Goal: Task Accomplishment & Management: Manage account settings

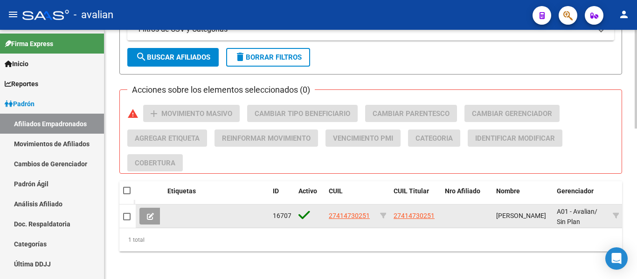
scroll to position [375, 0]
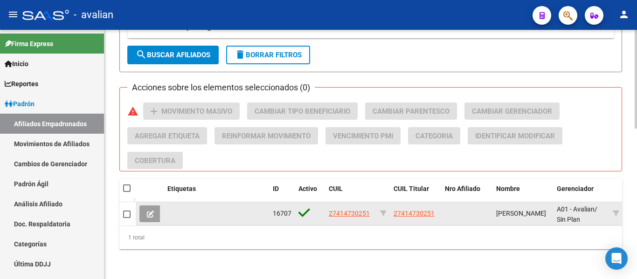
type input "41473025"
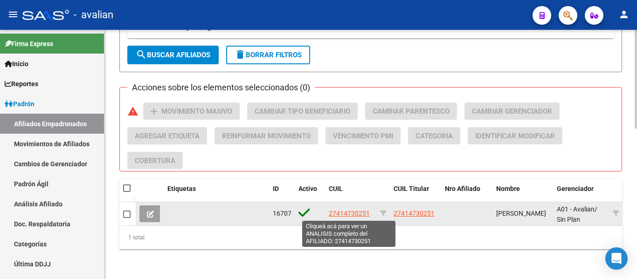
click at [351, 212] on span "27414730251" at bounding box center [349, 213] width 41 height 7
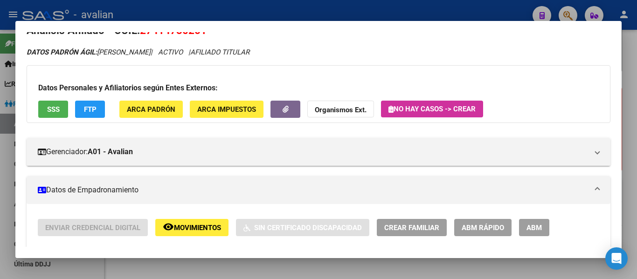
scroll to position [0, 0]
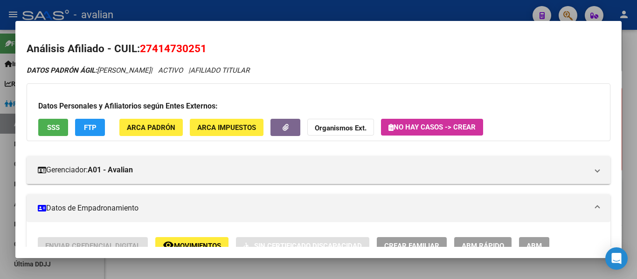
click at [533, 247] on span "ABM" at bounding box center [534, 246] width 15 height 8
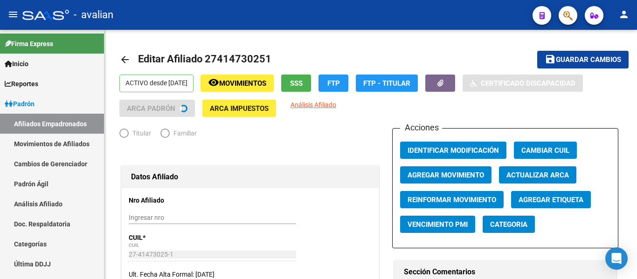
radio input "true"
type input "30-60495864-0"
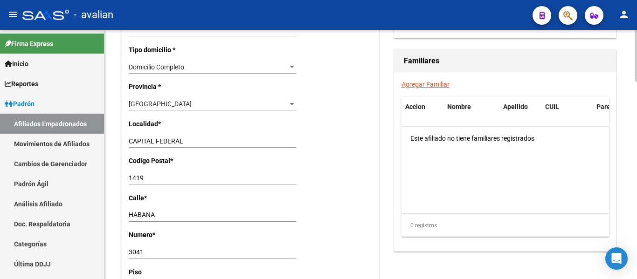
scroll to position [653, 0]
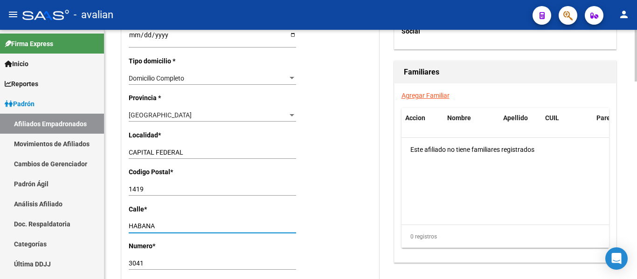
click at [136, 229] on input "HABANA" at bounding box center [212, 226] width 167 height 8
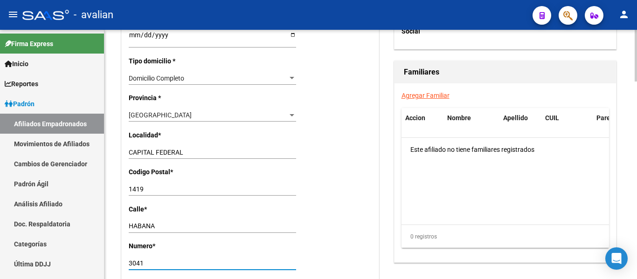
drag, startPoint x: 148, startPoint y: 266, endPoint x: 119, endPoint y: 255, distance: 30.7
click at [144, 187] on input "1419" at bounding box center [212, 190] width 167 height 8
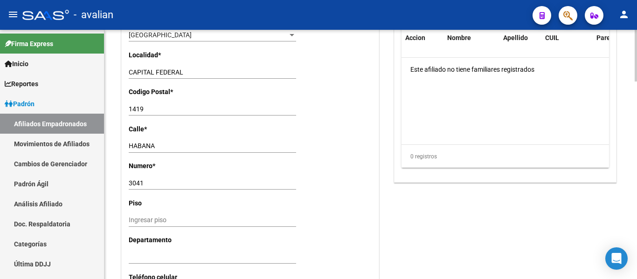
scroll to position [746, 0]
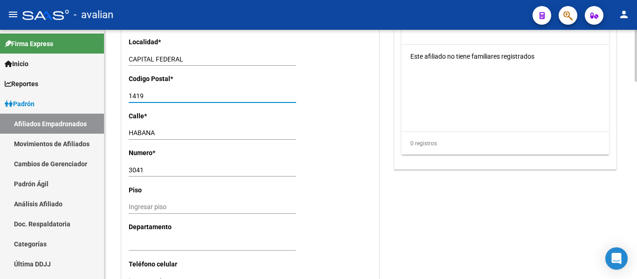
drag, startPoint x: 146, startPoint y: 92, endPoint x: 127, endPoint y: 96, distance: 19.9
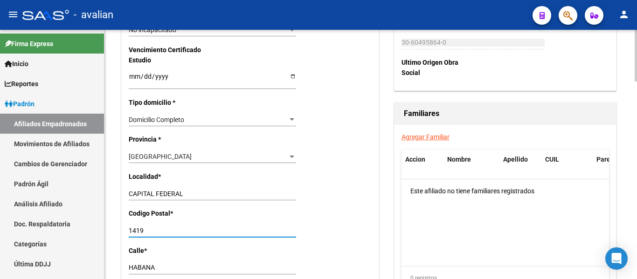
scroll to position [624, 0]
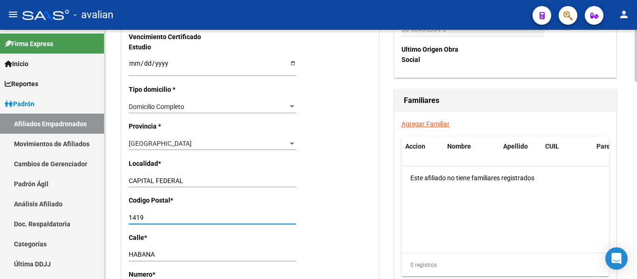
click at [171, 146] on div "[GEOGRAPHIC_DATA]" at bounding box center [208, 144] width 159 height 8
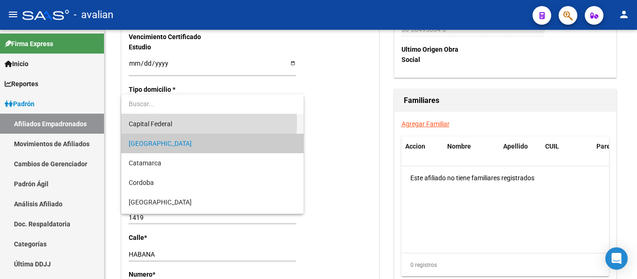
click at [182, 123] on span "Capital Federal" at bounding box center [212, 124] width 167 height 20
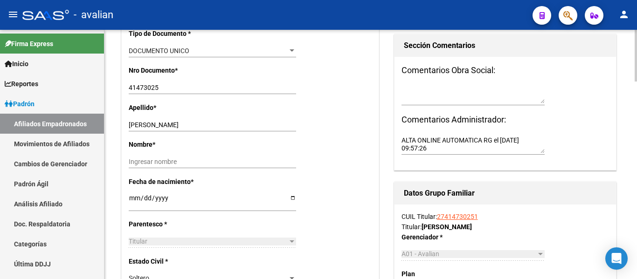
scroll to position [0, 0]
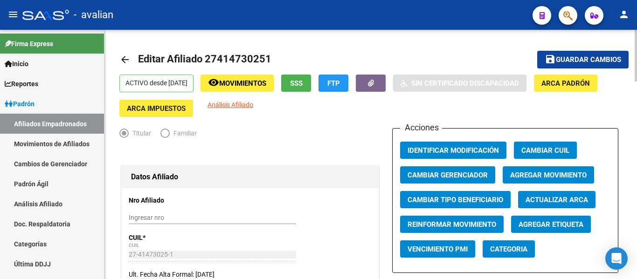
click at [602, 62] on span "Guardar cambios" at bounding box center [588, 60] width 65 height 8
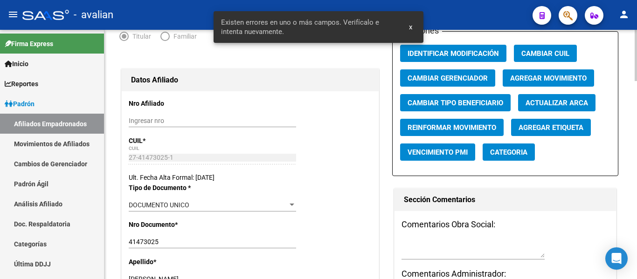
scroll to position [187, 0]
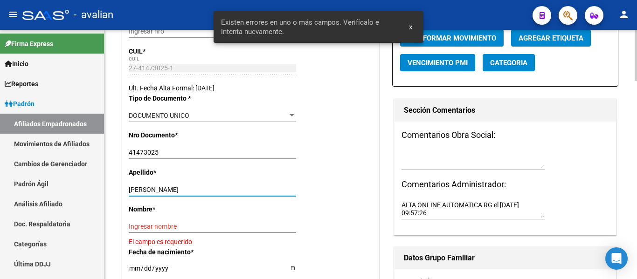
click at [171, 188] on input "[PERSON_NAME]" at bounding box center [212, 190] width 167 height 8
drag, startPoint x: 146, startPoint y: 187, endPoint x: 289, endPoint y: 192, distance: 143.3
click at [290, 190] on input "[PERSON_NAME]" at bounding box center [212, 190] width 167 height 8
type input "DIAZ"
click at [153, 222] on div "Ingresar nombre" at bounding box center [212, 226] width 167 height 13
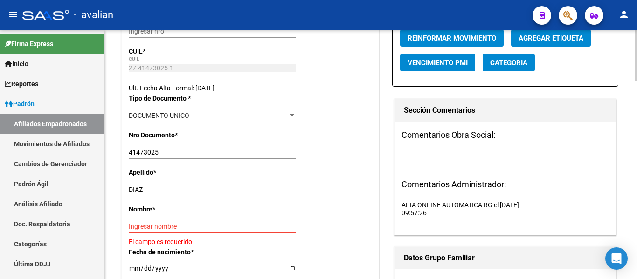
paste input "[PERSON_NAME]"
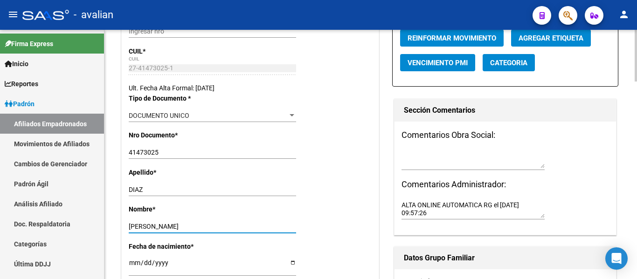
scroll to position [0, 0]
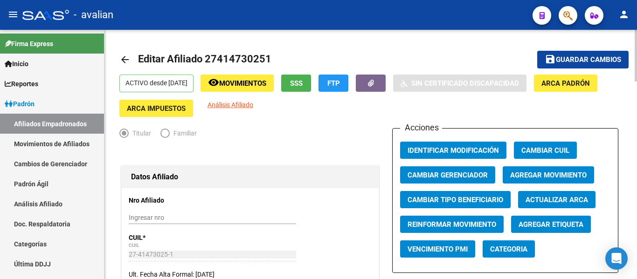
type input "[PERSON_NAME]"
click at [592, 54] on button "save Guardar cambios" at bounding box center [582, 59] width 91 height 17
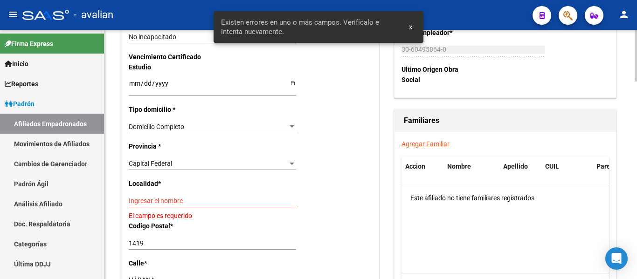
scroll to position [653, 0]
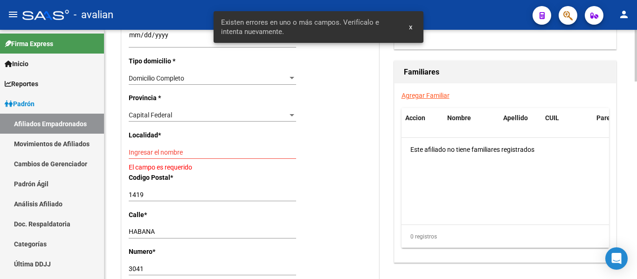
click at [151, 148] on div "Ingresar el nombre" at bounding box center [212, 152] width 167 height 13
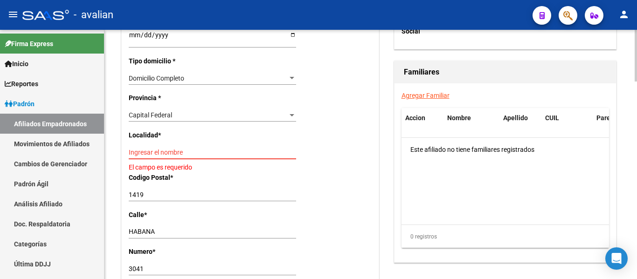
click at [152, 155] on input "Ingresar el nombre" at bounding box center [212, 153] width 167 height 8
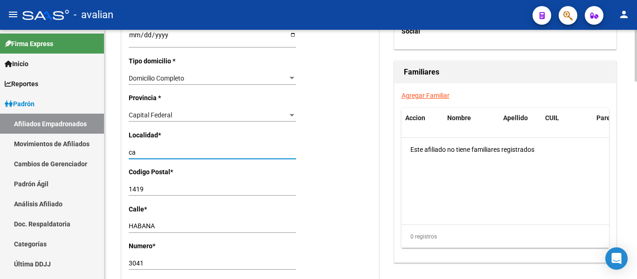
type input "c"
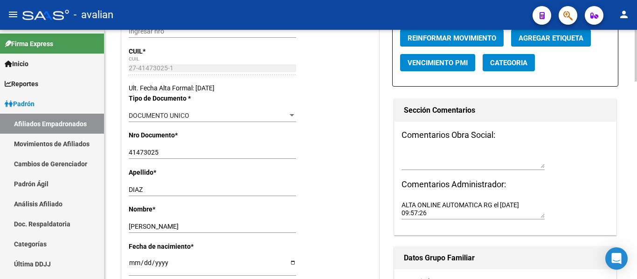
scroll to position [0, 0]
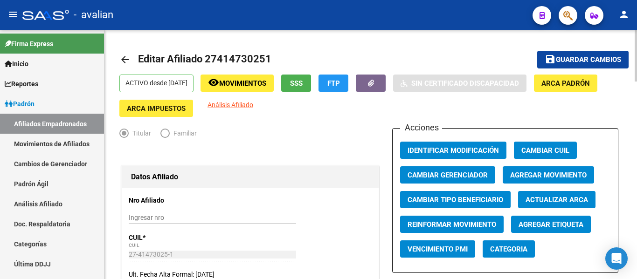
type input "CABA"
click at [575, 58] on span "Guardar cambios" at bounding box center [588, 60] width 65 height 8
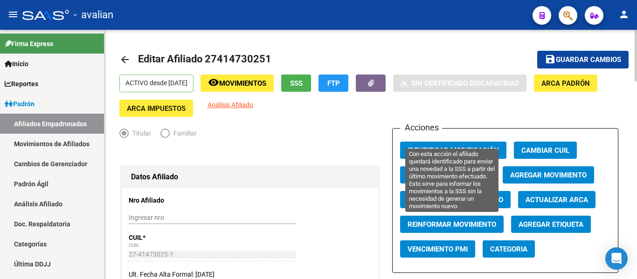
click at [425, 229] on span "Reinformar Movimiento" at bounding box center [452, 225] width 89 height 8
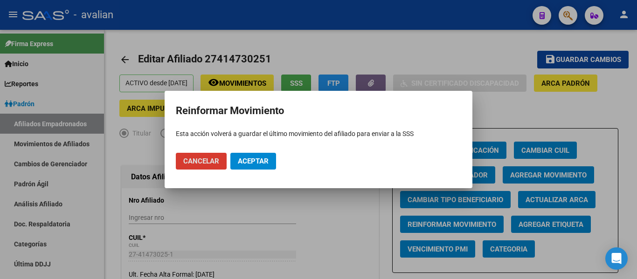
click at [243, 165] on span "Aceptar" at bounding box center [253, 161] width 31 height 8
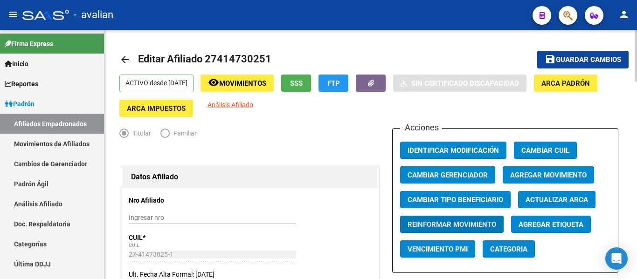
click at [127, 57] on mat-icon "arrow_back" at bounding box center [124, 59] width 11 height 11
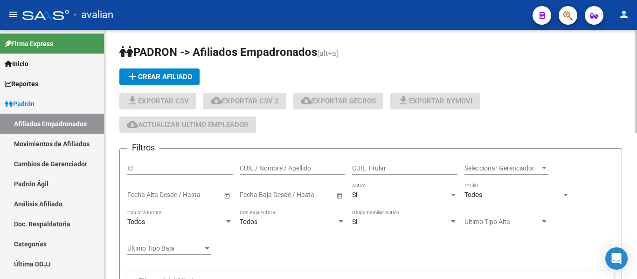
click at [299, 174] on div "CUIL / Nombre / Apellido" at bounding box center [292, 165] width 105 height 19
click at [300, 168] on input "CUIL / Nombre / Apellido" at bounding box center [292, 169] width 105 height 8
paste input "38448164"
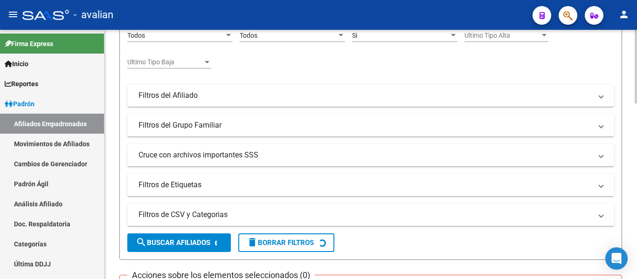
scroll to position [373, 0]
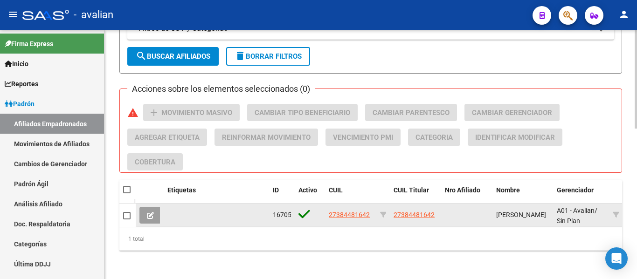
type input "38448164"
click at [359, 220] on app-link-go-to "27384481642" at bounding box center [349, 215] width 41 height 11
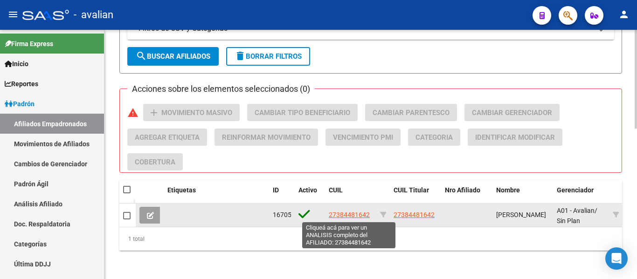
click at [362, 211] on span "27384481642" at bounding box center [349, 214] width 41 height 7
type textarea "27384481642"
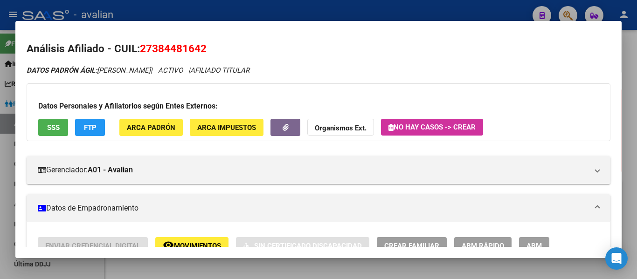
click at [539, 242] on span "ABM" at bounding box center [534, 246] width 15 height 8
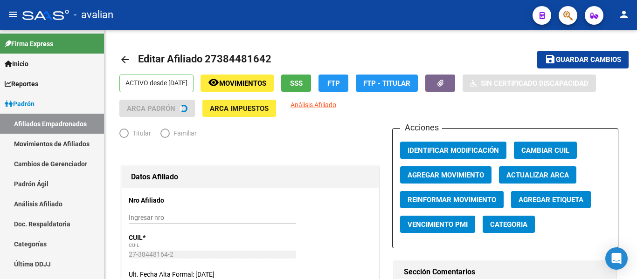
radio input "true"
type input "30-60495864-0"
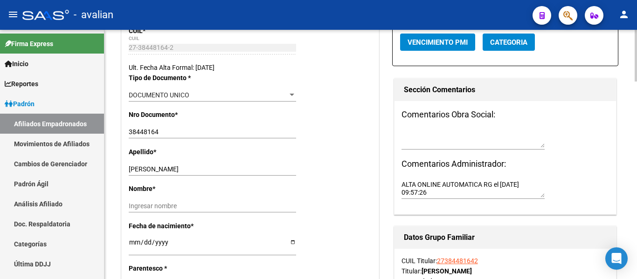
scroll to position [233, 0]
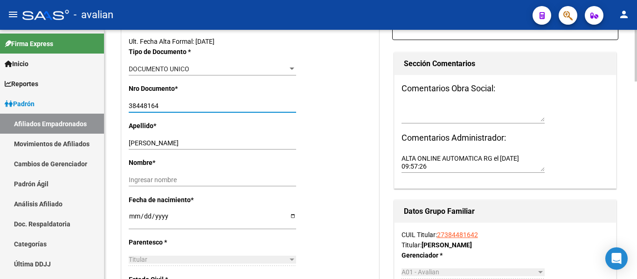
click at [148, 102] on input "38448164" at bounding box center [212, 106] width 167 height 8
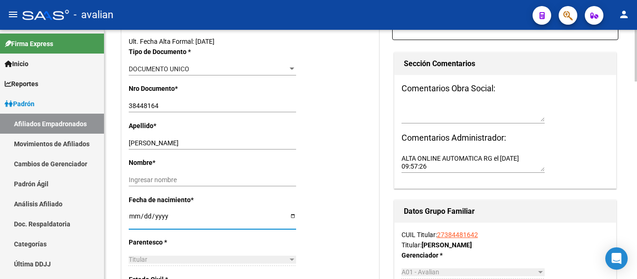
drag, startPoint x: 177, startPoint y: 215, endPoint x: 136, endPoint y: 210, distance: 40.8
click at [42, 208] on mat-sidenav-container "Firma Express Inicio Calendario SSS Instructivos Contacto OS Reportes Padrón Tr…" at bounding box center [318, 155] width 637 height 250
click at [136, 211] on div "[DATE] Ingresar fecha" at bounding box center [212, 220] width 167 height 19
click at [136, 212] on div "[DATE] Ingresar fecha" at bounding box center [212, 220] width 167 height 19
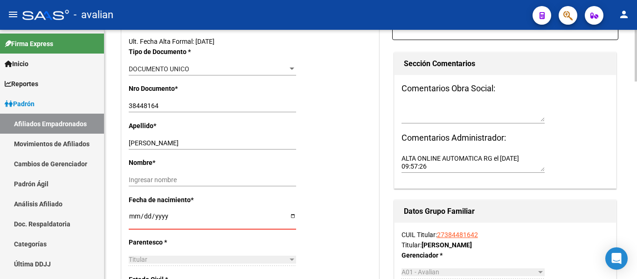
click at [171, 214] on input "Ingresar fecha" at bounding box center [212, 220] width 167 height 14
click at [142, 214] on input "Ingresar fecha" at bounding box center [212, 220] width 167 height 14
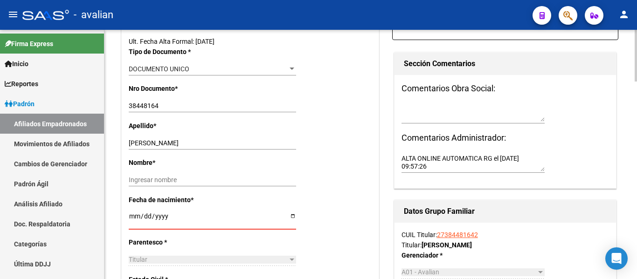
click at [159, 215] on input "Ingresar fecha" at bounding box center [212, 220] width 167 height 14
click at [161, 216] on input "Ingresar fecha" at bounding box center [212, 220] width 167 height 14
click at [133, 217] on input "Ingresar fecha" at bounding box center [212, 220] width 167 height 14
type input "[DATE]"
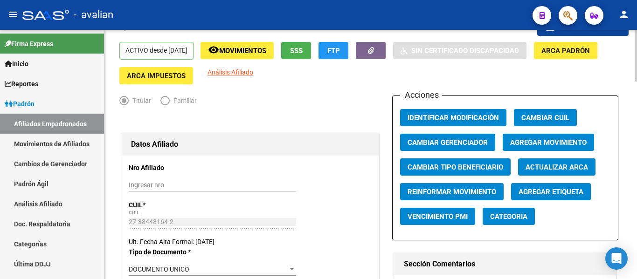
scroll to position [0, 0]
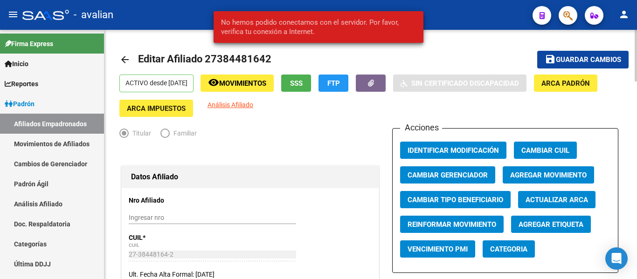
click at [565, 62] on span "Guardar cambios" at bounding box center [588, 60] width 65 height 8
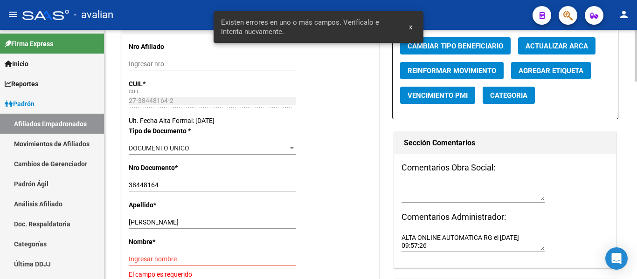
scroll to position [233, 0]
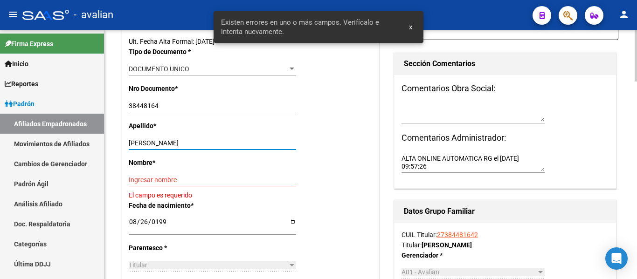
drag, startPoint x: 161, startPoint y: 143, endPoint x: 255, endPoint y: 139, distance: 93.8
click at [255, 139] on input "[PERSON_NAME]" at bounding box center [212, 143] width 167 height 8
click at [223, 140] on input "[PERSON_NAME]" at bounding box center [212, 143] width 167 height 8
drag, startPoint x: 160, startPoint y: 140, endPoint x: 404, endPoint y: 150, distance: 244.1
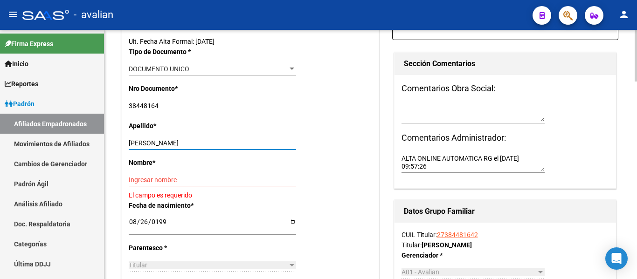
type input "[PERSON_NAME]"
drag, startPoint x: 180, startPoint y: 182, endPoint x: 194, endPoint y: 169, distance: 19.8
click at [180, 182] on input "Ingresar nombre" at bounding box center [212, 180] width 167 height 8
paste input "[PERSON_NAME]"
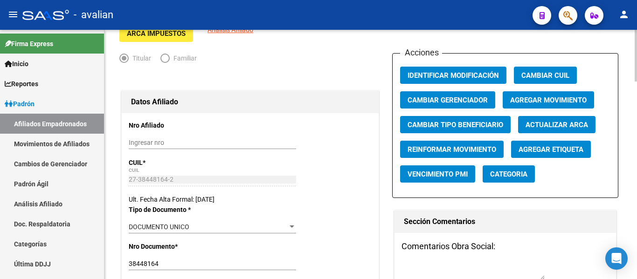
scroll to position [0, 0]
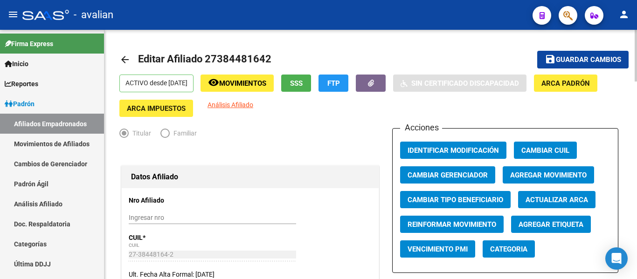
type input "[PERSON_NAME]"
click at [551, 67] on button "save Guardar cambios" at bounding box center [582, 59] width 91 height 17
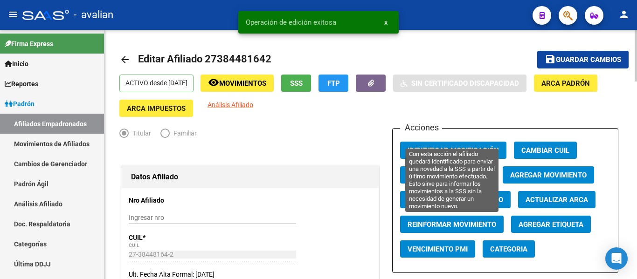
click at [458, 229] on button "Reinformar Movimiento" at bounding box center [452, 224] width 104 height 17
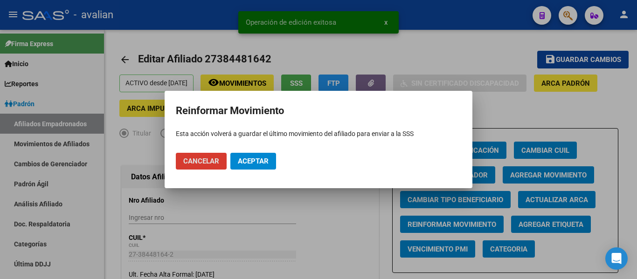
click at [250, 162] on span "Aceptar" at bounding box center [253, 161] width 31 height 8
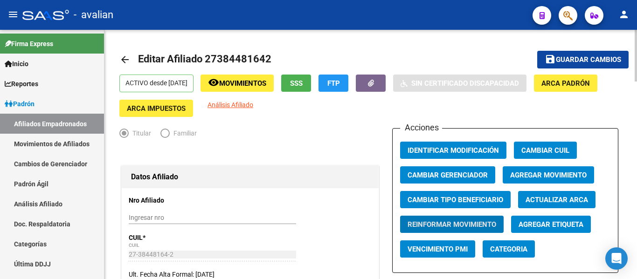
click at [122, 63] on mat-icon "arrow_back" at bounding box center [124, 59] width 11 height 11
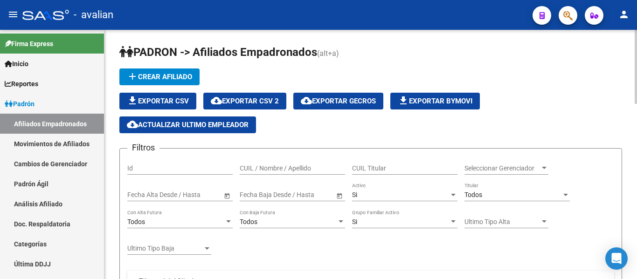
click at [284, 157] on div "CUIL / Nombre / Apellido" at bounding box center [292, 165] width 105 height 19
paste input "36055507"
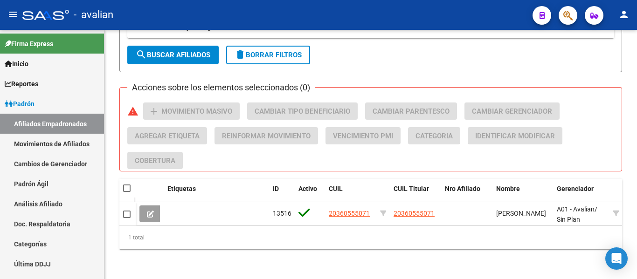
scroll to position [335, 0]
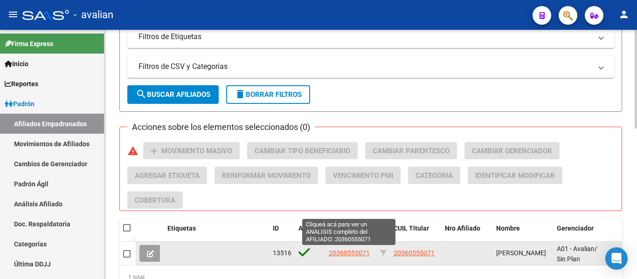
type input "36055507"
click at [356, 257] on span "20360555071" at bounding box center [349, 253] width 41 height 7
type textarea "20360555071"
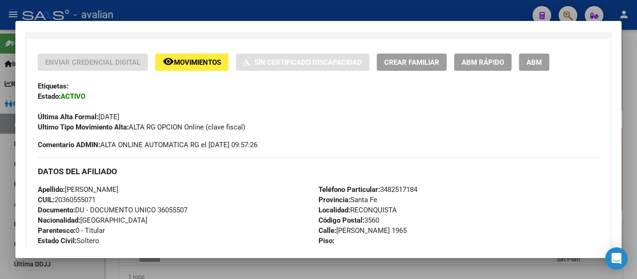
scroll to position [177, 0]
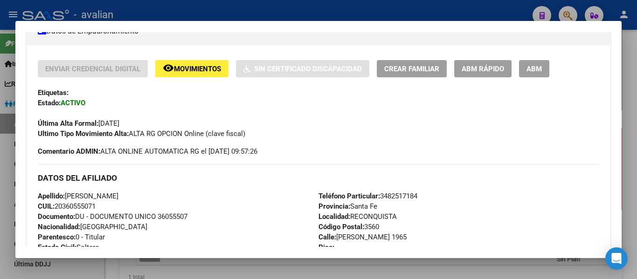
click at [535, 66] on span "ABM" at bounding box center [534, 69] width 15 height 8
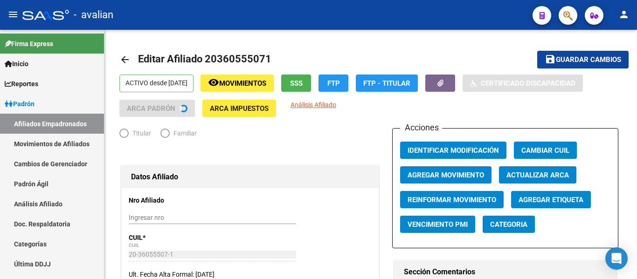
radio input "true"
type input "20-36055507-1"
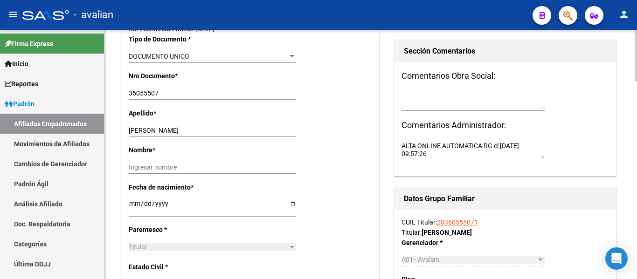
scroll to position [233, 0]
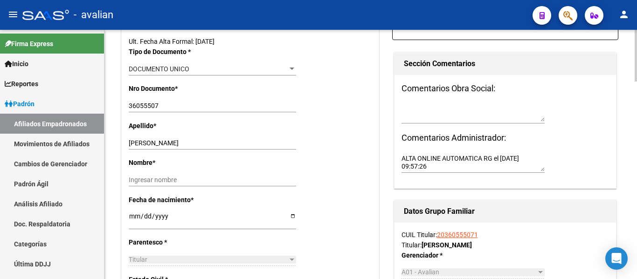
click at [141, 105] on input "36055507" at bounding box center [212, 106] width 167 height 8
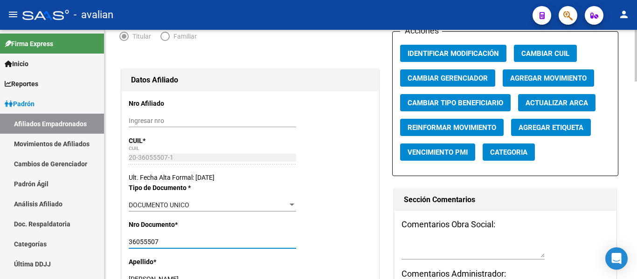
scroll to position [93, 0]
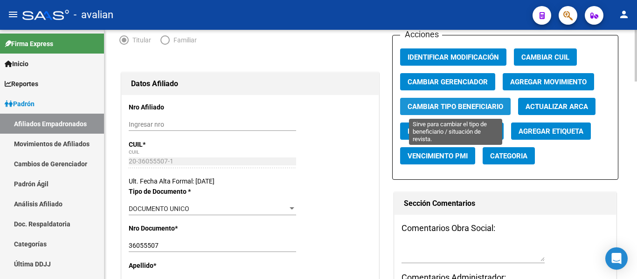
click at [477, 109] on span "Cambiar Tipo Beneficiario" at bounding box center [456, 107] width 96 height 8
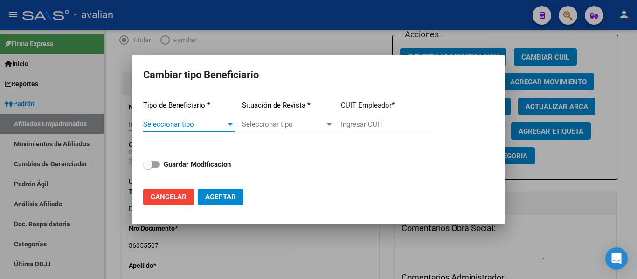
click at [218, 125] on span "Seleccionar tipo" at bounding box center [184, 124] width 83 height 8
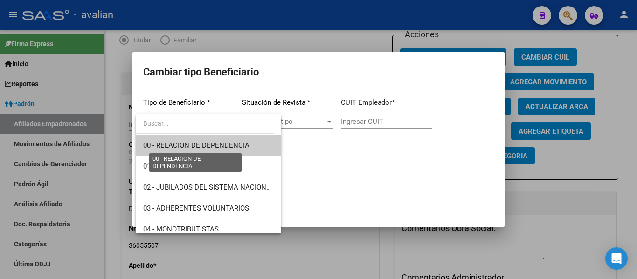
click at [217, 150] on span "00 - RELACION DE DEPENDENCIA" at bounding box center [196, 145] width 106 height 8
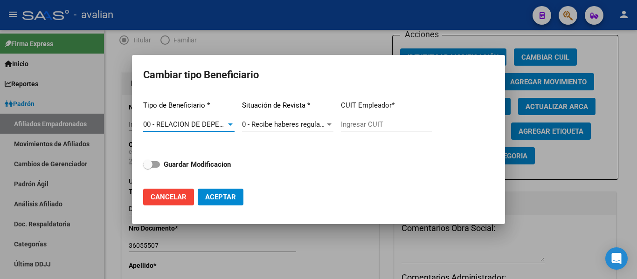
click at [339, 125] on div "Tipo de Beneficiario * 00 - RELACION DE DEPENDENCIA Seleccionar tipo Situación …" at bounding box center [318, 137] width 351 height 88
click at [348, 126] on input "Ingresar CUIT" at bounding box center [386, 124] width 91 height 8
paste input "30-71721700-0"
type input "30-71721700-0"
click at [148, 166] on span at bounding box center [147, 164] width 9 height 9
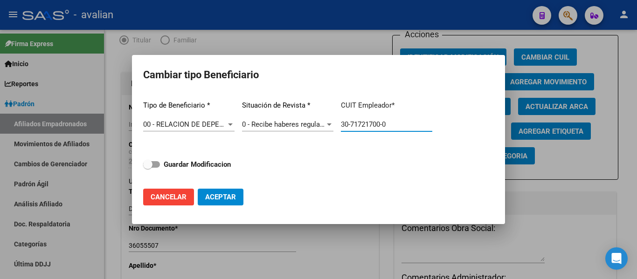
click at [148, 168] on input "Guardar Modificacion" at bounding box center [147, 168] width 0 height 0
checkbox input "true"
click at [215, 199] on span "Aceptar" at bounding box center [220, 197] width 31 height 8
type input "30-71721700-0"
checkbox input "false"
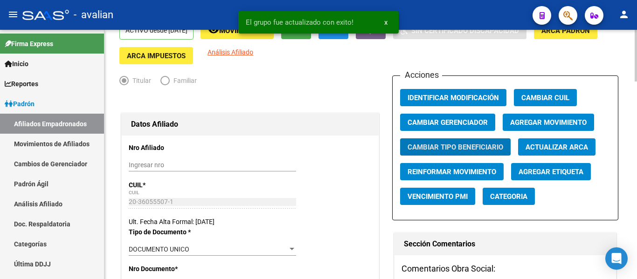
scroll to position [0, 0]
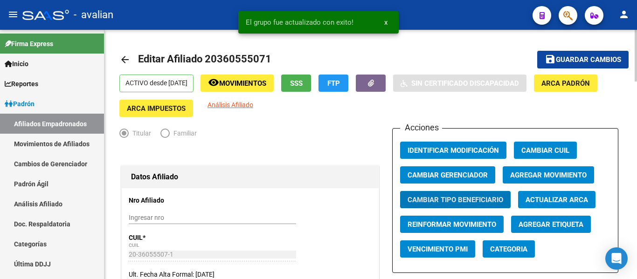
click at [548, 59] on mat-icon "save" at bounding box center [550, 59] width 11 height 11
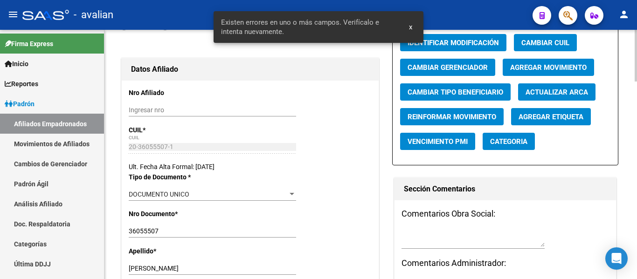
scroll to position [187, 0]
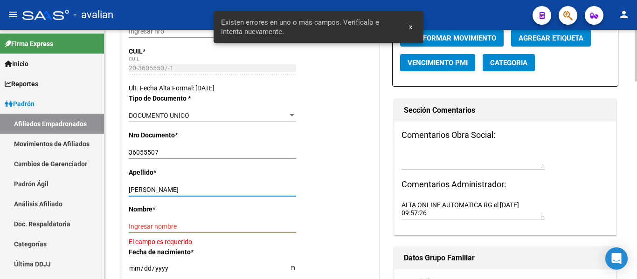
drag, startPoint x: 155, startPoint y: 188, endPoint x: 360, endPoint y: 187, distance: 205.2
click at [360, 187] on div "Apellido * [PERSON_NAME] apellido" at bounding box center [250, 185] width 243 height 37
type input "RIVOIRA"
click at [177, 223] on input "Ingresar nombre" at bounding box center [212, 227] width 167 height 8
paste input "[PERSON_NAME]"
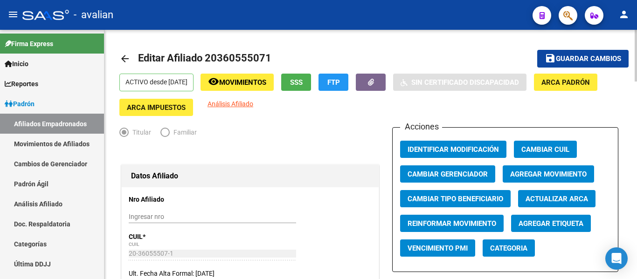
scroll to position [0, 0]
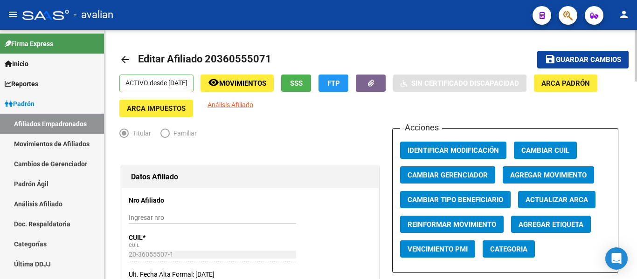
type input "[PERSON_NAME]"
click at [572, 54] on button "save Guardar cambios" at bounding box center [582, 59] width 91 height 17
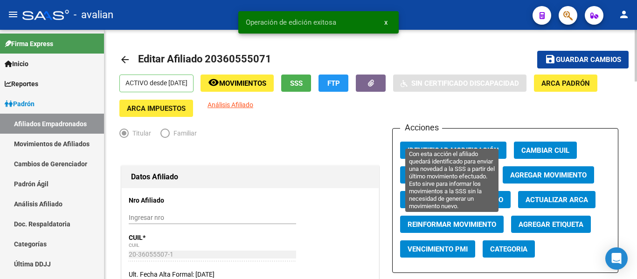
click at [410, 226] on span "Reinformar Movimiento" at bounding box center [452, 225] width 89 height 8
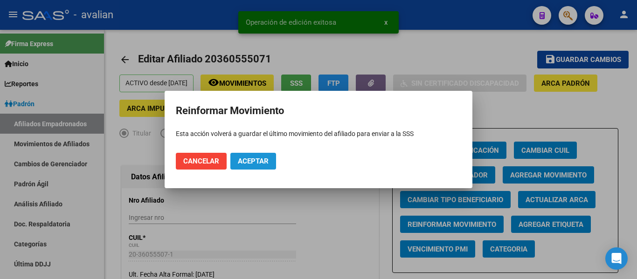
click at [270, 163] on button "Aceptar" at bounding box center [253, 161] width 46 height 17
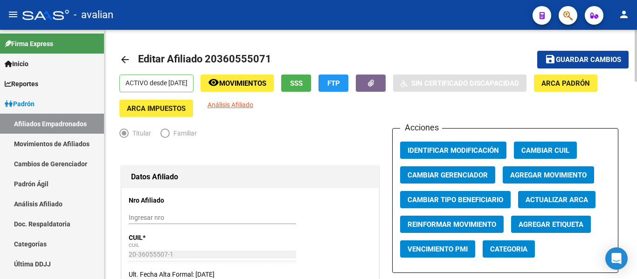
click at [119, 62] on mat-icon "arrow_back" at bounding box center [124, 59] width 11 height 11
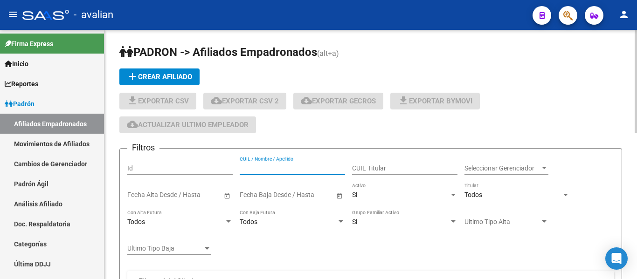
click at [298, 169] on input "CUIL / Nombre / Apellido" at bounding box center [292, 169] width 105 height 8
paste input "20360555071"
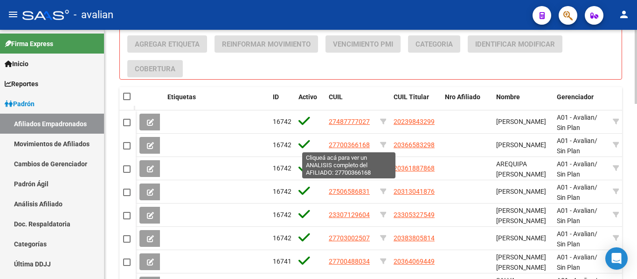
scroll to position [381, 0]
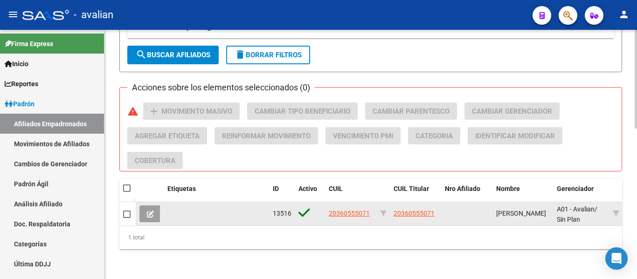
type input "20360555071"
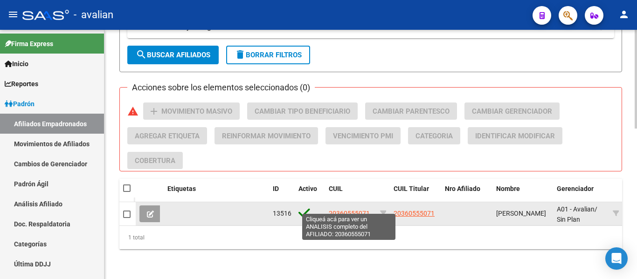
click at [344, 210] on span "20360555071" at bounding box center [349, 213] width 41 height 7
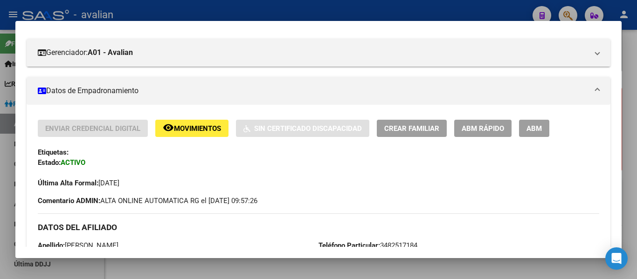
scroll to position [0, 0]
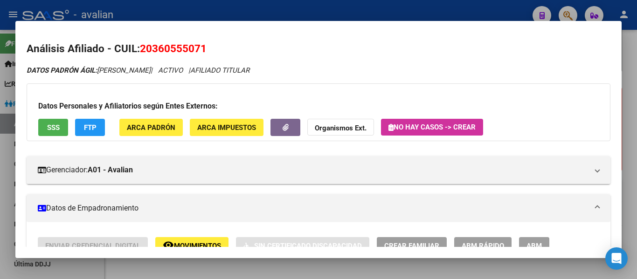
click at [535, 243] on span "ABM" at bounding box center [534, 246] width 15 height 8
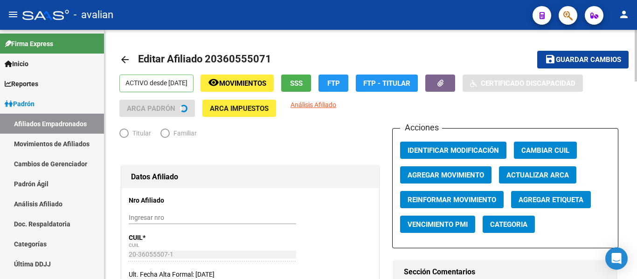
radio input "true"
type input "30-71721700-0"
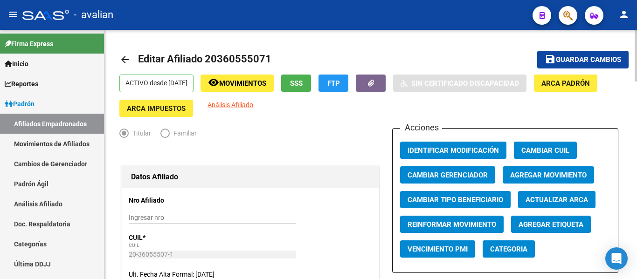
click at [129, 60] on mat-icon "arrow_back" at bounding box center [124, 59] width 11 height 11
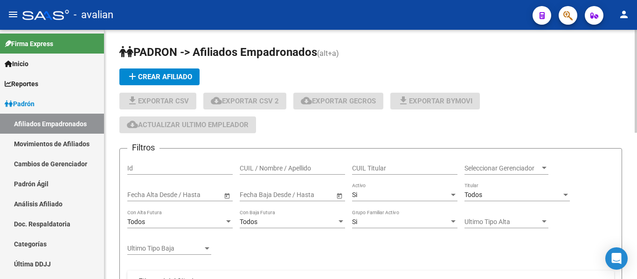
click at [278, 167] on input "CUIL / Nombre / Apellido" at bounding box center [292, 169] width 105 height 8
paste input "27328561730"
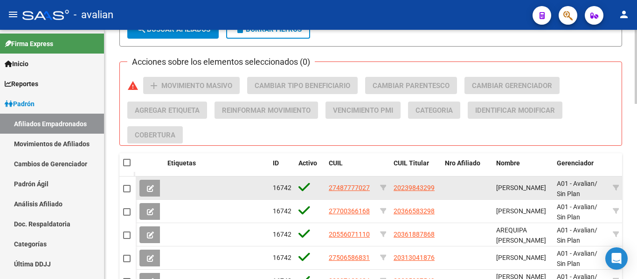
scroll to position [381, 0]
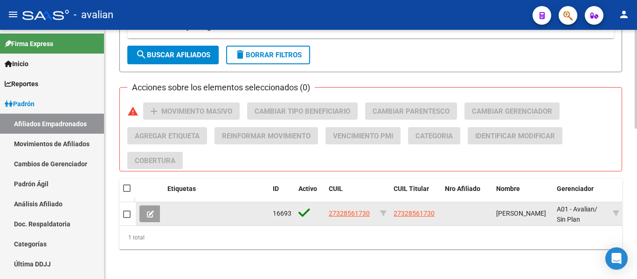
type input "27328561730"
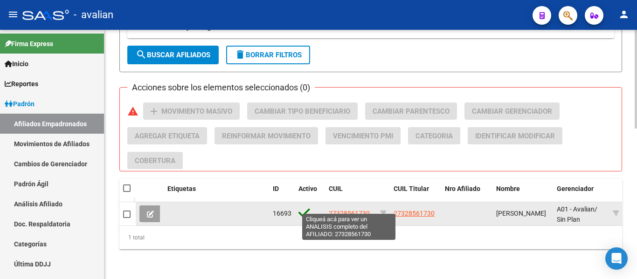
click at [363, 210] on span "27328561730" at bounding box center [349, 213] width 41 height 7
type textarea "27328561730"
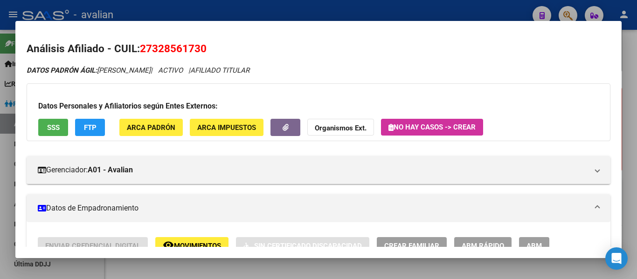
click at [542, 243] on span "ABM" at bounding box center [534, 246] width 15 height 8
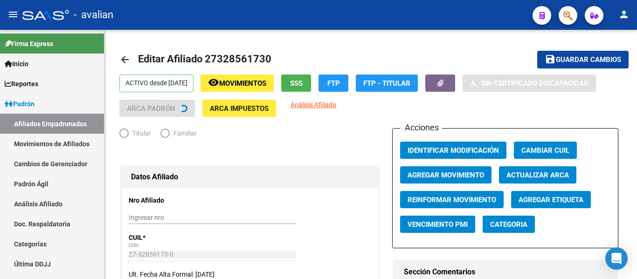
radio input "true"
type input "30-70862989-4"
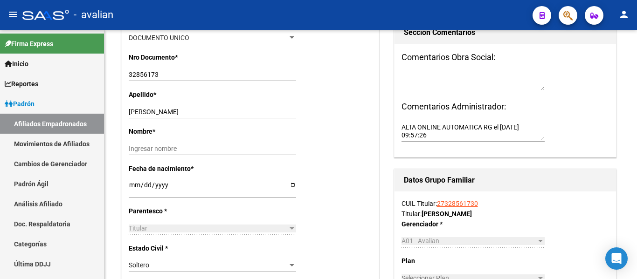
scroll to position [280, 0]
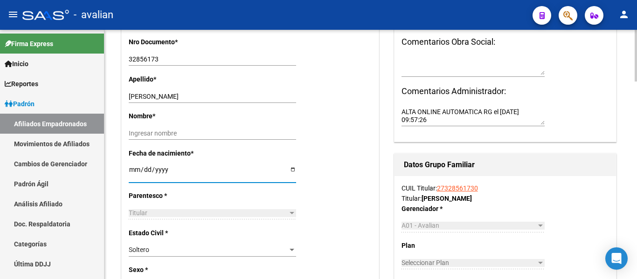
click at [133, 168] on input "[DATE]" at bounding box center [212, 173] width 167 height 14
type input "[DATE]"
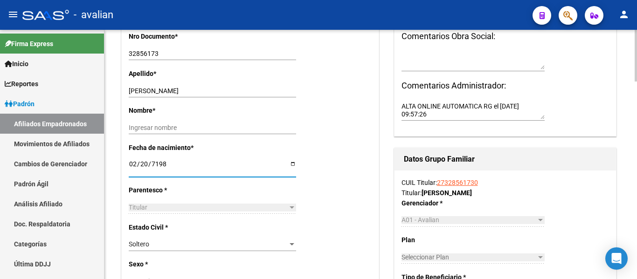
type input "[DATE]"
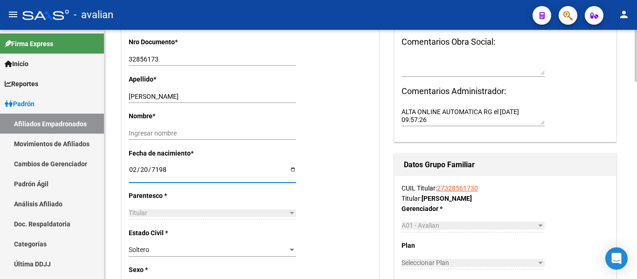
scroll to position [0, 0]
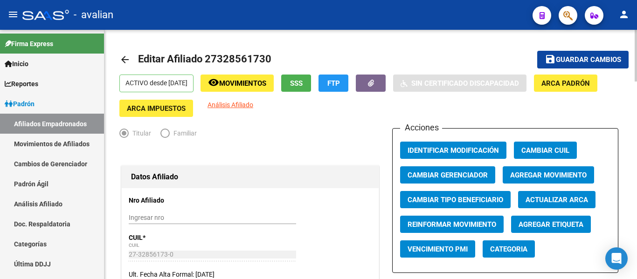
click at [595, 54] on button "save Guardar cambios" at bounding box center [582, 59] width 91 height 17
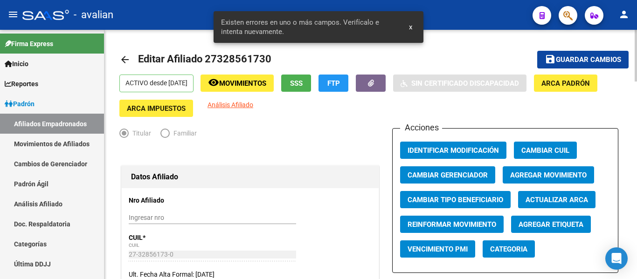
scroll to position [187, 0]
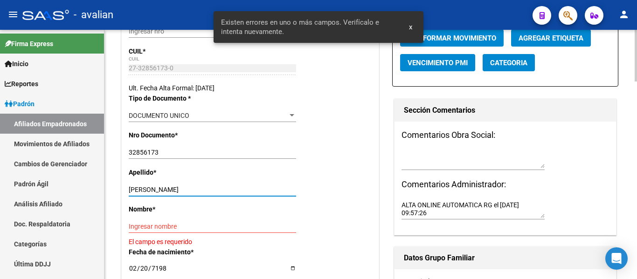
drag, startPoint x: 155, startPoint y: 191, endPoint x: 273, endPoint y: 187, distance: 118.5
click at [273, 187] on input "[PERSON_NAME]" at bounding box center [212, 190] width 167 height 8
type input "[PERSON_NAME]"
click at [151, 222] on div "Ingresar nombre" at bounding box center [212, 226] width 167 height 13
paste input "[PERSON_NAME]"
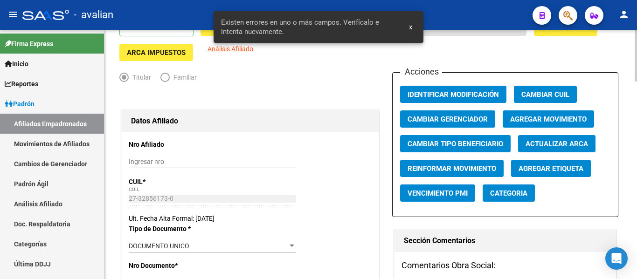
scroll to position [0, 0]
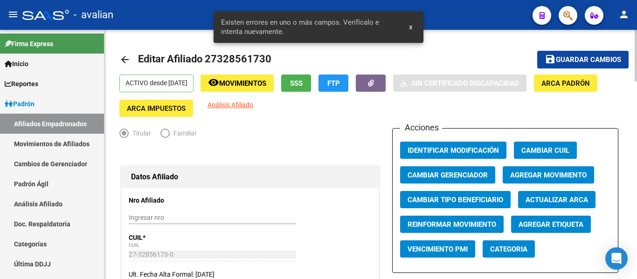
type input "[PERSON_NAME]"
click at [548, 61] on mat-icon "save" at bounding box center [550, 59] width 11 height 11
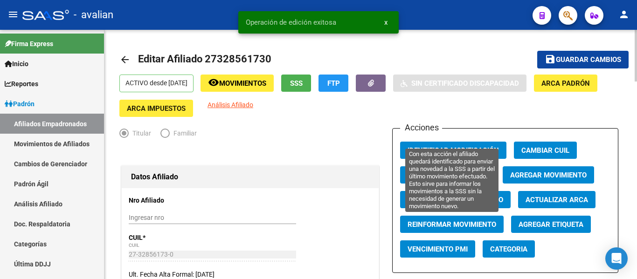
click at [456, 226] on span "Reinformar Movimiento" at bounding box center [452, 225] width 89 height 8
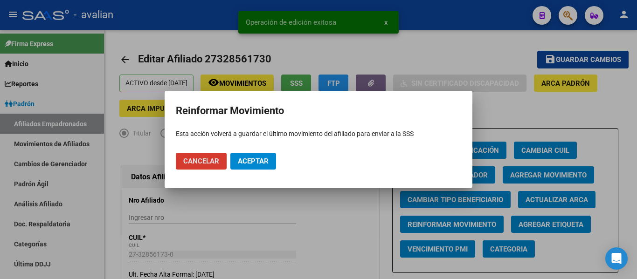
click at [250, 161] on span "Aceptar" at bounding box center [253, 161] width 31 height 8
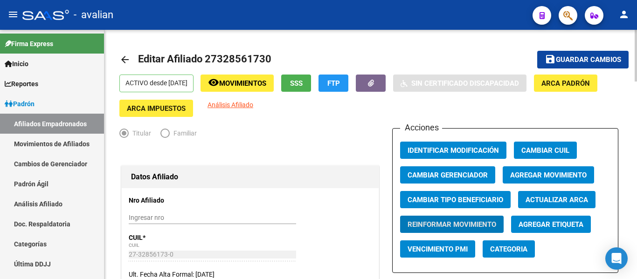
click at [127, 59] on mat-icon "arrow_back" at bounding box center [124, 59] width 11 height 11
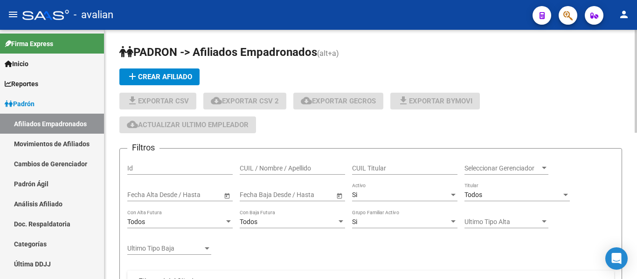
click at [299, 165] on input "CUIL / Nombre / Apellido" at bounding box center [292, 169] width 105 height 8
paste input "20352656284"
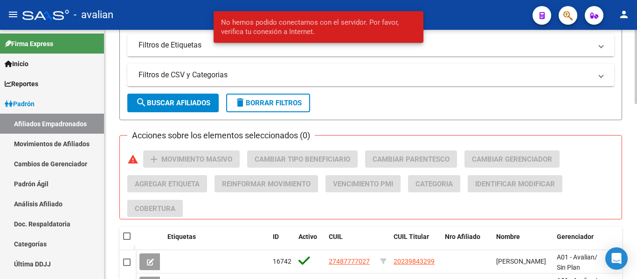
scroll to position [354, 0]
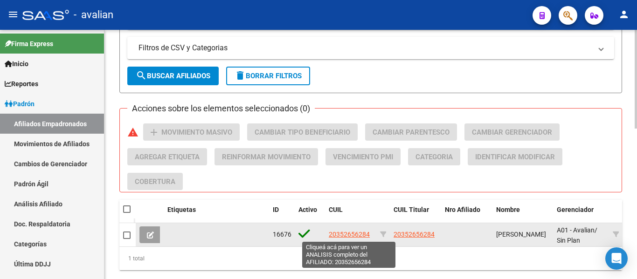
type input "20352656284"
click at [343, 234] on span "20352656284" at bounding box center [349, 234] width 41 height 7
type textarea "20352656284"
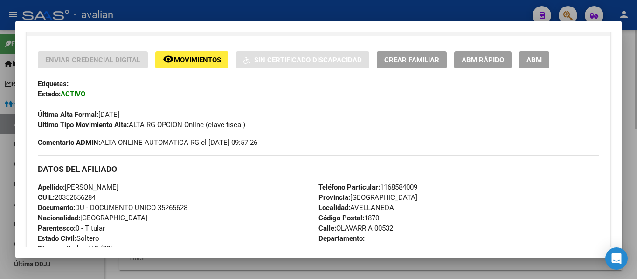
scroll to position [187, 0]
click at [536, 60] on span "ABM" at bounding box center [534, 59] width 15 height 8
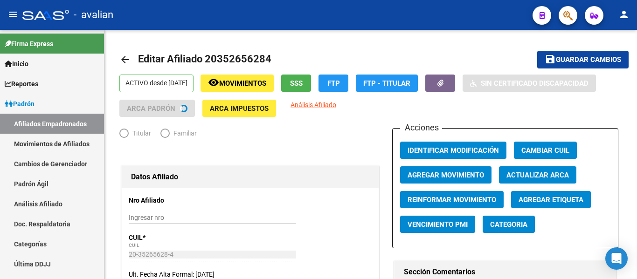
radio input "true"
type input "30-52856446-8"
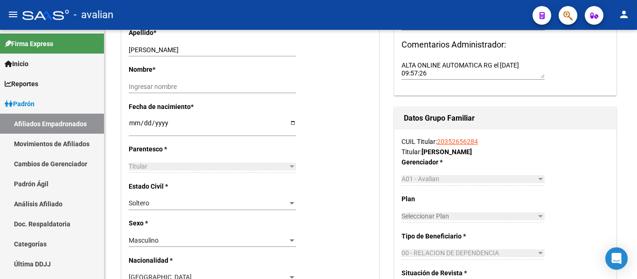
scroll to position [373, 0]
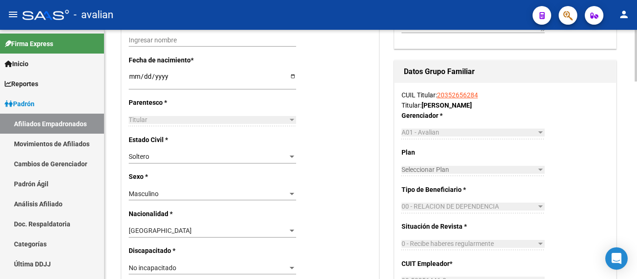
click at [133, 79] on input "[DATE]" at bounding box center [212, 80] width 167 height 14
type input "[DATE]"
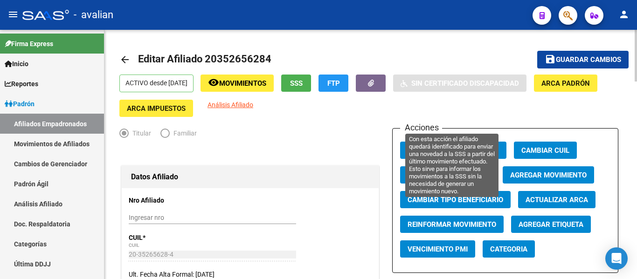
scroll to position [140, 0]
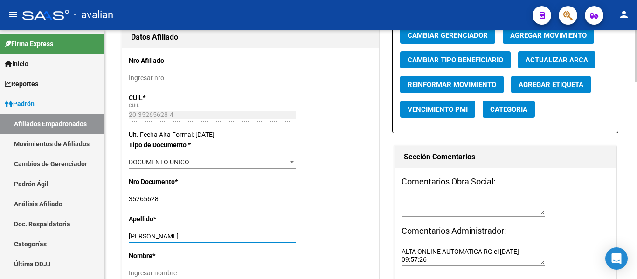
drag, startPoint x: 154, startPoint y: 237, endPoint x: 420, endPoint y: 237, distance: 265.8
type input "BRAUN"
click at [146, 273] on input "Ingresar nombre" at bounding box center [212, 274] width 167 height 8
paste input "[PERSON_NAME]"
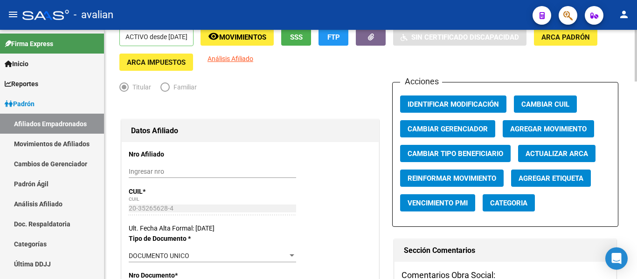
scroll to position [0, 0]
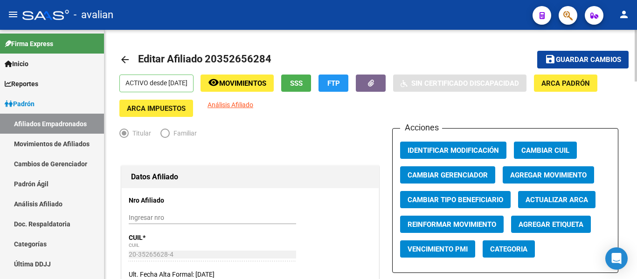
type input "[PERSON_NAME]"
click at [562, 54] on button "save Guardar cambios" at bounding box center [582, 59] width 91 height 17
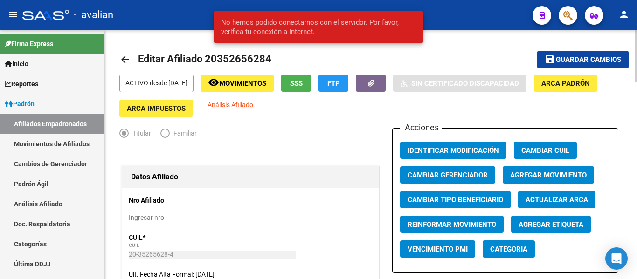
click at [121, 55] on mat-icon "arrow_back" at bounding box center [124, 59] width 11 height 11
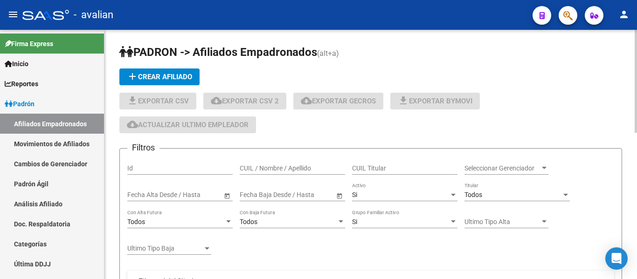
click at [291, 166] on input "CUIL / Nombre / Apellido" at bounding box center [292, 169] width 105 height 8
paste input "20380728800"
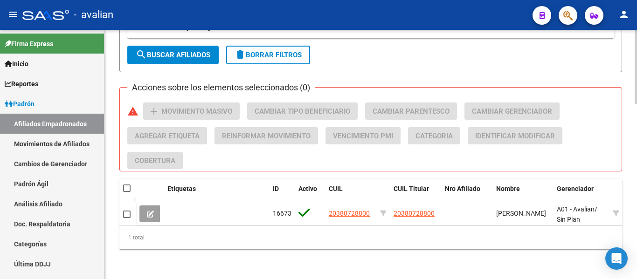
scroll to position [381, 0]
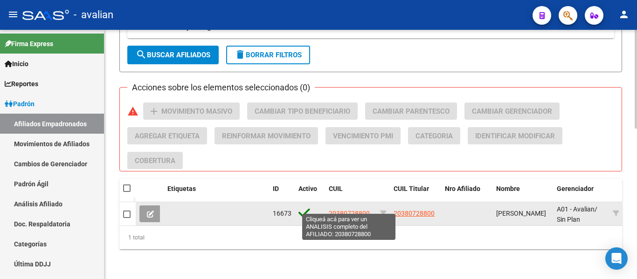
type input "20380728800"
click at [348, 210] on span "20380728800" at bounding box center [349, 213] width 41 height 7
type textarea "20380728800"
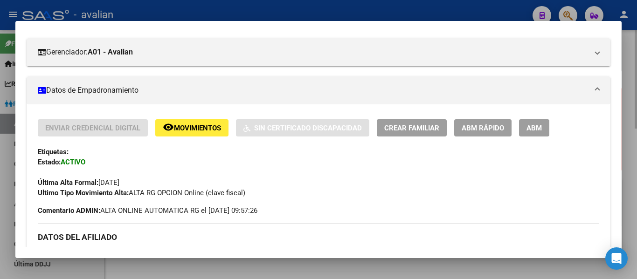
scroll to position [187, 0]
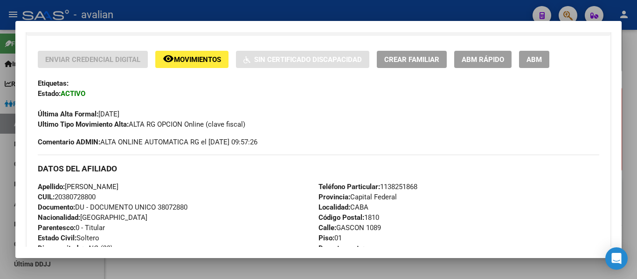
click at [524, 58] on button "ABM" at bounding box center [534, 59] width 30 height 17
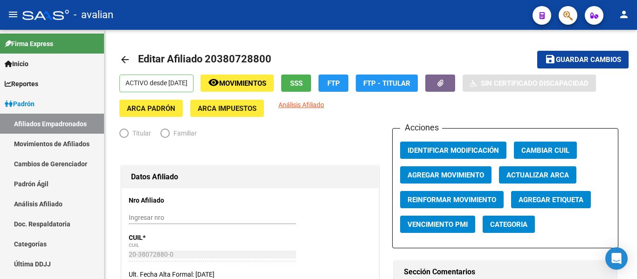
radio input "true"
type input "30-59896009-3"
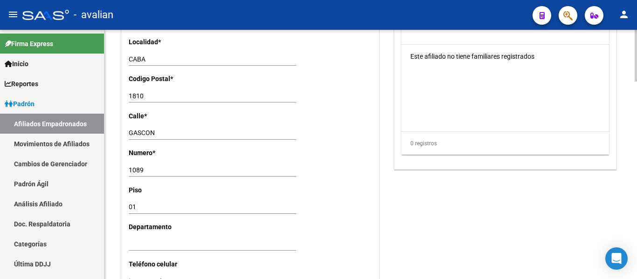
scroll to position [700, 0]
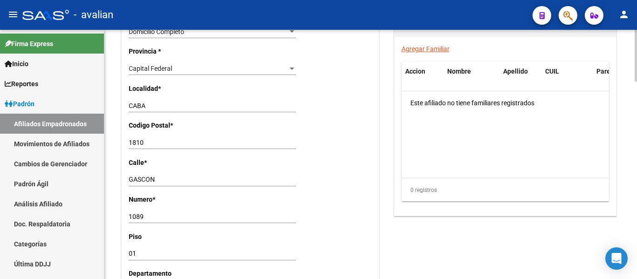
click at [149, 174] on div "GASCON Ingresar calle" at bounding box center [212, 179] width 167 height 13
click at [136, 181] on input "GASCON" at bounding box center [212, 180] width 167 height 8
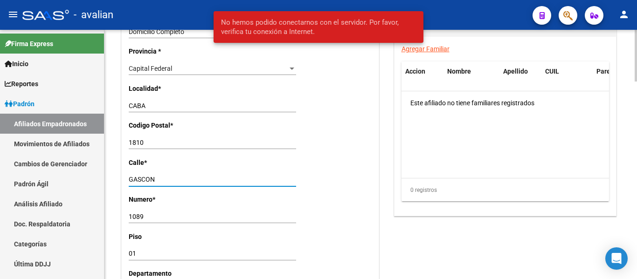
click at [143, 217] on input "1089" at bounding box center [212, 217] width 167 height 8
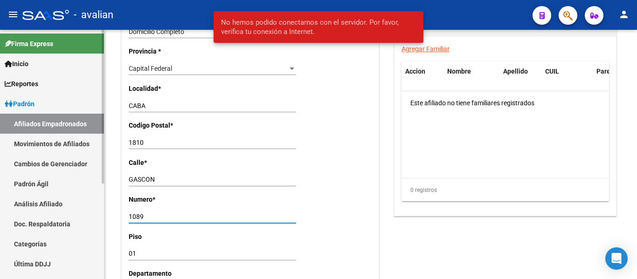
drag, startPoint x: 150, startPoint y: 217, endPoint x: 99, endPoint y: 217, distance: 50.8
click at [99, 217] on mat-sidenav-container "Firma Express Inicio Calendario SSS Instructivos Contacto OS Reportes Padrón Tr…" at bounding box center [318, 155] width 637 height 250
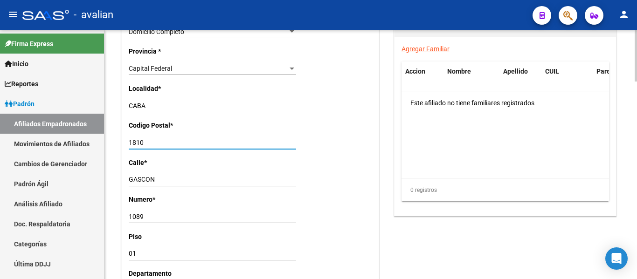
drag, startPoint x: 145, startPoint y: 145, endPoint x: 112, endPoint y: 144, distance: 32.7
type input "1181"
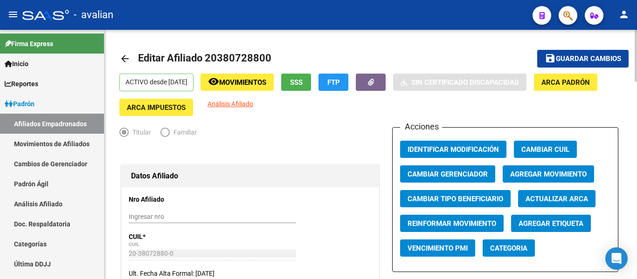
scroll to position [0, 0]
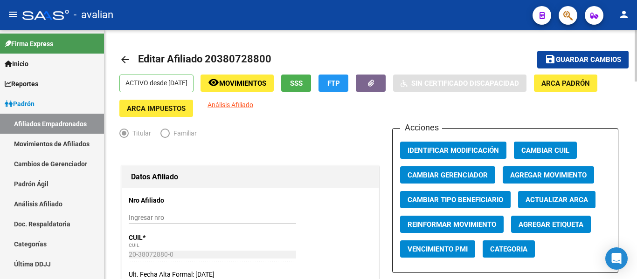
click at [593, 61] on span "Guardar cambios" at bounding box center [588, 60] width 65 height 8
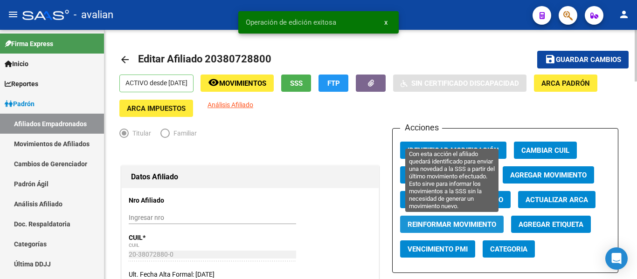
click at [430, 229] on span "Reinformar Movimiento" at bounding box center [452, 225] width 89 height 8
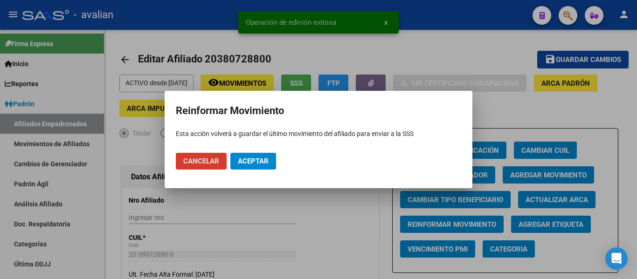
click at [242, 159] on span "Aceptar" at bounding box center [253, 161] width 31 height 8
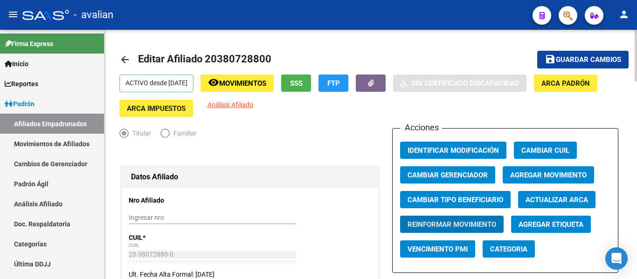
click at [121, 57] on mat-icon "arrow_back" at bounding box center [124, 59] width 11 height 11
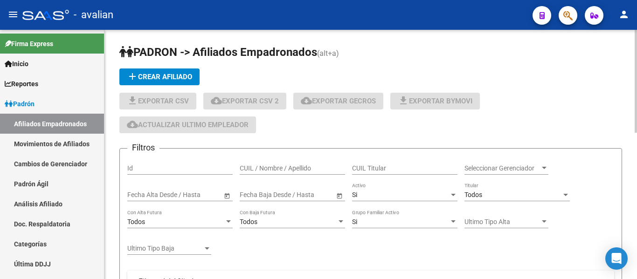
click at [314, 174] on div "CUIL / Nombre / Apellido" at bounding box center [292, 165] width 105 height 19
paste input "20378600465"
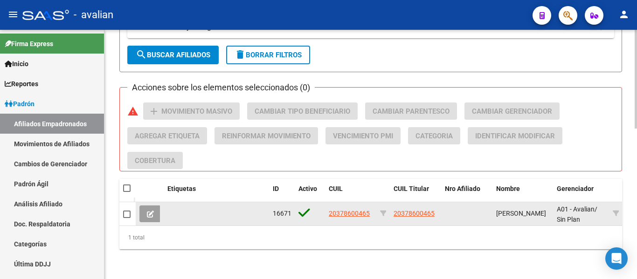
scroll to position [381, 0]
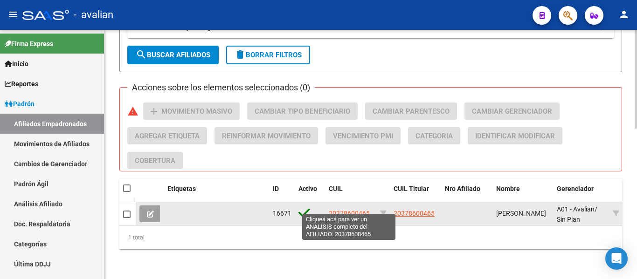
type input "20378600465"
click at [353, 210] on span "20378600465" at bounding box center [349, 213] width 41 height 7
type textarea "20378600465"
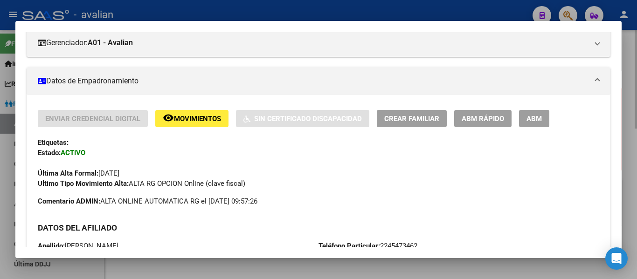
scroll to position [187, 0]
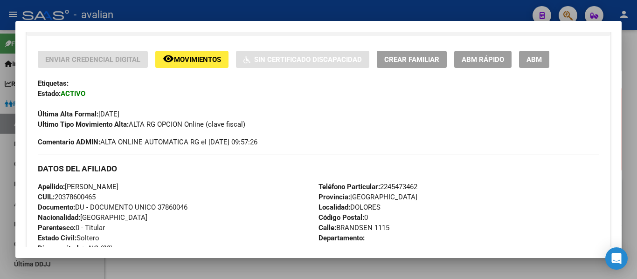
click at [528, 63] on span "ABM" at bounding box center [534, 59] width 15 height 8
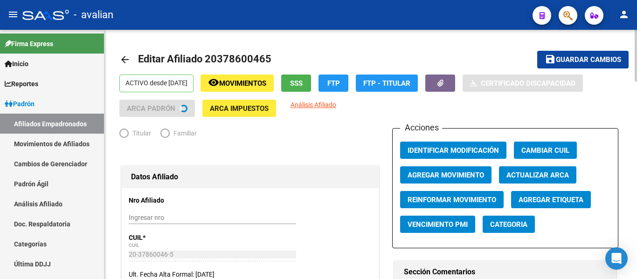
radio input "true"
type input "30-70194733-5"
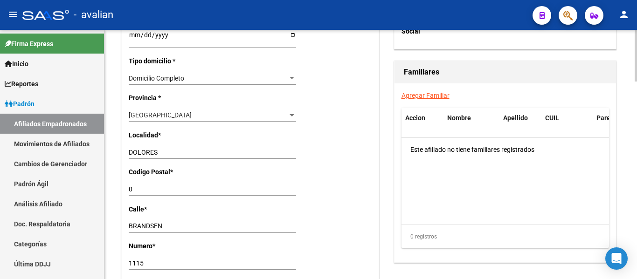
scroll to position [700, 0]
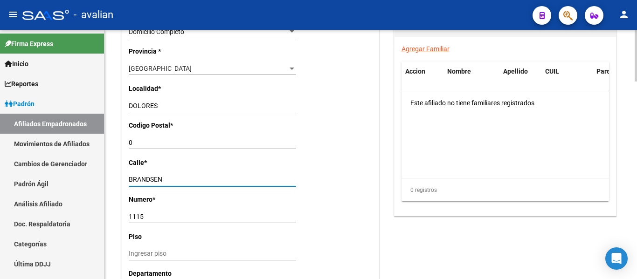
click at [150, 177] on input "BRANDSEN" at bounding box center [212, 180] width 167 height 8
click at [140, 220] on input "1115" at bounding box center [212, 217] width 167 height 8
drag, startPoint x: 152, startPoint y: 215, endPoint x: 214, endPoint y: 196, distance: 65.5
click at [50, 215] on mat-sidenav-container "Firma Express Inicio Calendario SSS Instructivos Contacto OS Reportes Padrón Tr…" at bounding box center [318, 155] width 637 height 250
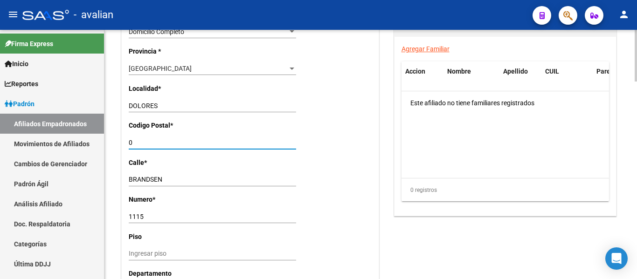
drag, startPoint x: 141, startPoint y: 141, endPoint x: 112, endPoint y: 141, distance: 29.4
type input "7100"
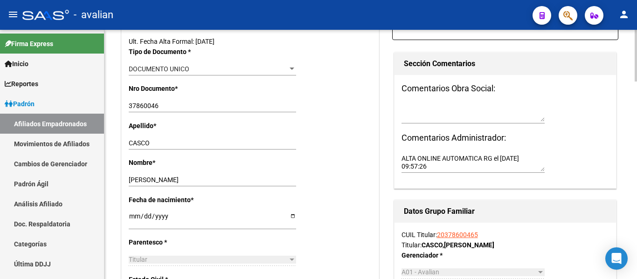
scroll to position [0, 0]
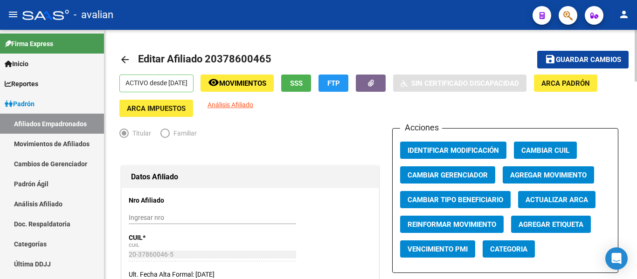
click at [600, 63] on span "Guardar cambios" at bounding box center [588, 60] width 65 height 8
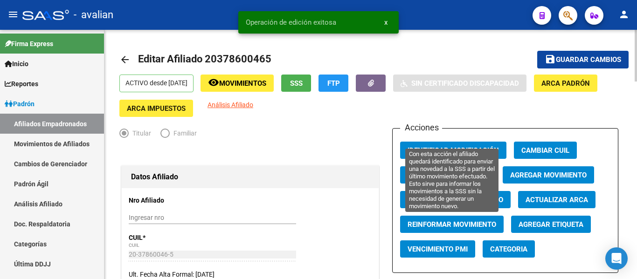
click at [479, 222] on span "Reinformar Movimiento" at bounding box center [452, 225] width 89 height 8
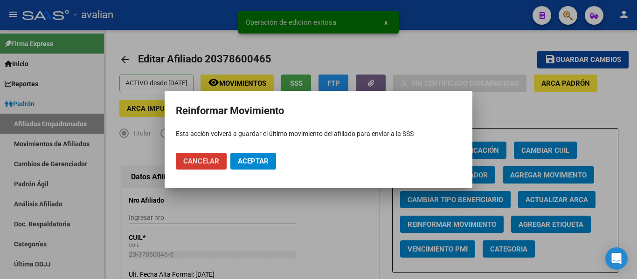
click at [257, 160] on span "Aceptar" at bounding box center [253, 161] width 31 height 8
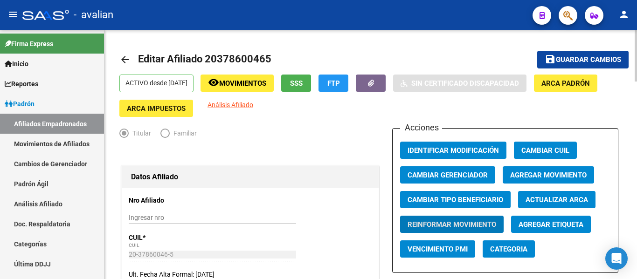
click at [126, 62] on mat-icon "arrow_back" at bounding box center [124, 59] width 11 height 11
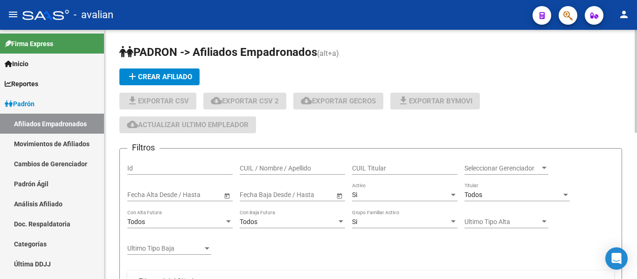
click at [316, 169] on input "CUIL / Nombre / Apellido" at bounding box center [292, 169] width 105 height 8
paste input "23359442114"
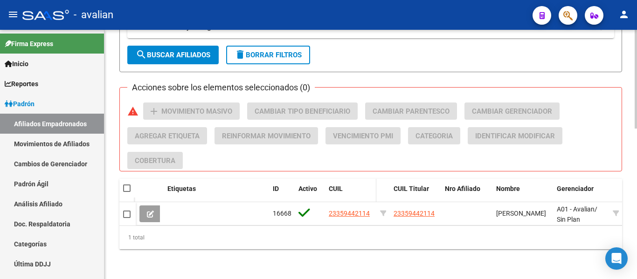
scroll to position [381, 0]
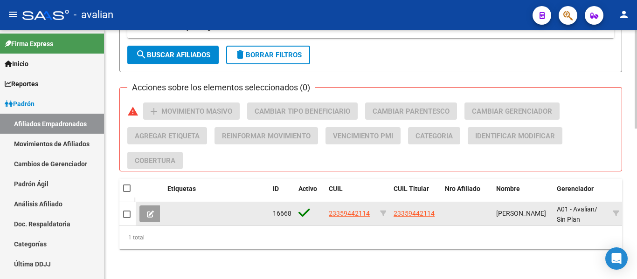
type input "23359442114"
click at [356, 210] on span "23359442114" at bounding box center [349, 213] width 41 height 7
type textarea "23359442114"
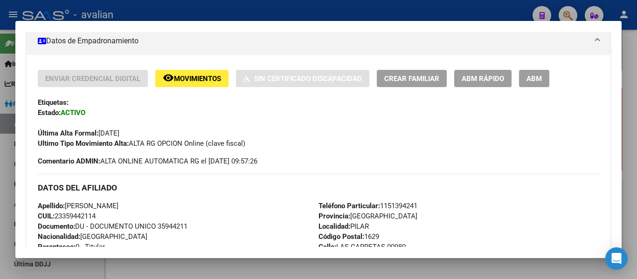
scroll to position [187, 0]
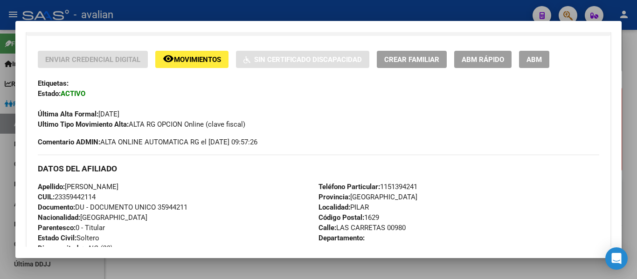
click at [538, 56] on span "ABM" at bounding box center [534, 59] width 15 height 8
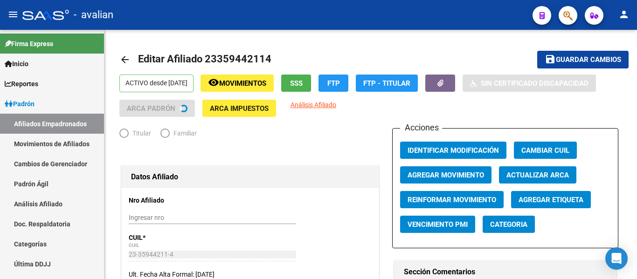
radio input "true"
type input "30-50159608-2"
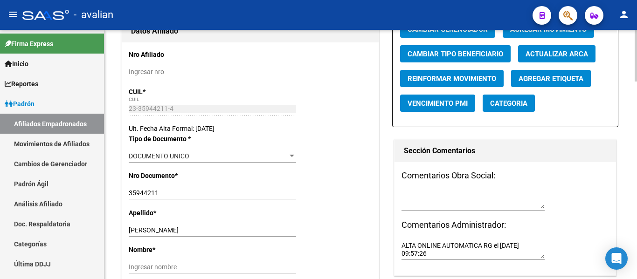
scroll to position [233, 0]
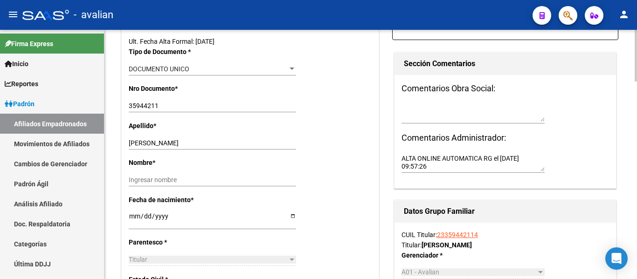
click at [130, 213] on input "[DATE]" at bounding box center [212, 220] width 167 height 14
type input "[DATE]"
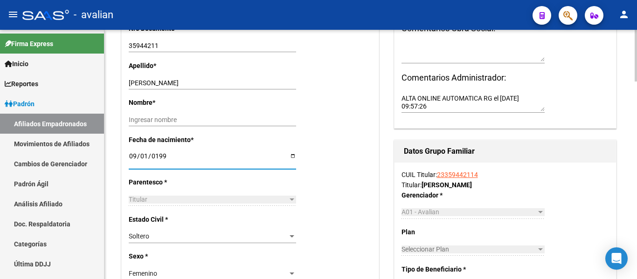
scroll to position [280, 0]
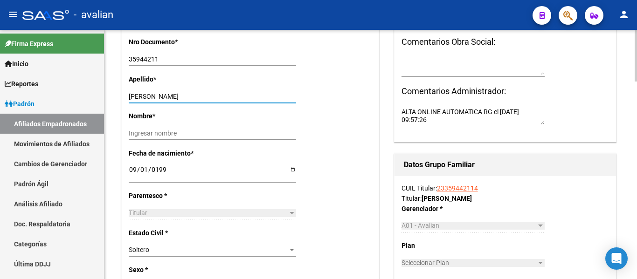
drag, startPoint x: 153, startPoint y: 96, endPoint x: 263, endPoint y: 93, distance: 109.2
click at [263, 93] on input "[PERSON_NAME]" at bounding box center [212, 97] width 167 height 8
type input "ALFARO"
click at [151, 132] on input "Ingresar nombre" at bounding box center [212, 134] width 167 height 8
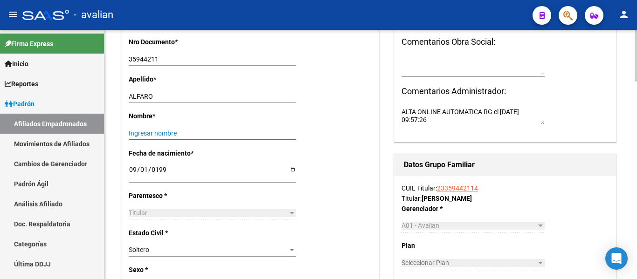
paste input "[PERSON_NAME]"
type input "[PERSON_NAME]"
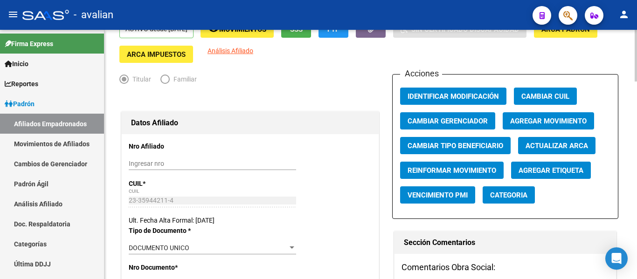
scroll to position [0, 0]
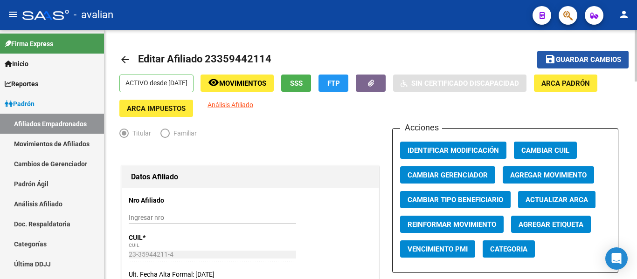
click at [583, 63] on span "Guardar cambios" at bounding box center [588, 60] width 65 height 8
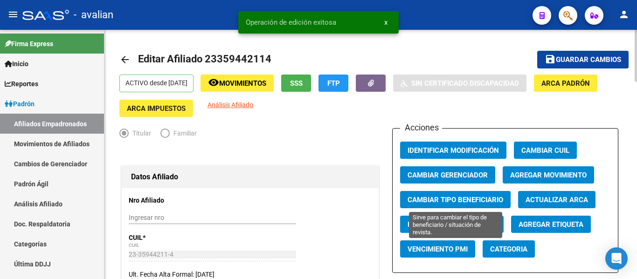
click at [458, 192] on button "Cambiar Tipo Beneficiario" at bounding box center [455, 199] width 111 height 17
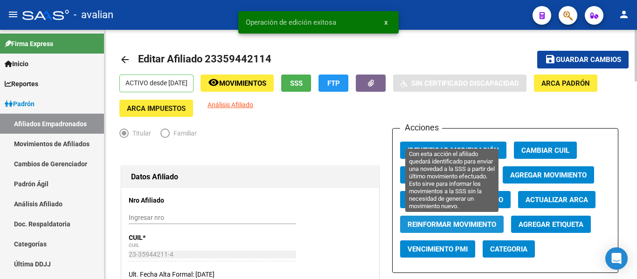
click at [406, 228] on button "Reinformar Movimiento" at bounding box center [452, 224] width 104 height 17
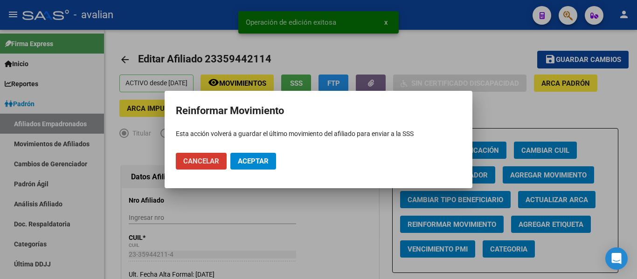
click at [257, 161] on span "Aceptar" at bounding box center [253, 161] width 31 height 8
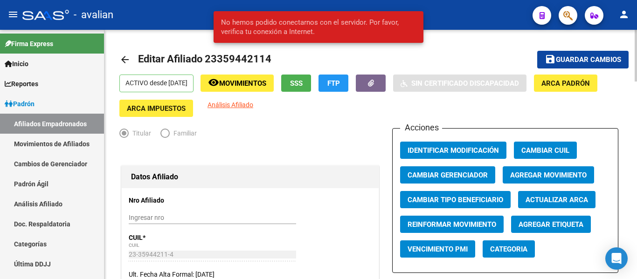
click at [123, 58] on mat-icon "arrow_back" at bounding box center [124, 59] width 11 height 11
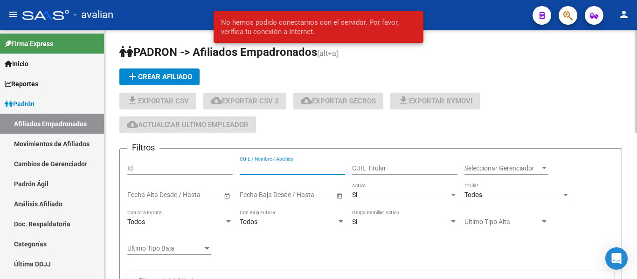
click at [300, 166] on input "CUIL / Nombre / Apellido" at bounding box center [292, 169] width 105 height 8
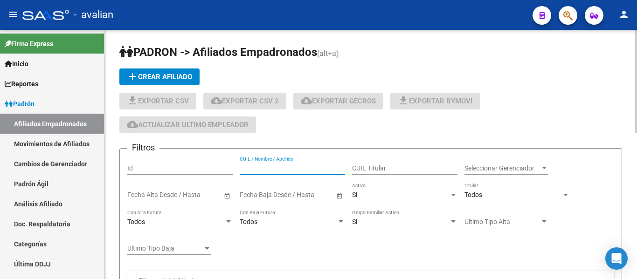
paste input "27434919474"
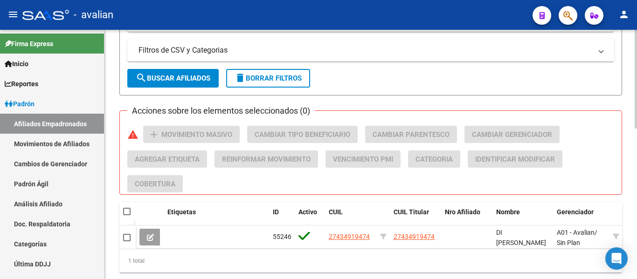
scroll to position [373, 0]
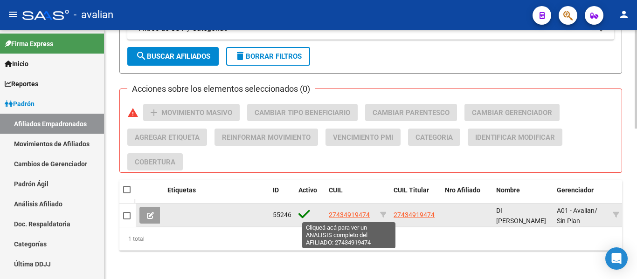
type input "27434919474"
click at [360, 212] on span "27434919474" at bounding box center [349, 214] width 41 height 7
type textarea "27434919474"
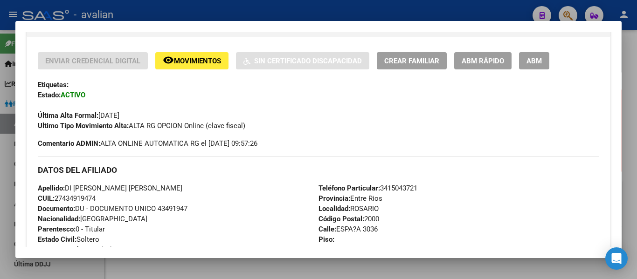
scroll to position [187, 0]
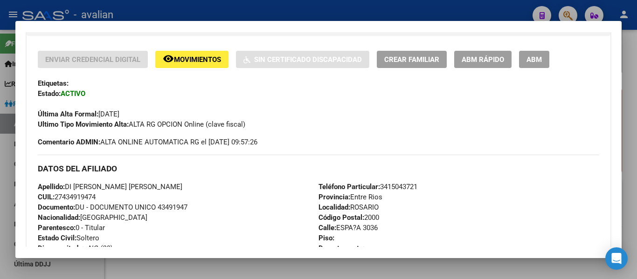
click at [530, 58] on span "ABM" at bounding box center [534, 59] width 15 height 8
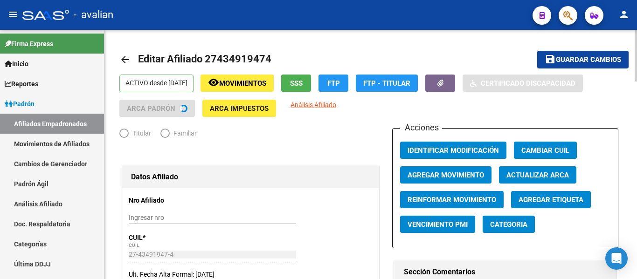
radio input "true"
type input "27-43491947-4"
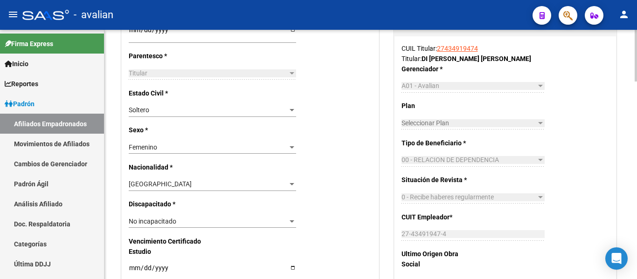
scroll to position [93, 0]
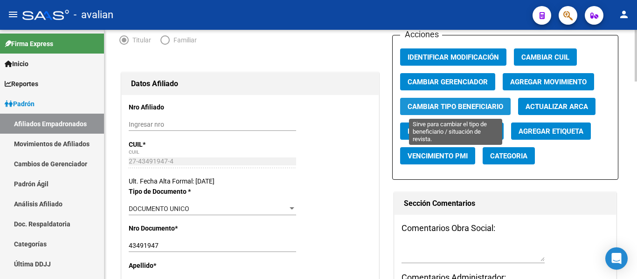
click at [460, 105] on span "Cambiar Tipo Beneficiario" at bounding box center [456, 107] width 96 height 8
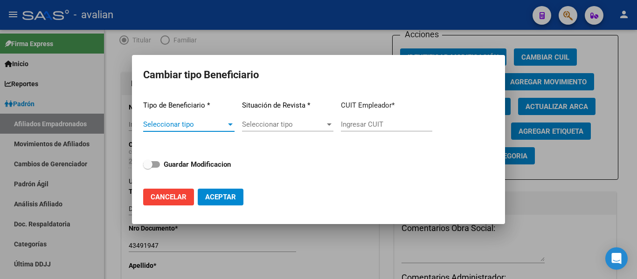
click at [188, 127] on span "Seleccionar tipo" at bounding box center [184, 124] width 83 height 8
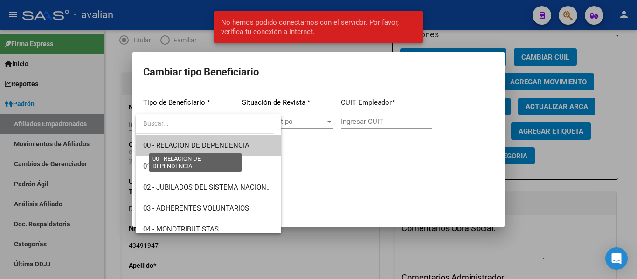
click at [215, 146] on span "00 - RELACION DE DEPENDENCIA" at bounding box center [196, 145] width 106 height 8
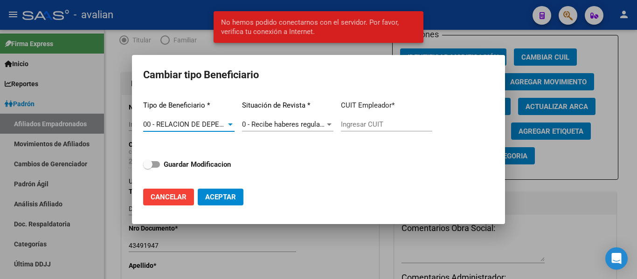
click at [297, 124] on span "0 - Recibe haberes regularmente" at bounding box center [292, 124] width 100 height 8
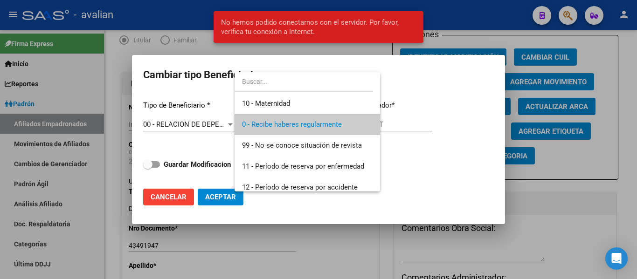
click at [345, 129] on span "0 - Recibe haberes regularmente" at bounding box center [307, 124] width 131 height 21
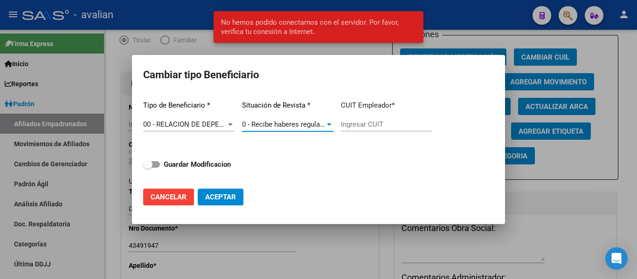
click at [367, 128] on input "Ingresar CUIT" at bounding box center [386, 124] width 91 height 8
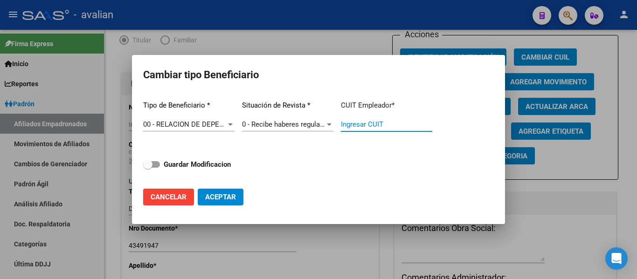
paste input "33-71182763-9"
type input "33-71182763-9"
click at [236, 199] on button "Aceptar" at bounding box center [221, 197] width 46 height 17
type input "33-71182763-9"
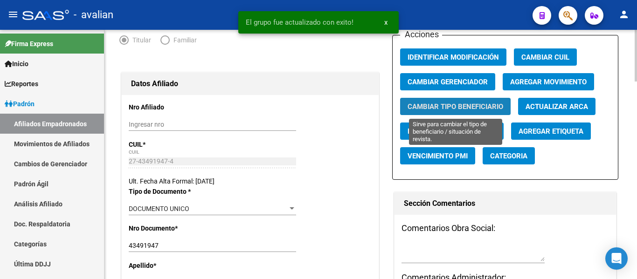
click at [454, 111] on span "Cambiar Tipo Beneficiario" at bounding box center [456, 107] width 96 height 8
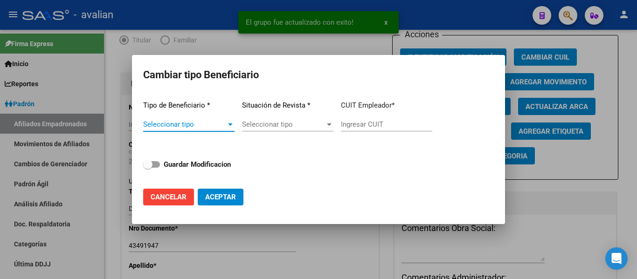
click at [208, 125] on span "Seleccionar tipo" at bounding box center [184, 124] width 83 height 8
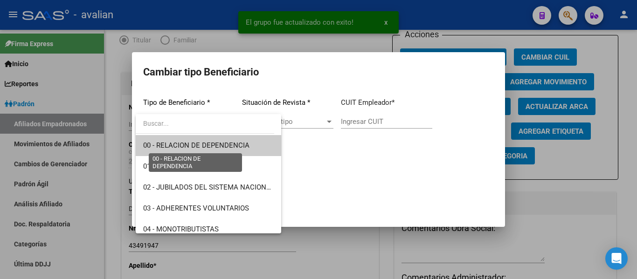
click at [182, 144] on span "00 - RELACION DE DEPENDENCIA" at bounding box center [196, 145] width 106 height 8
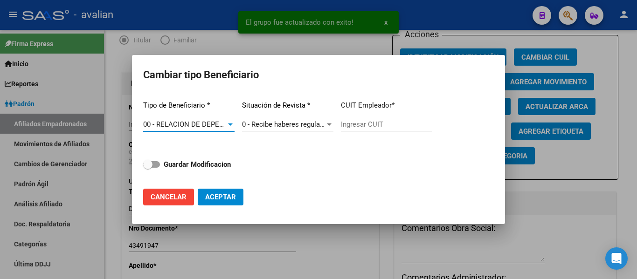
click at [323, 126] on span "0 - Recibe haberes regularmente" at bounding box center [292, 124] width 100 height 8
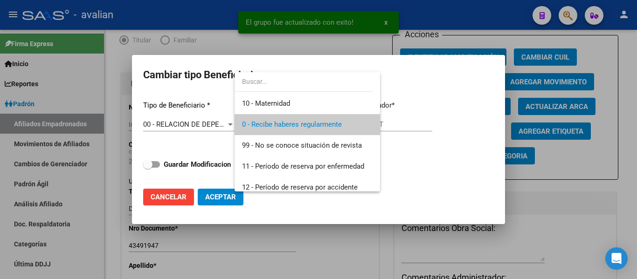
click at [441, 153] on div at bounding box center [318, 139] width 637 height 279
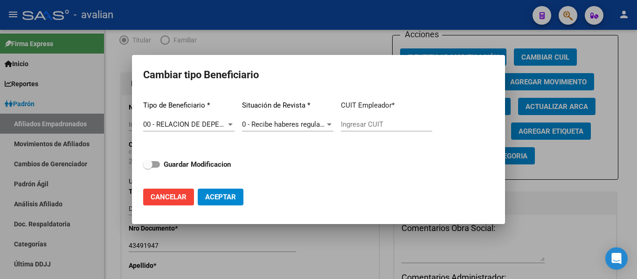
click at [422, 128] on input "Ingresar CUIT" at bounding box center [386, 124] width 91 height 8
paste input "33-71182763-9"
type input "33-71182763-9"
click at [195, 164] on strong "Guardar Modificacion" at bounding box center [197, 164] width 67 height 8
click at [148, 168] on input "Guardar Modificacion" at bounding box center [147, 168] width 0 height 0
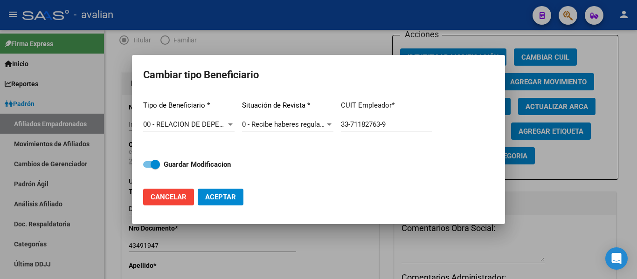
click at [212, 196] on span "Aceptar" at bounding box center [220, 197] width 31 height 8
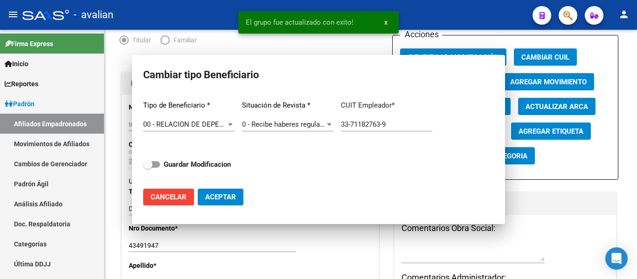
checkbox input "false"
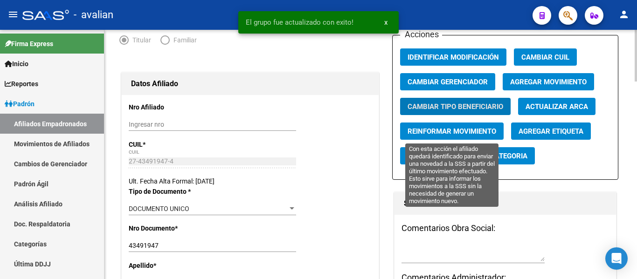
click at [455, 135] on span "Reinformar Movimiento" at bounding box center [452, 131] width 89 height 8
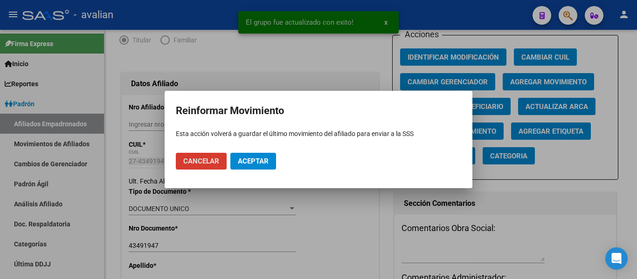
click at [208, 169] on button "Cancelar" at bounding box center [201, 161] width 51 height 17
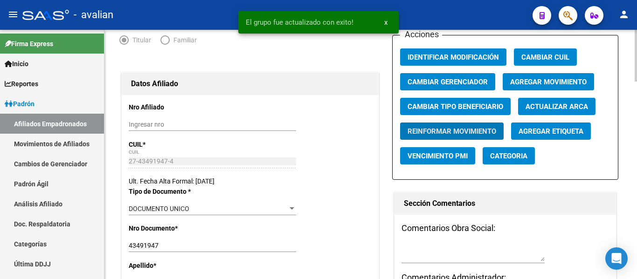
scroll to position [0, 0]
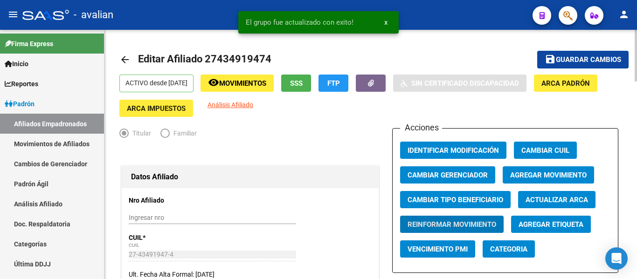
click at [562, 57] on span "Guardar cambios" at bounding box center [588, 60] width 65 height 8
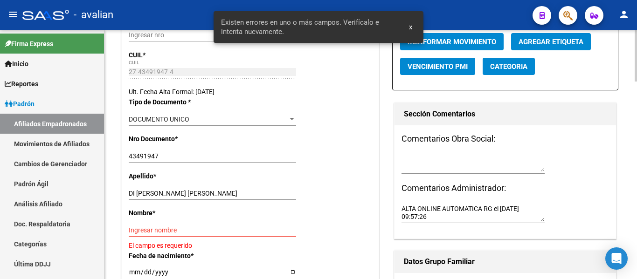
scroll to position [187, 0]
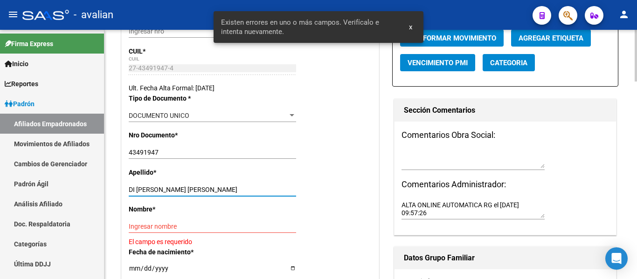
drag, startPoint x: 160, startPoint y: 188, endPoint x: 569, endPoint y: 231, distance: 410.8
type input "DI PONTE,"
click at [230, 232] on div "Ingresar nombre" at bounding box center [212, 226] width 167 height 13
click at [229, 227] on input "Ingresar nombre" at bounding box center [212, 227] width 167 height 8
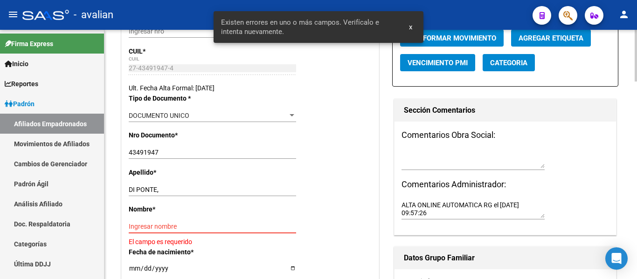
paste input "[PERSON_NAME]"
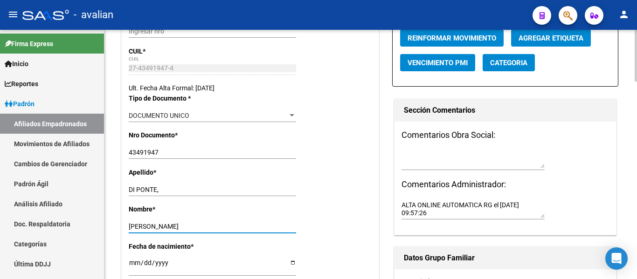
type input "[PERSON_NAME]"
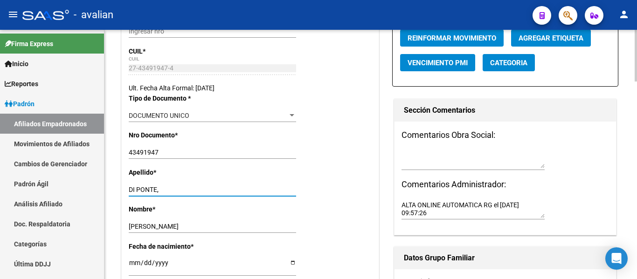
click at [174, 190] on input "DI PONTE," at bounding box center [212, 190] width 167 height 8
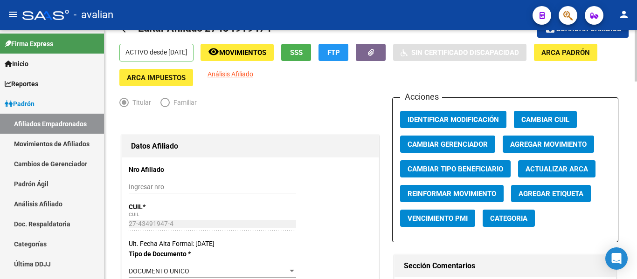
scroll to position [0, 0]
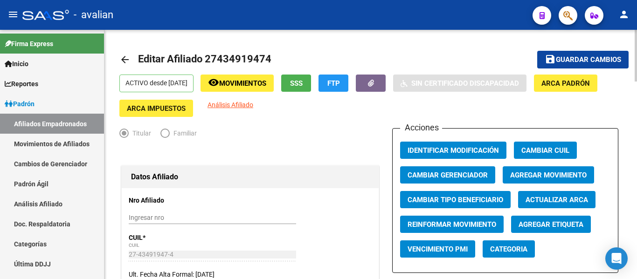
type input "DI PONTE"
click at [600, 59] on span "Guardar cambios" at bounding box center [588, 60] width 65 height 8
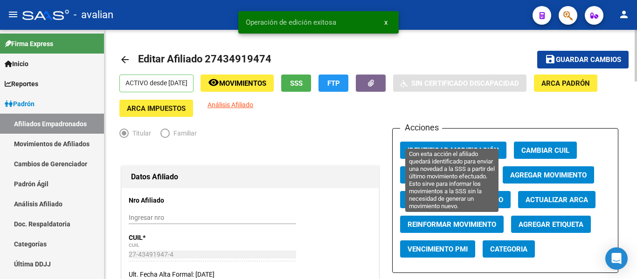
click at [415, 218] on button "Reinformar Movimiento" at bounding box center [452, 224] width 104 height 17
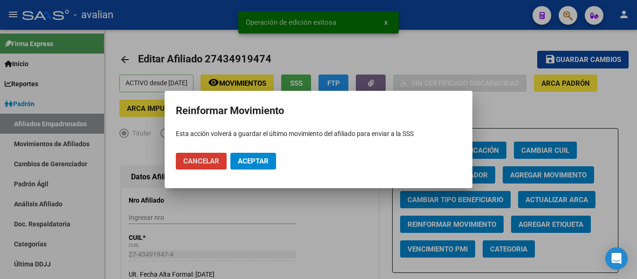
click at [251, 160] on span "Aceptar" at bounding box center [253, 161] width 31 height 8
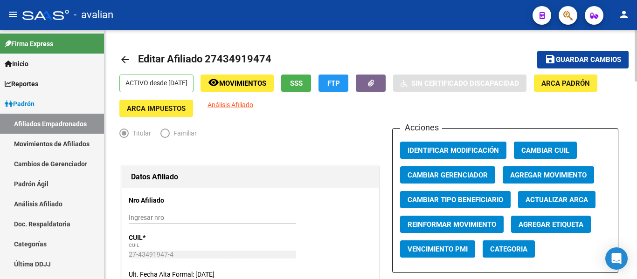
click at [125, 62] on mat-icon "arrow_back" at bounding box center [124, 59] width 11 height 11
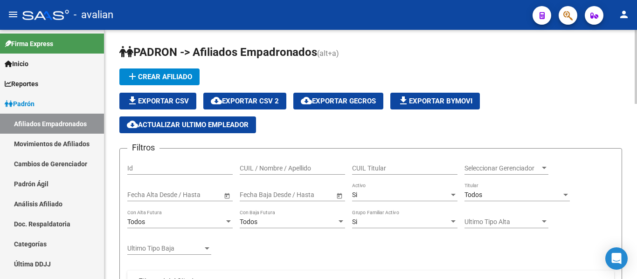
click at [292, 162] on div "CUIL / Nombre / Apellido" at bounding box center [292, 165] width 105 height 19
paste input "20363694846"
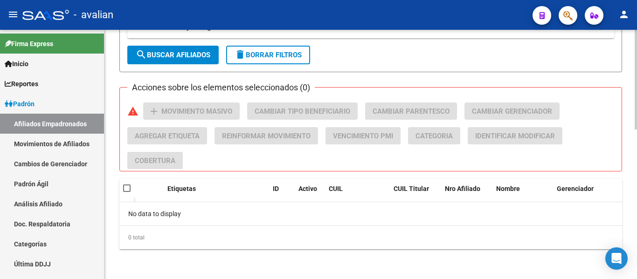
scroll to position [48, 0]
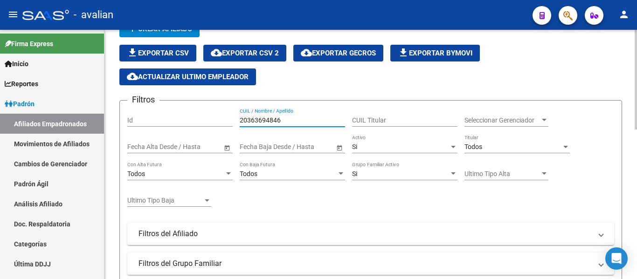
type input "20363694846"
click at [367, 145] on div "Si" at bounding box center [400, 147] width 97 height 8
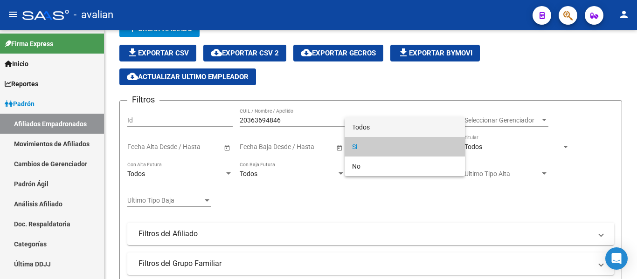
click at [377, 125] on span "Todos" at bounding box center [404, 128] width 105 height 20
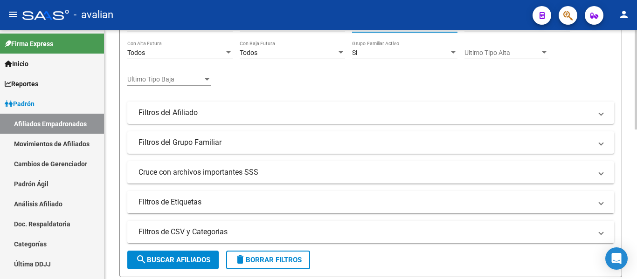
scroll to position [188, 0]
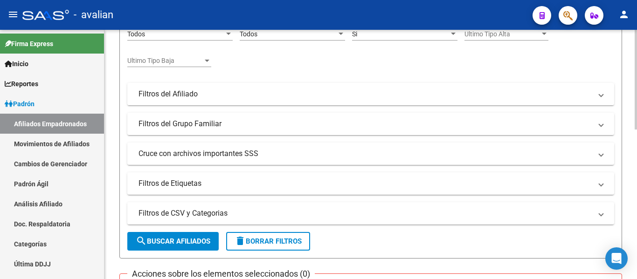
click at [179, 242] on span "search Buscar Afiliados" at bounding box center [173, 241] width 75 height 8
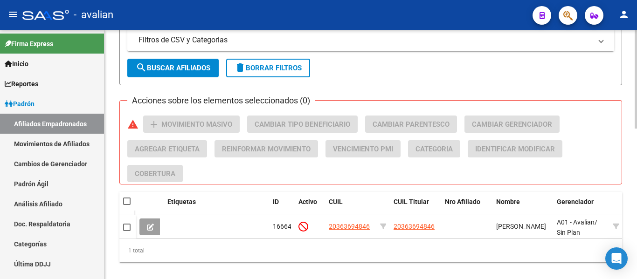
scroll to position [381, 0]
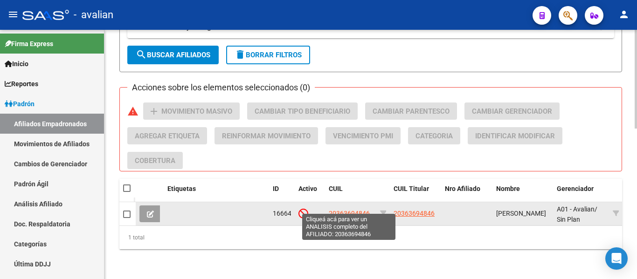
click at [362, 210] on span "20363694846" at bounding box center [349, 213] width 41 height 7
type textarea "20363694846"
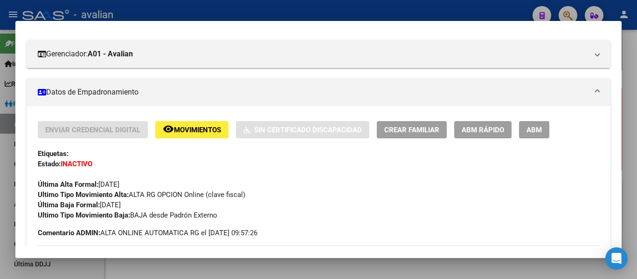
scroll to position [187, 0]
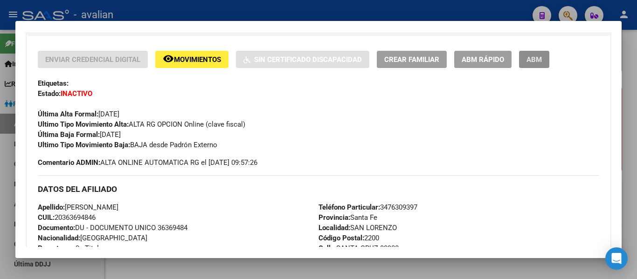
click at [529, 60] on span "ABM" at bounding box center [534, 59] width 15 height 8
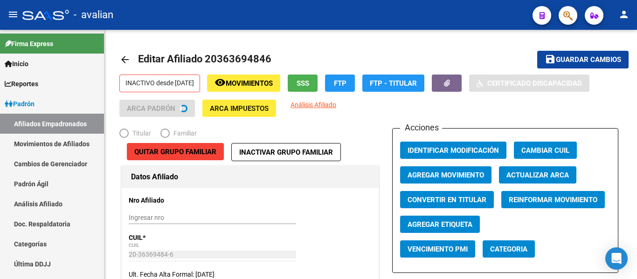
radio input "true"
type input "30-50012088-2"
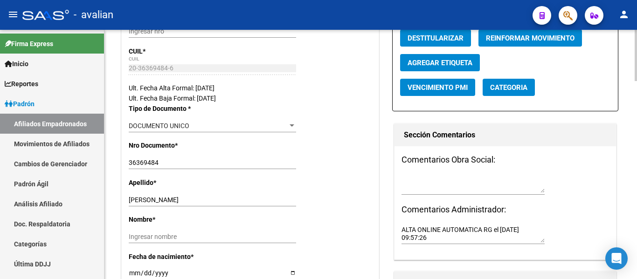
scroll to position [280, 0]
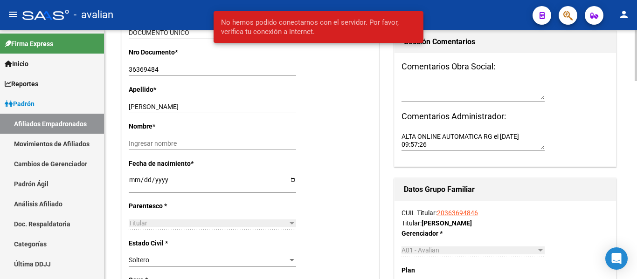
click at [130, 179] on input "[DATE]" at bounding box center [212, 183] width 167 height 14
type input "[DATE]"
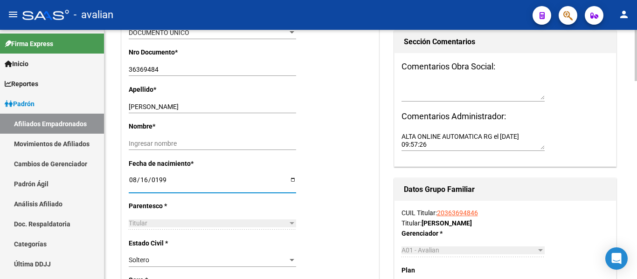
type input "[DATE]"
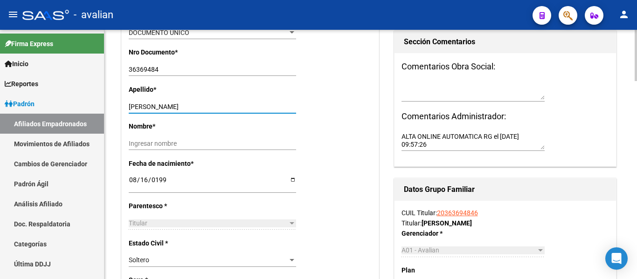
drag, startPoint x: 154, startPoint y: 104, endPoint x: 307, endPoint y: 117, distance: 153.5
click at [307, 117] on div "Apellido * [PERSON_NAME] Ingresar apellido" at bounding box center [250, 102] width 243 height 37
type input "[PERSON_NAME]"
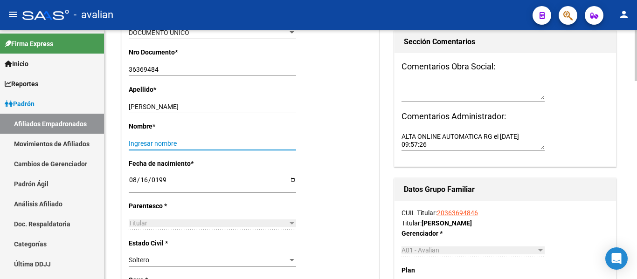
click at [168, 148] on div "Ingresar nombre" at bounding box center [212, 143] width 167 height 13
paste input "[PERSON_NAME]"
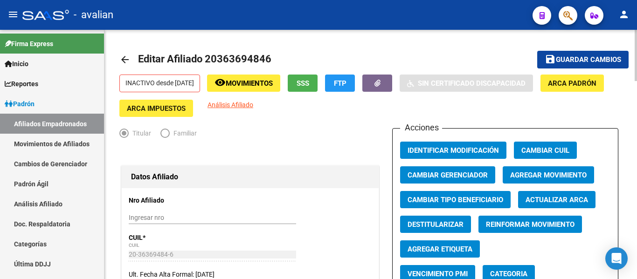
type input "[PERSON_NAME]"
click at [583, 55] on button "save Guardar cambios" at bounding box center [582, 59] width 91 height 17
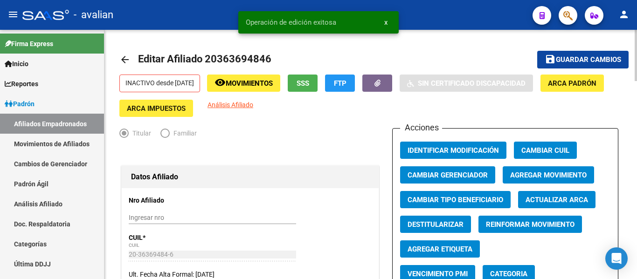
click at [411, 222] on span "Destitularizar" at bounding box center [436, 225] width 56 height 8
radio input "false"
radio input "true"
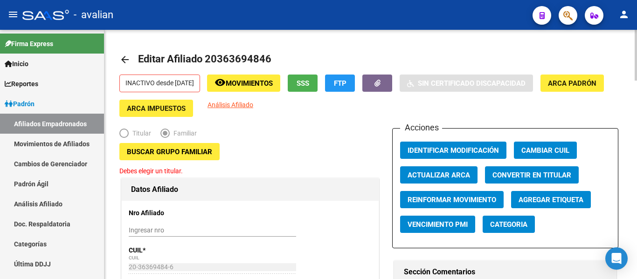
click at [185, 157] on button "Buscar Grupo Familiar" at bounding box center [169, 151] width 100 height 17
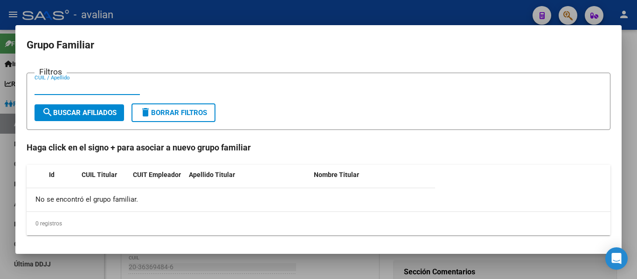
paste input "20363694846"
type input "20363694846"
click at [96, 109] on span "search Buscar Afiliados" at bounding box center [79, 113] width 75 height 8
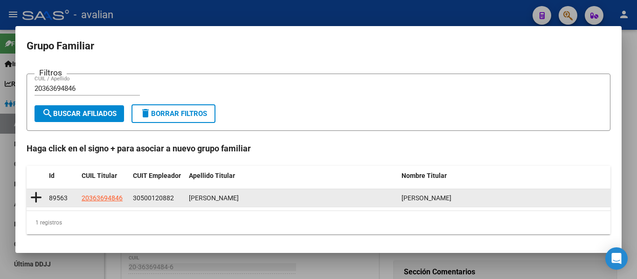
click at [37, 199] on icon at bounding box center [36, 197] width 12 height 13
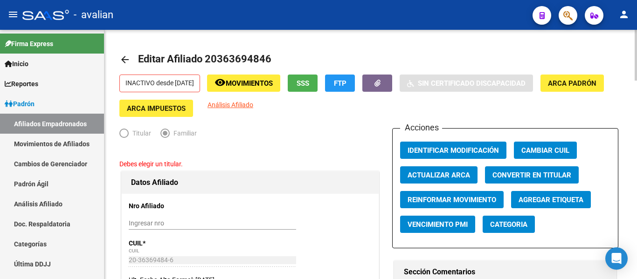
type input "30-50012088-2"
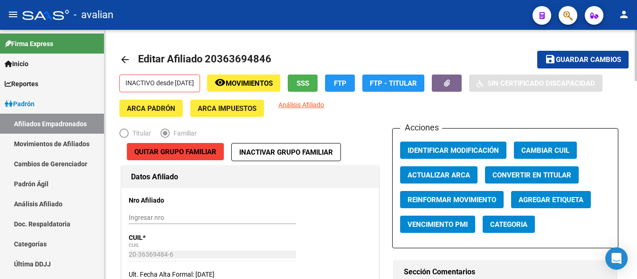
click at [584, 50] on mat-toolbar-row "save Guardar cambios" at bounding box center [575, 60] width 107 height 30
click at [583, 60] on span "Guardar cambios" at bounding box center [588, 60] width 65 height 8
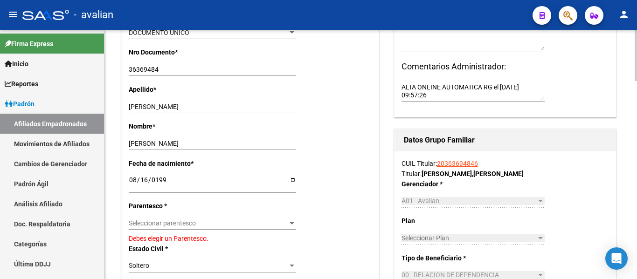
scroll to position [326, 0]
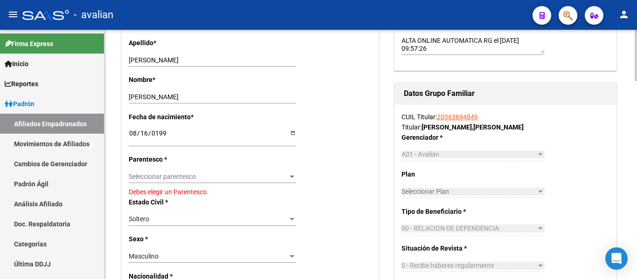
click at [175, 180] on span "Seleccionar parentesco" at bounding box center [208, 177] width 159 height 8
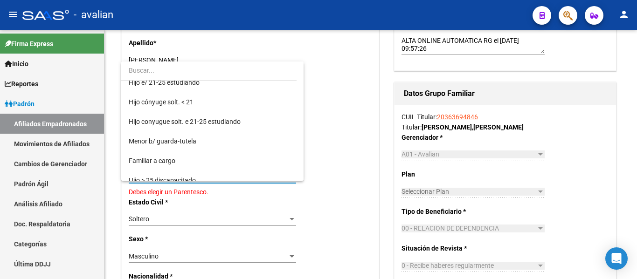
scroll to position [0, 0]
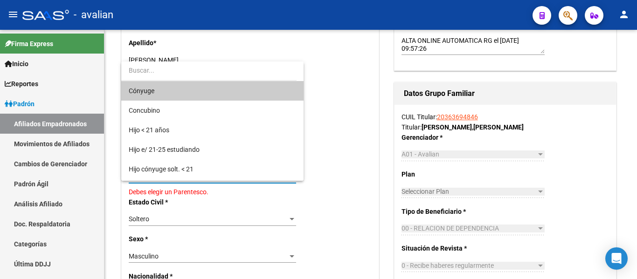
click at [374, 96] on div at bounding box center [318, 139] width 637 height 279
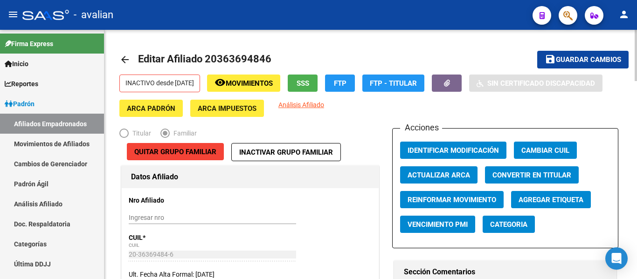
click at [125, 61] on mat-icon "arrow_back" at bounding box center [124, 59] width 11 height 11
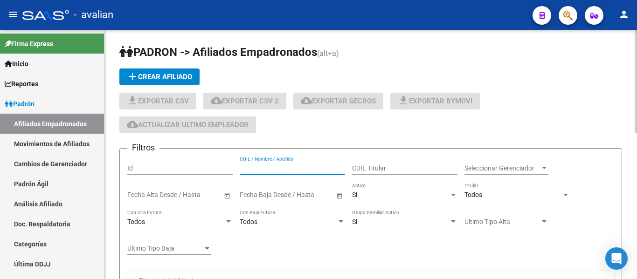
click at [270, 166] on input "CUIL / Nombre / Apellido" at bounding box center [292, 169] width 105 height 8
paste input "20363694846"
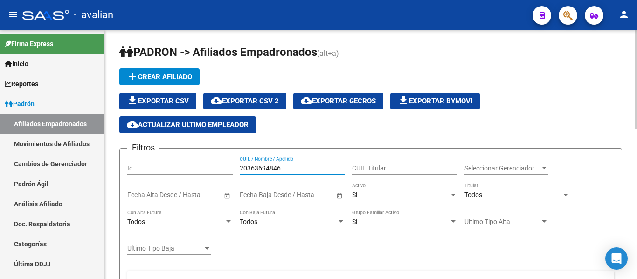
type input "20363694846"
click at [377, 191] on div "Si" at bounding box center [400, 195] width 97 height 8
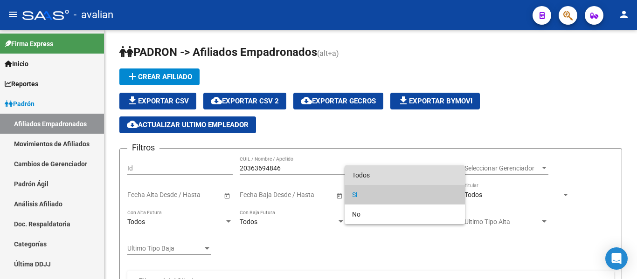
click at [380, 177] on span "Todos" at bounding box center [404, 176] width 105 height 20
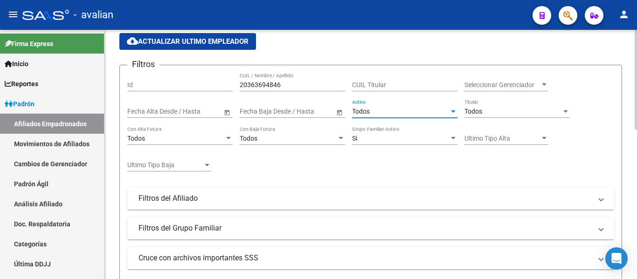
scroll to position [187, 0]
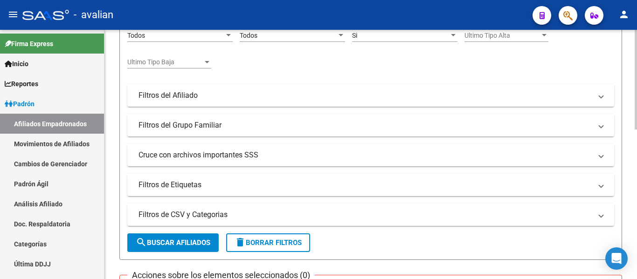
click at [180, 244] on span "search Buscar Afiliados" at bounding box center [173, 243] width 75 height 8
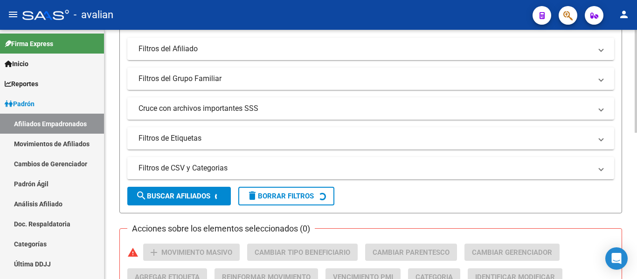
scroll to position [354, 0]
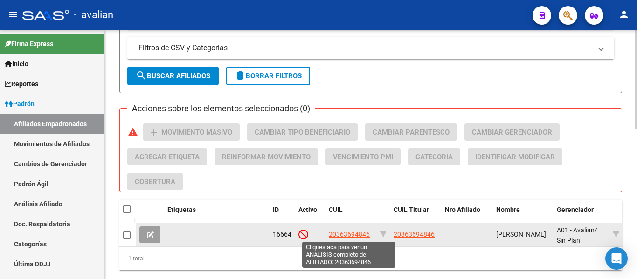
click at [347, 233] on span "20363694846" at bounding box center [349, 234] width 41 height 7
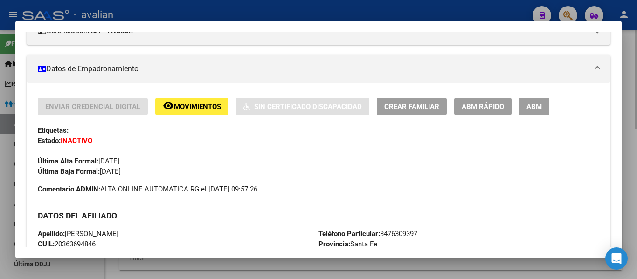
scroll to position [140, 0]
click at [533, 104] on span "ABM" at bounding box center [534, 106] width 15 height 8
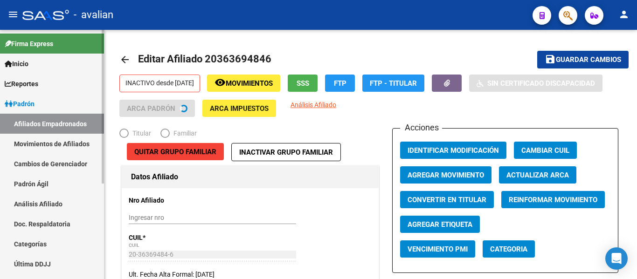
radio input "true"
type input "30-50012088-2"
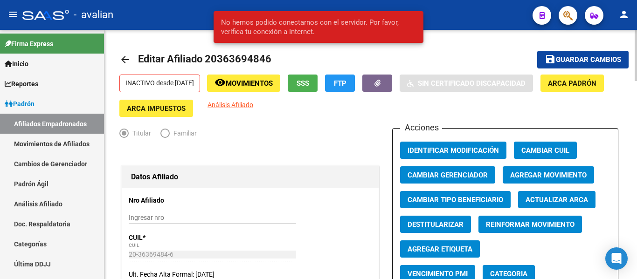
click at [125, 58] on mat-icon "arrow_back" at bounding box center [124, 59] width 11 height 11
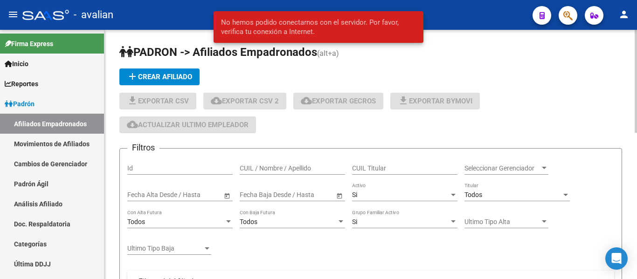
click at [301, 165] on input "CUIL / Nombre / Apellido" at bounding box center [292, 169] width 105 height 8
paste input "27402328989"
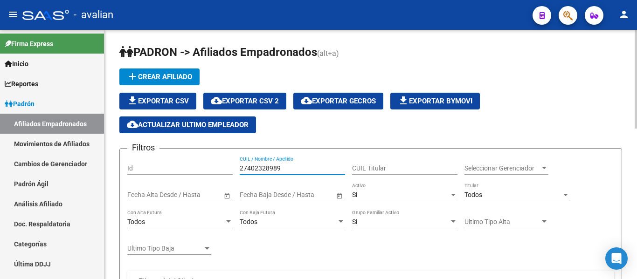
type input "27402328989"
click at [303, 163] on div "27402328989 CUIL / Nombre / Apellido" at bounding box center [292, 165] width 105 height 19
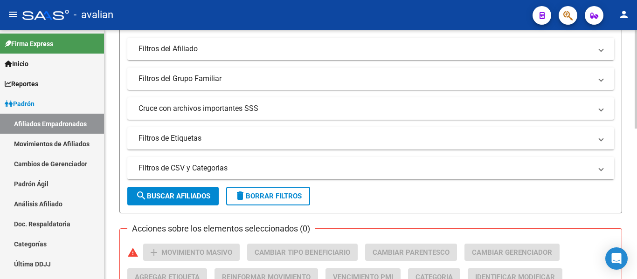
scroll to position [381, 0]
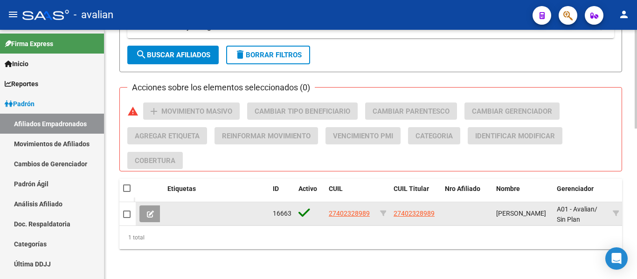
click at [351, 210] on span "27402328989" at bounding box center [349, 213] width 41 height 7
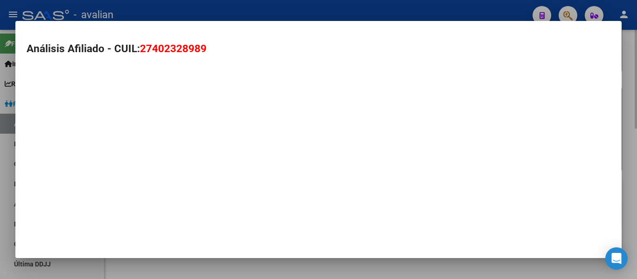
type textarea "27402328989"
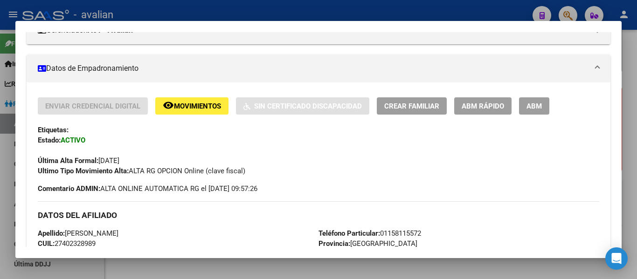
scroll to position [93, 0]
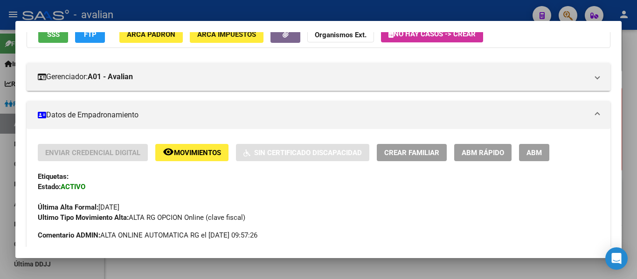
click at [529, 150] on span "ABM" at bounding box center [534, 153] width 15 height 8
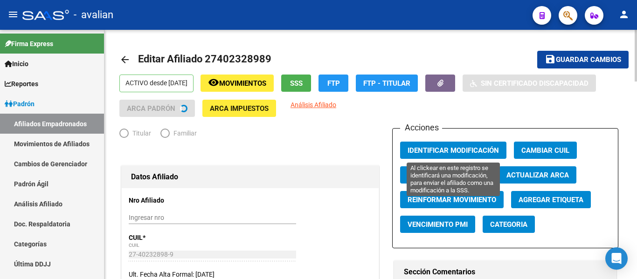
radio input "true"
type input "30-50012088-2"
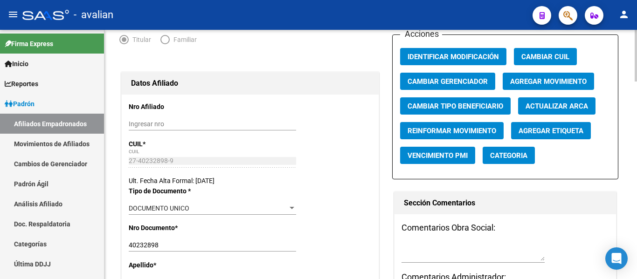
scroll to position [233, 0]
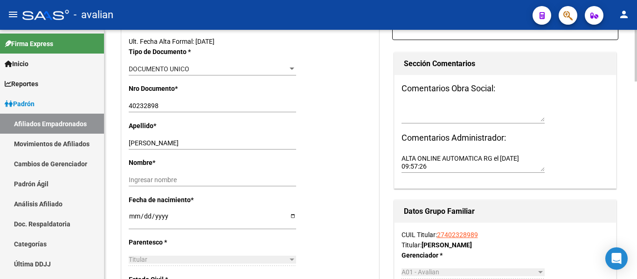
click at [132, 215] on input "[DATE]" at bounding box center [212, 220] width 167 height 14
type input "[DATE]"
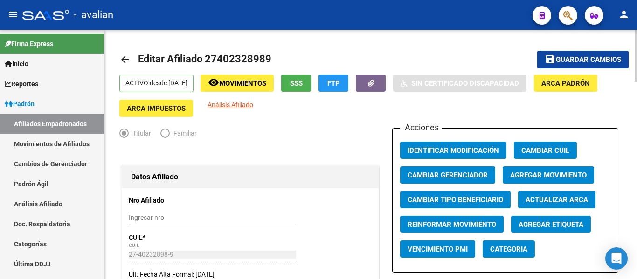
click at [593, 63] on span "Guardar cambios" at bounding box center [588, 60] width 65 height 8
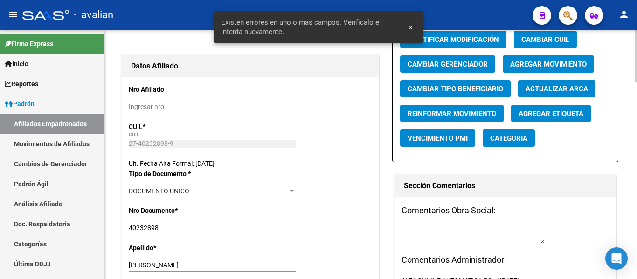
scroll to position [187, 0]
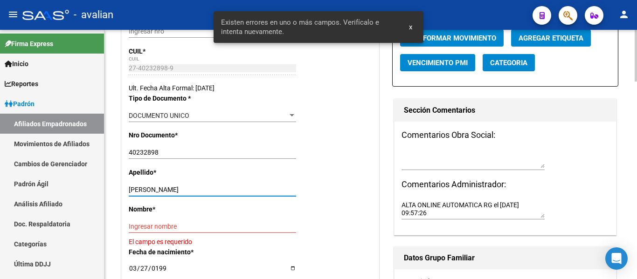
drag, startPoint x: 157, startPoint y: 187, endPoint x: 416, endPoint y: 183, distance: 259.3
type input "[PERSON_NAME]"
click at [166, 222] on div "Ingresar nombre" at bounding box center [212, 226] width 167 height 13
paste input "[PERSON_NAME]"
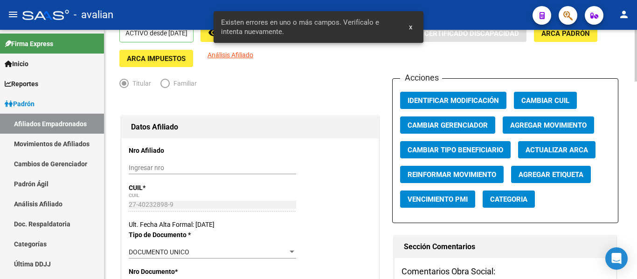
scroll to position [0, 0]
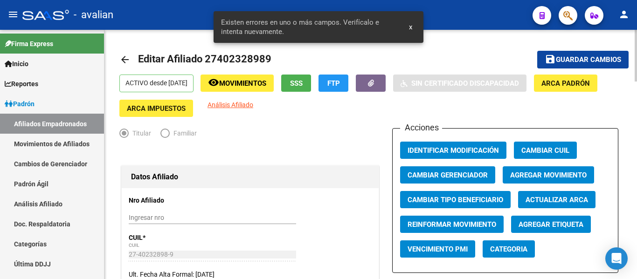
type input "[PERSON_NAME]"
click at [610, 51] on button "save Guardar cambios" at bounding box center [582, 59] width 91 height 17
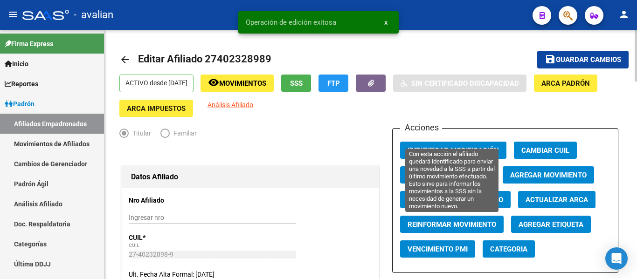
click at [408, 222] on span "Reinformar Movimiento" at bounding box center [452, 225] width 89 height 8
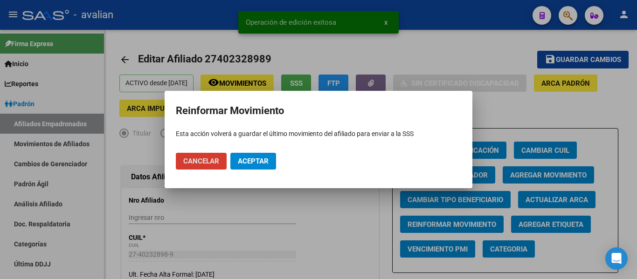
click at [257, 165] on span "Aceptar" at bounding box center [253, 161] width 31 height 8
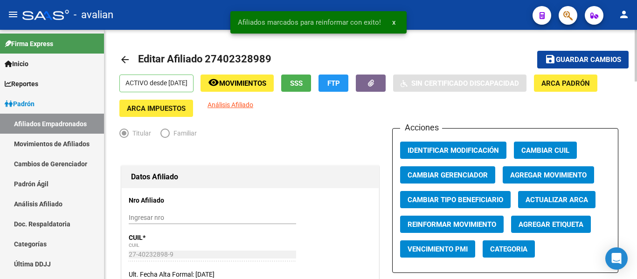
click at [128, 58] on mat-icon "arrow_back" at bounding box center [124, 59] width 11 height 11
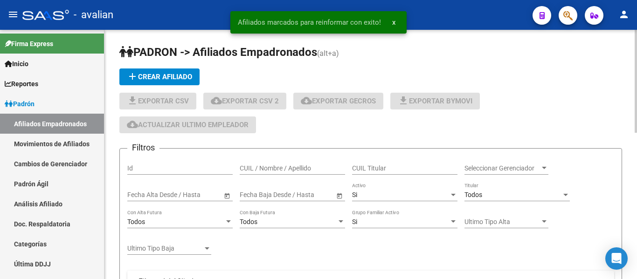
click at [304, 171] on input "CUIL / Nombre / Apellido" at bounding box center [292, 169] width 105 height 8
paste input "27284073431"
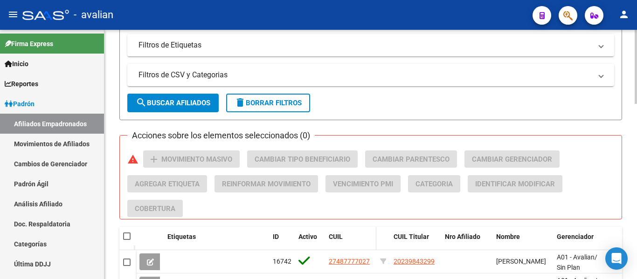
scroll to position [373, 0]
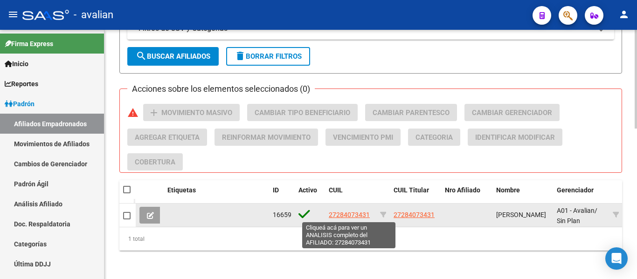
type input "27284073431"
click at [351, 214] on span "27284073431" at bounding box center [349, 214] width 41 height 7
type textarea "27284073431"
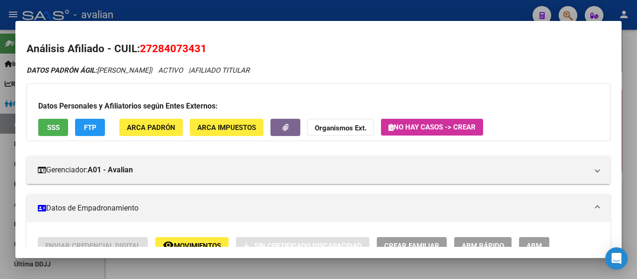
click at [529, 240] on button "ABM" at bounding box center [534, 245] width 30 height 17
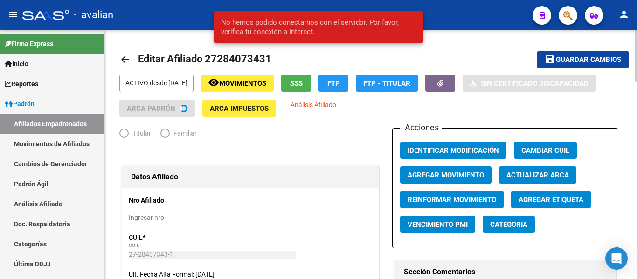
radio input "true"
type input "30-68467258-0"
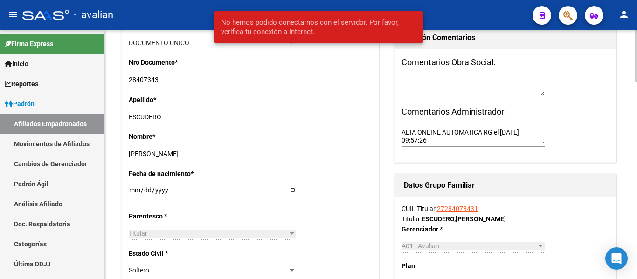
scroll to position [280, 0]
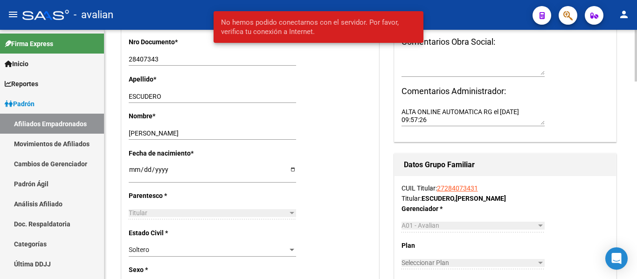
click at [134, 170] on input "[DATE]" at bounding box center [212, 173] width 167 height 14
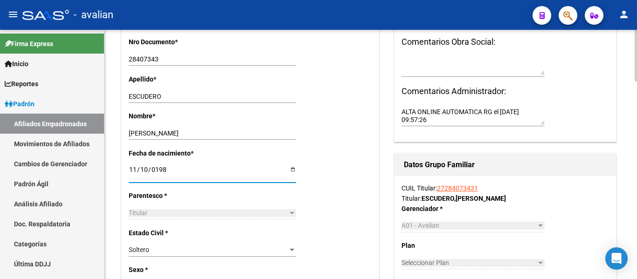
type input "[DATE]"
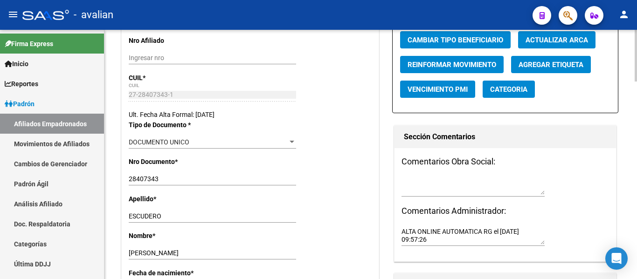
scroll to position [0, 0]
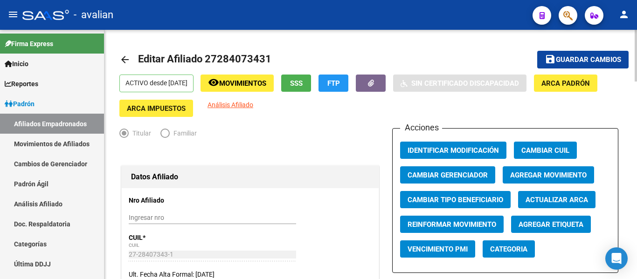
click at [587, 59] on span "Guardar cambios" at bounding box center [588, 60] width 65 height 8
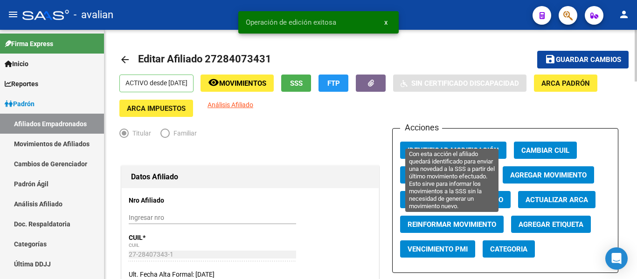
click at [479, 228] on span "Reinformar Movimiento" at bounding box center [452, 225] width 89 height 8
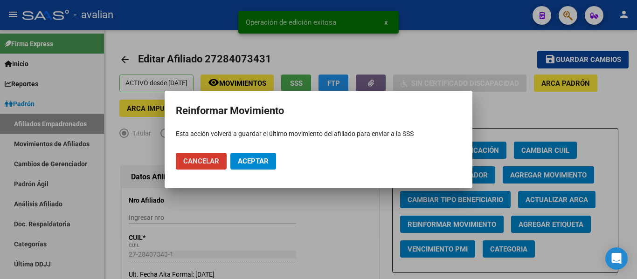
click at [256, 161] on span "Aceptar" at bounding box center [253, 161] width 31 height 8
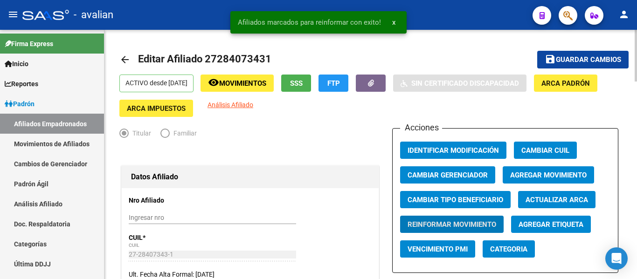
click at [121, 53] on link "arrow_back" at bounding box center [128, 60] width 19 height 22
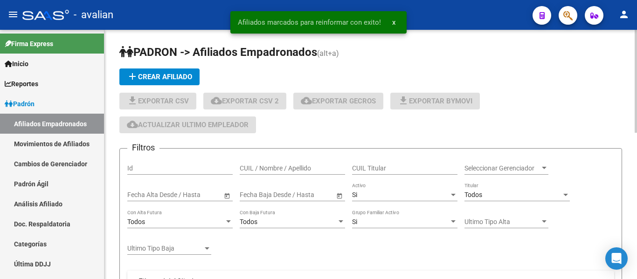
click at [313, 167] on input "CUIL / Nombre / Apellido" at bounding box center [292, 169] width 105 height 8
paste input "20366082868"
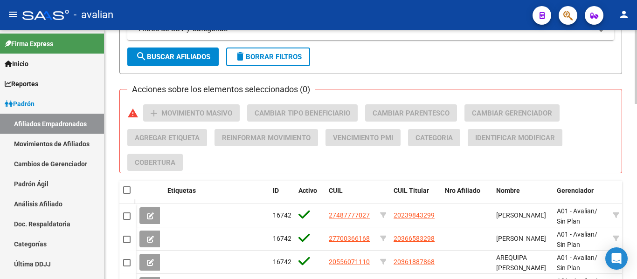
scroll to position [373, 0]
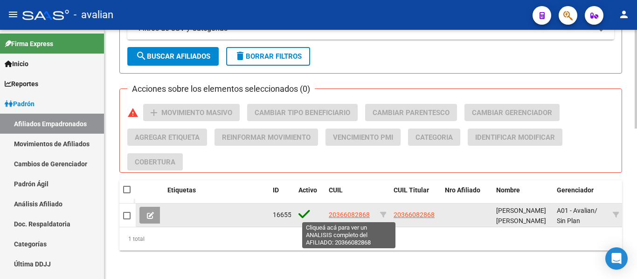
type input "20366082868"
click at [350, 216] on span "20366082868" at bounding box center [349, 214] width 41 height 7
type textarea "20366082868"
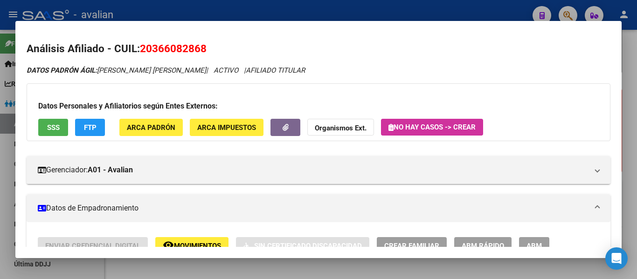
click at [539, 246] on span "ABM" at bounding box center [534, 246] width 15 height 8
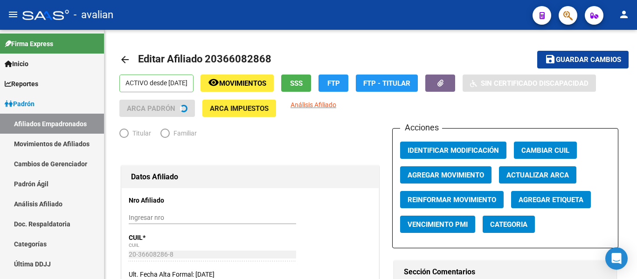
radio input "true"
type input "30-54598009-2"
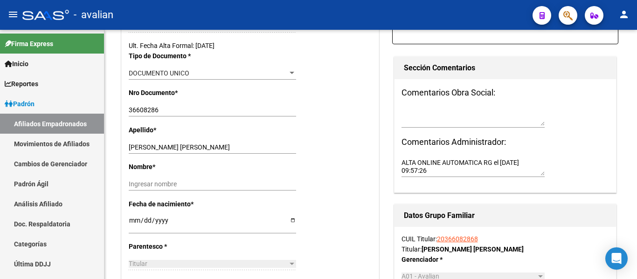
scroll to position [233, 0]
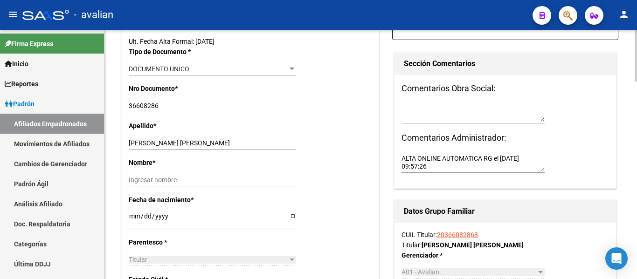
click at [134, 215] on input "[DATE]" at bounding box center [212, 220] width 167 height 14
type input "[DATE]"
drag, startPoint x: 158, startPoint y: 142, endPoint x: 320, endPoint y: 146, distance: 162.4
click at [320, 146] on div "Apellido * [PERSON_NAME] [PERSON_NAME] Ingresar apellido" at bounding box center [250, 139] width 243 height 37
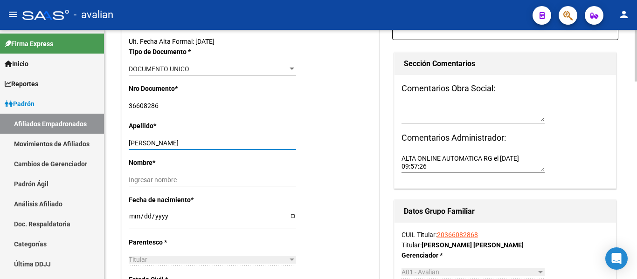
type input "[PERSON_NAME]"
drag, startPoint x: 142, startPoint y: 179, endPoint x: 168, endPoint y: 178, distance: 26.6
click at [142, 179] on input "Ingresar nombre" at bounding box center [212, 180] width 167 height 8
paste input "[PERSON_NAME]"
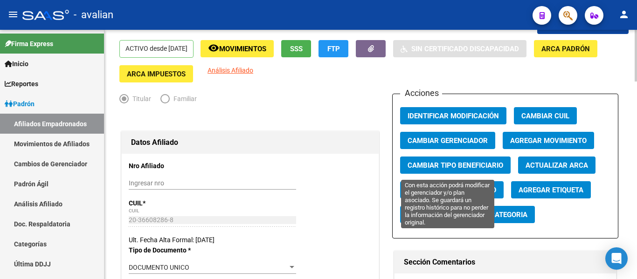
scroll to position [0, 0]
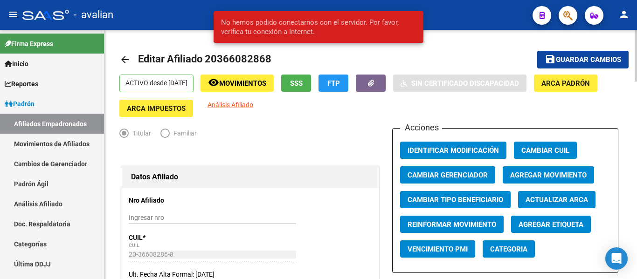
type input "[PERSON_NAME]"
click at [628, 52] on button "save Guardar cambios" at bounding box center [582, 59] width 91 height 17
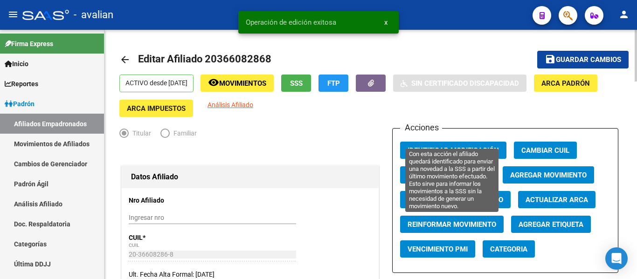
click at [465, 226] on span "Reinformar Movimiento" at bounding box center [452, 225] width 89 height 8
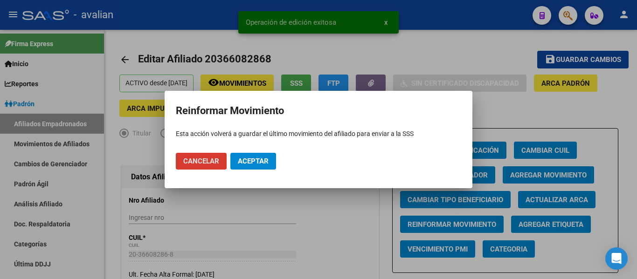
click at [256, 163] on span "Aceptar" at bounding box center [253, 161] width 31 height 8
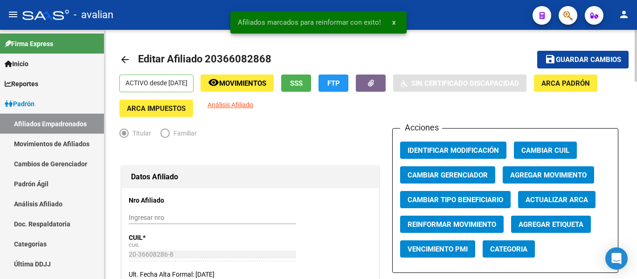
click at [130, 59] on mat-icon "arrow_back" at bounding box center [124, 59] width 11 height 11
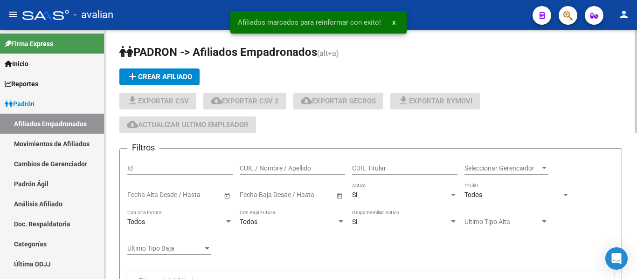
click at [280, 166] on input "CUIL / Nombre / Apellido" at bounding box center [292, 169] width 105 height 8
paste input "27468247122"
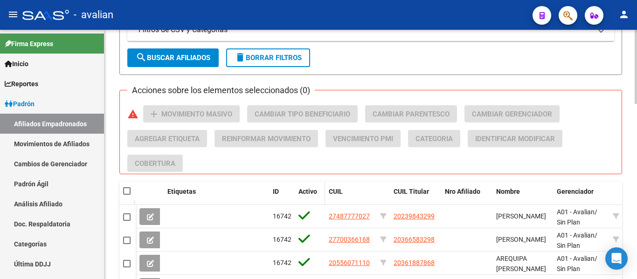
scroll to position [373, 0]
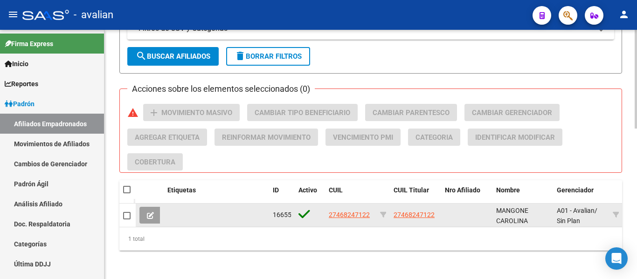
type input "27468247122"
click at [359, 215] on span "27468247122" at bounding box center [349, 214] width 41 height 7
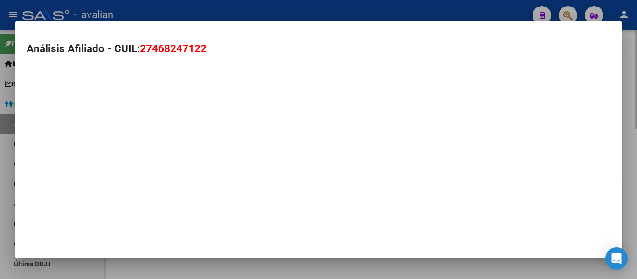
type textarea "27468247122"
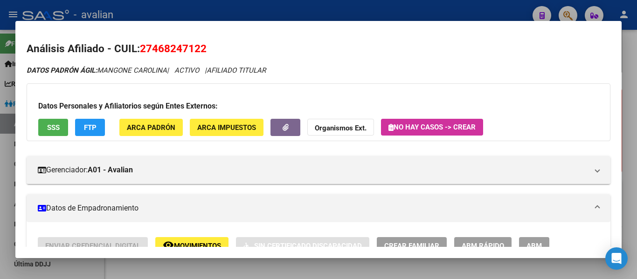
click at [541, 245] on span "ABM" at bounding box center [534, 246] width 15 height 8
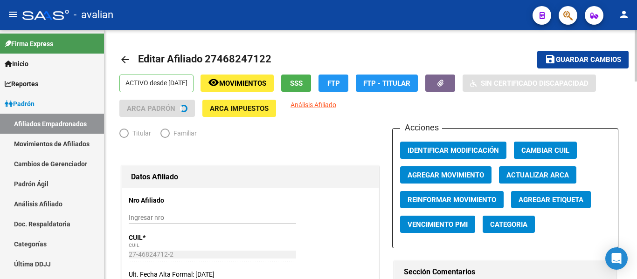
radio input "true"
type input "30-54598009-2"
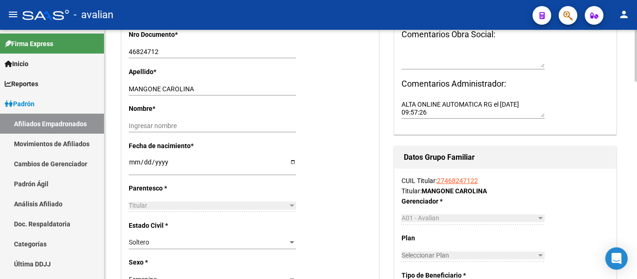
scroll to position [326, 0]
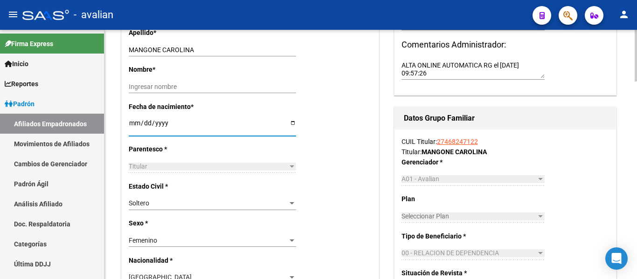
click at [131, 122] on input "[DATE]" at bounding box center [212, 126] width 167 height 14
type input "[DATE]"
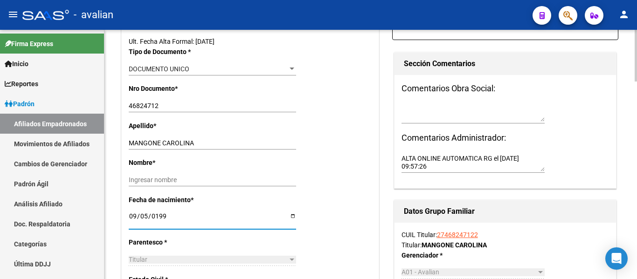
scroll to position [187, 0]
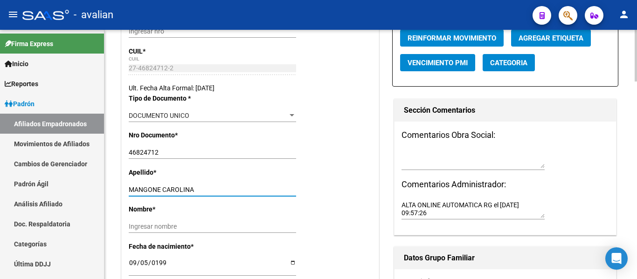
drag, startPoint x: 163, startPoint y: 189, endPoint x: 367, endPoint y: 191, distance: 203.8
type input "MANGONE"
click at [211, 224] on input "Ingresar nombre" at bounding box center [212, 227] width 167 height 8
paste input "CAROLINA"
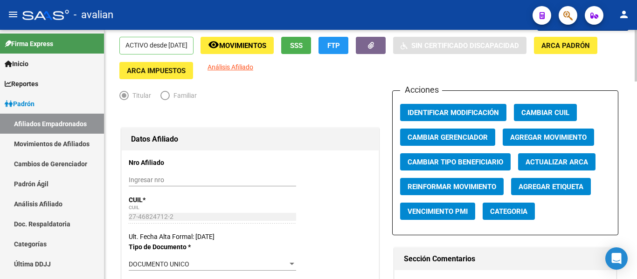
scroll to position [0, 0]
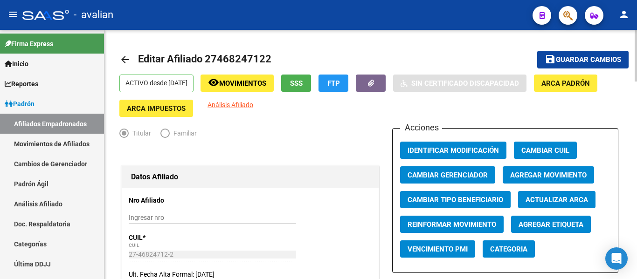
type input "CAROLINA"
click at [560, 64] on span "Guardar cambios" at bounding box center [588, 60] width 65 height 8
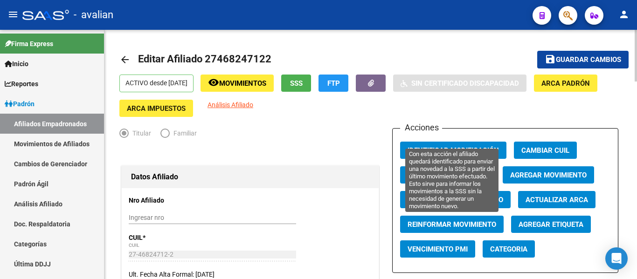
click at [457, 223] on span "Reinformar Movimiento" at bounding box center [452, 225] width 89 height 8
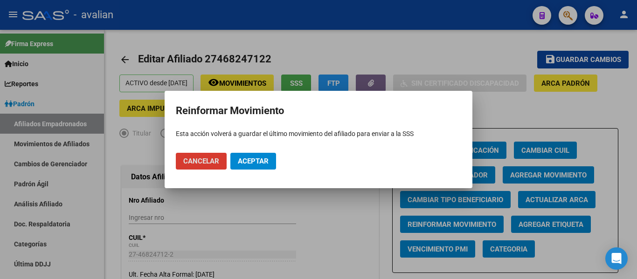
click at [253, 164] on span "Aceptar" at bounding box center [253, 161] width 31 height 8
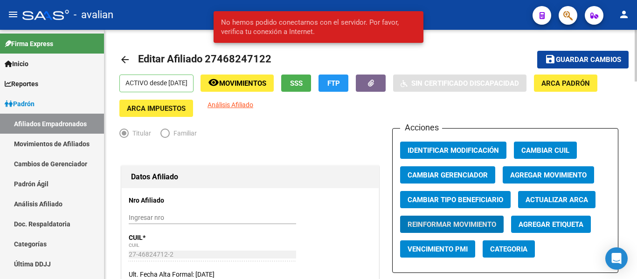
click at [128, 63] on mat-icon "arrow_back" at bounding box center [124, 59] width 11 height 11
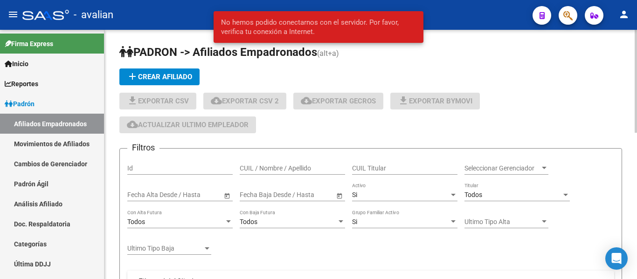
click at [309, 165] on input "CUIL / Nombre / Apellido" at bounding box center [292, 169] width 105 height 8
paste input "20354281253"
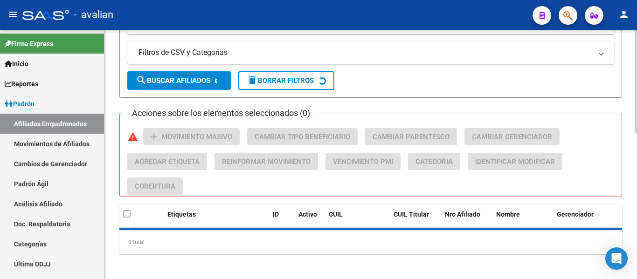
scroll to position [354, 0]
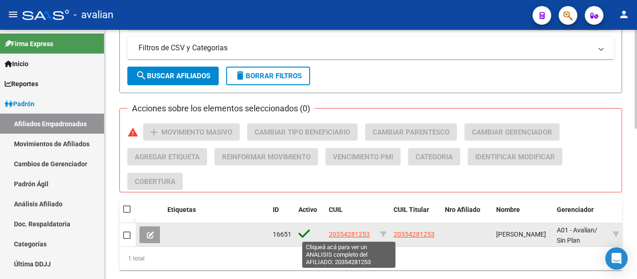
type input "20354281253"
click at [363, 235] on span "20354281253" at bounding box center [349, 234] width 41 height 7
type textarea "20354281253"
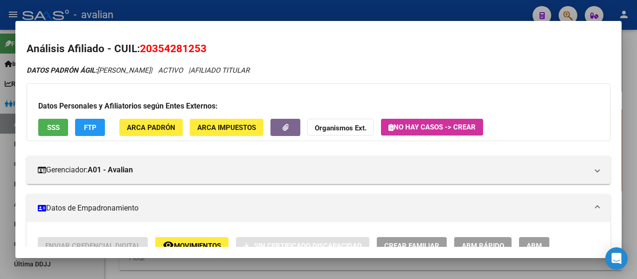
click at [543, 244] on button "ABM" at bounding box center [534, 245] width 30 height 17
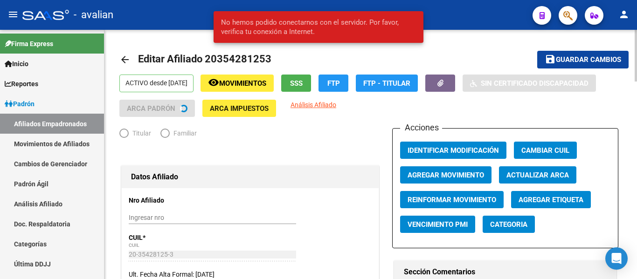
radio input "true"
type input "30-71068177-1"
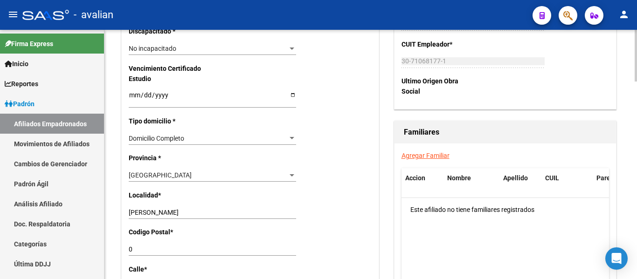
scroll to position [606, 0]
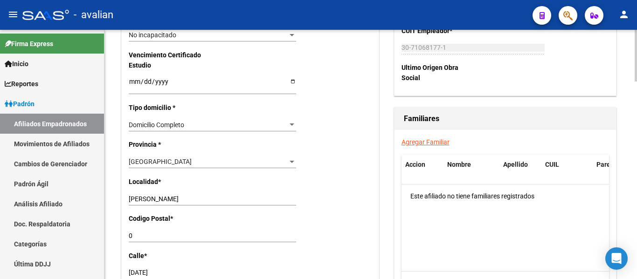
click at [148, 198] on input "[PERSON_NAME]" at bounding box center [212, 199] width 167 height 8
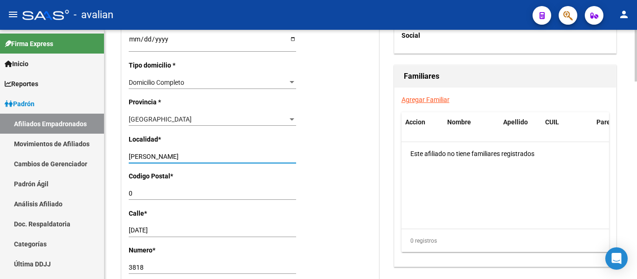
scroll to position [700, 0]
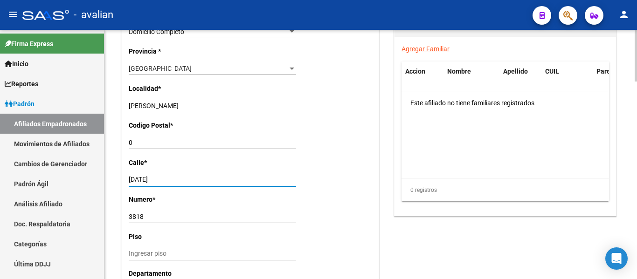
drag, startPoint x: 164, startPoint y: 176, endPoint x: 126, endPoint y: 178, distance: 38.3
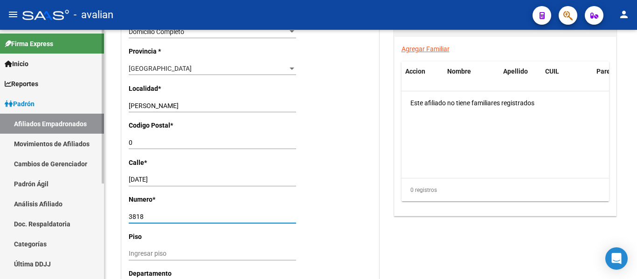
drag, startPoint x: 153, startPoint y: 218, endPoint x: 74, endPoint y: 215, distance: 78.4
click at [74, 215] on mat-sidenav-container "Firma Express Inicio Calendario SSS Instructivos Contacto OS Reportes Padrón Tr…" at bounding box center [318, 155] width 637 height 250
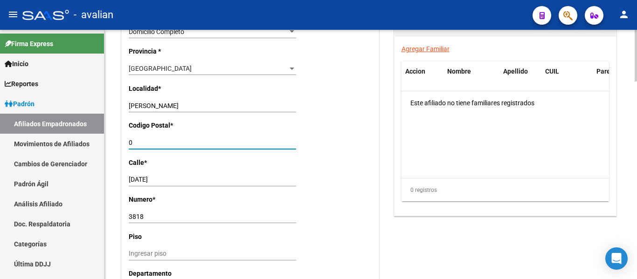
drag, startPoint x: 139, startPoint y: 141, endPoint x: 115, endPoint y: 139, distance: 23.9
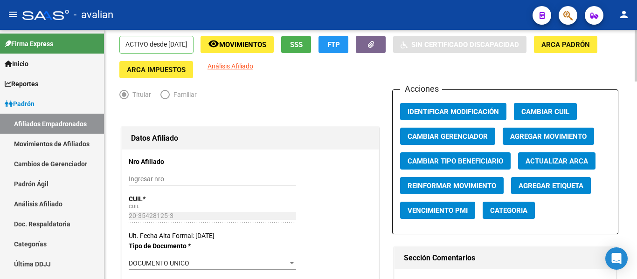
scroll to position [0, 0]
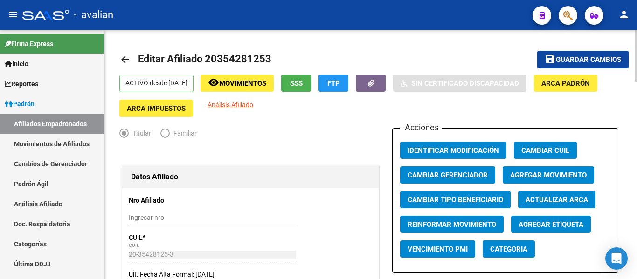
type input "1636"
click at [569, 56] on span "Guardar cambios" at bounding box center [588, 60] width 65 height 8
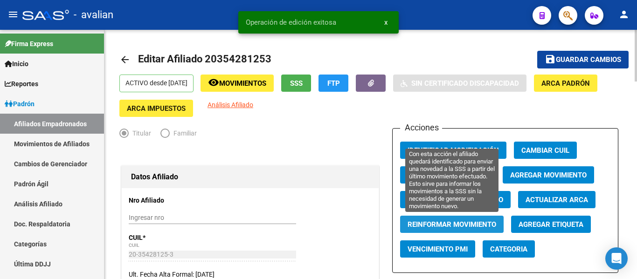
click at [444, 227] on span "Reinformar Movimiento" at bounding box center [452, 225] width 89 height 8
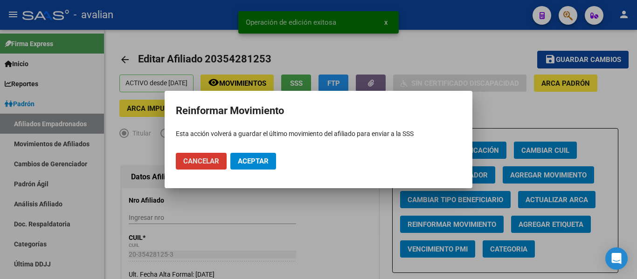
click at [244, 164] on span "Aceptar" at bounding box center [253, 161] width 31 height 8
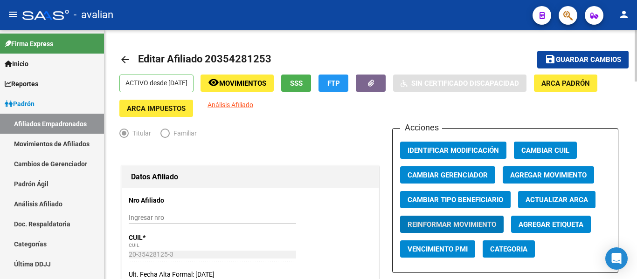
click at [132, 56] on link "arrow_back" at bounding box center [128, 60] width 19 height 22
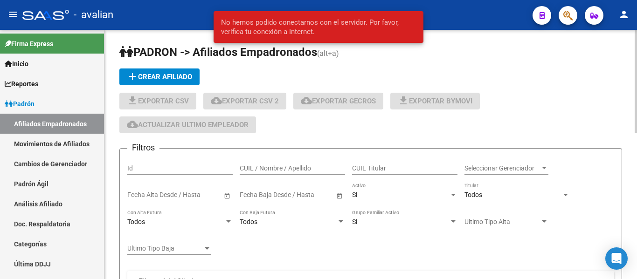
click at [287, 168] on input "CUIL / Nombre / Apellido" at bounding box center [292, 169] width 105 height 8
paste input "30394849"
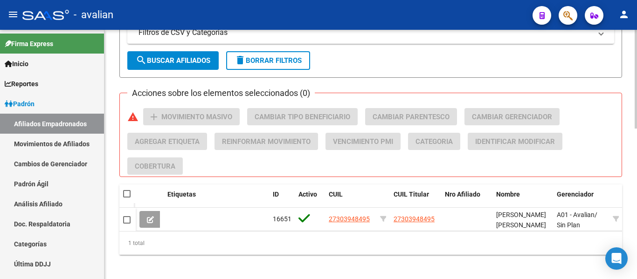
scroll to position [381, 0]
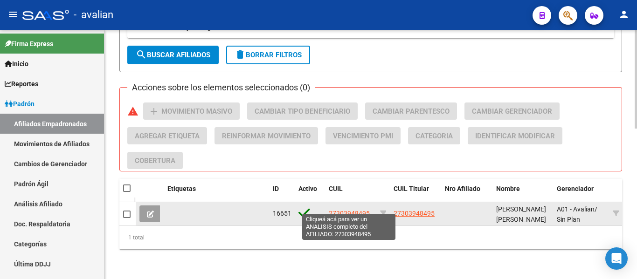
type input "30394849"
click at [357, 210] on span "27303948495" at bounding box center [349, 213] width 41 height 7
type textarea "27303948495"
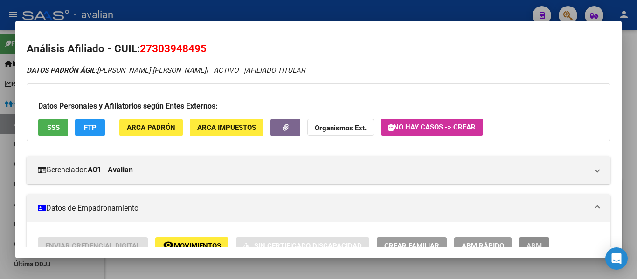
click at [541, 242] on span "ABM" at bounding box center [534, 246] width 15 height 8
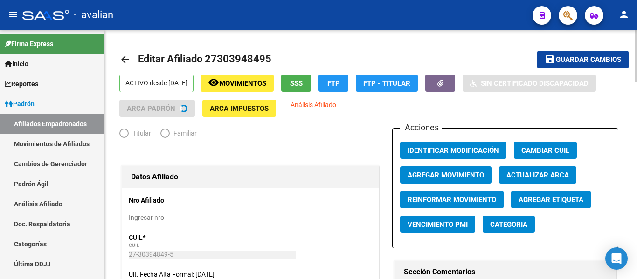
radio input "true"
type input "30-70802598-0"
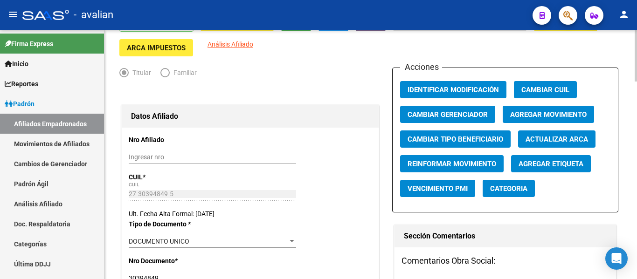
scroll to position [140, 0]
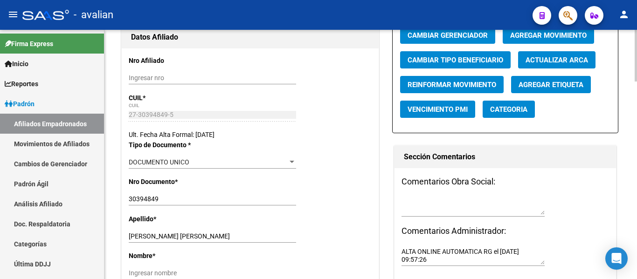
click at [155, 200] on input "30394849" at bounding box center [212, 199] width 167 height 8
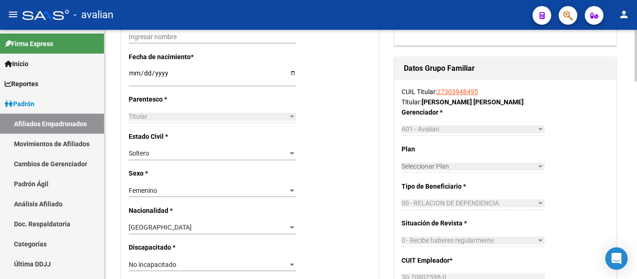
scroll to position [373, 0]
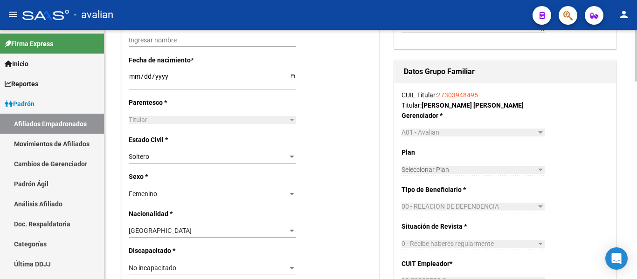
click at [130, 74] on input "[DATE]" at bounding box center [212, 80] width 167 height 14
type input "[DATE]"
drag, startPoint x: 274, startPoint y: 69, endPoint x: 313, endPoint y: 84, distance: 41.8
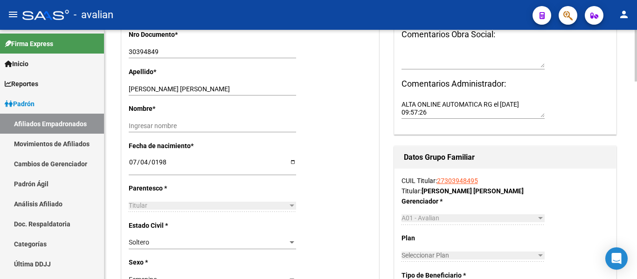
scroll to position [244, 0]
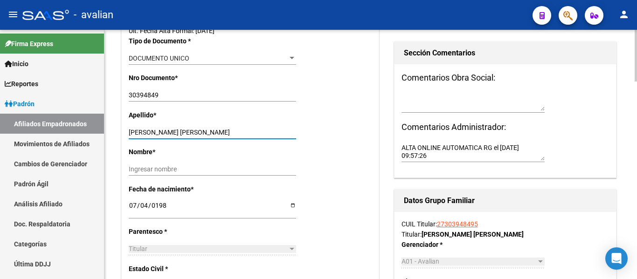
drag, startPoint x: 164, startPoint y: 132, endPoint x: 351, endPoint y: 131, distance: 187.0
click at [351, 131] on div "Apellido * [PERSON_NAME] [PERSON_NAME] Ingresar apellido" at bounding box center [250, 128] width 243 height 37
type input "[PERSON_NAME]"
click at [201, 163] on div "Nombre * Ingresar nombre" at bounding box center [250, 165] width 243 height 37
click at [204, 168] on input "Ingresar nombre" at bounding box center [212, 170] width 167 height 8
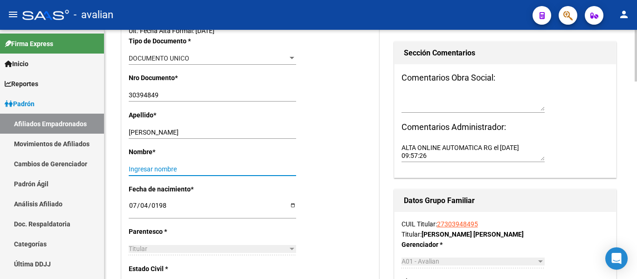
paste input "[PERSON_NAME]"
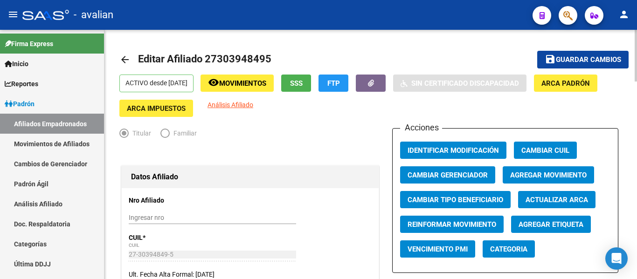
type input "[PERSON_NAME]"
click at [550, 55] on mat-icon "save" at bounding box center [550, 59] width 11 height 11
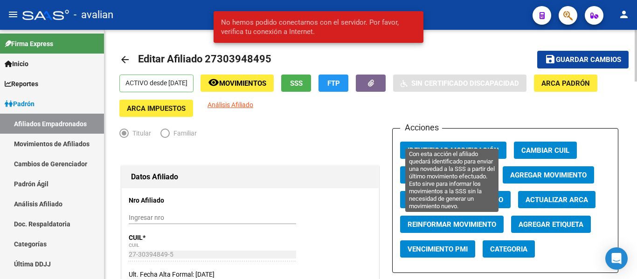
click at [420, 224] on span "Reinformar Movimiento" at bounding box center [452, 225] width 89 height 8
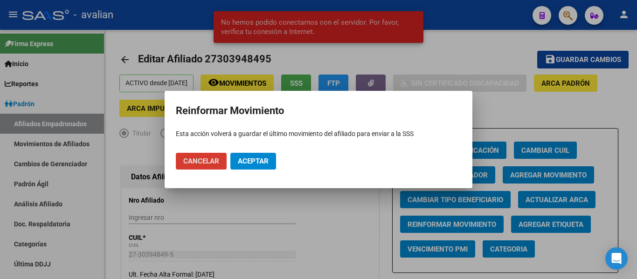
click at [267, 156] on button "Aceptar" at bounding box center [253, 161] width 46 height 17
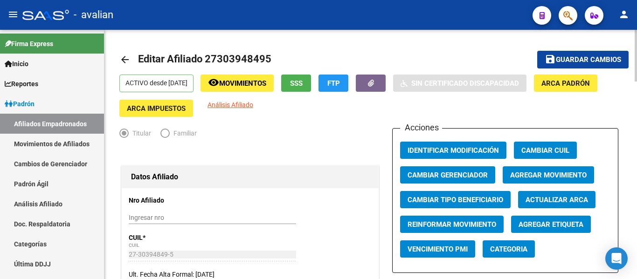
click at [130, 68] on link "arrow_back" at bounding box center [128, 60] width 19 height 22
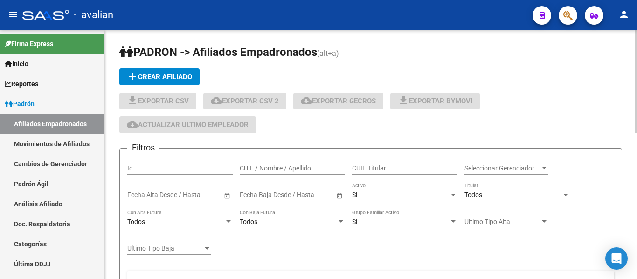
click at [301, 162] on div "CUIL / Nombre / Apellido" at bounding box center [292, 165] width 105 height 19
paste input "27955360309"
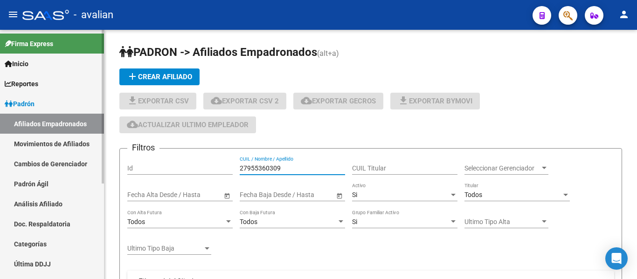
type input "27955360309"
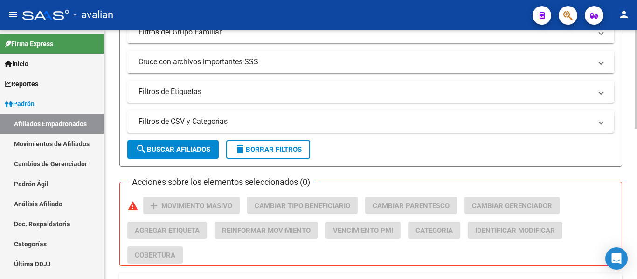
scroll to position [326, 0]
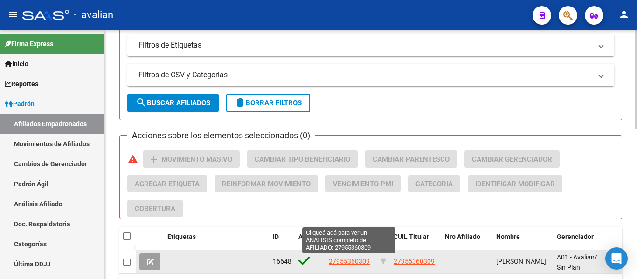
click at [358, 264] on span "27955360309" at bounding box center [349, 261] width 41 height 7
type textarea "27955360309"
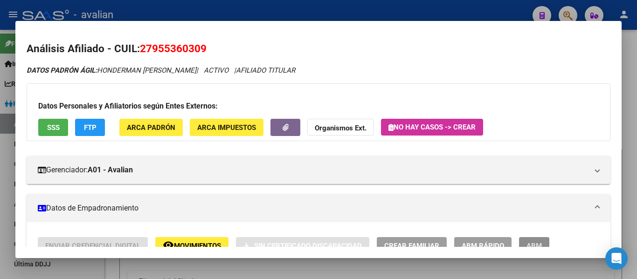
click at [541, 243] on span "ABM" at bounding box center [534, 246] width 15 height 8
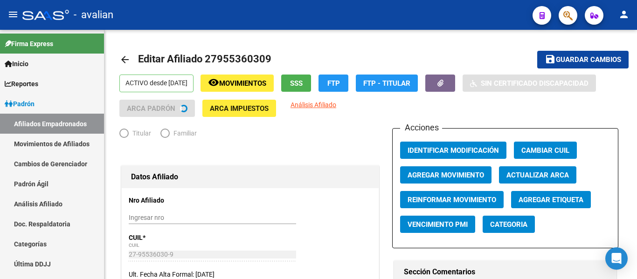
radio input "true"
type input "30-71152763-6"
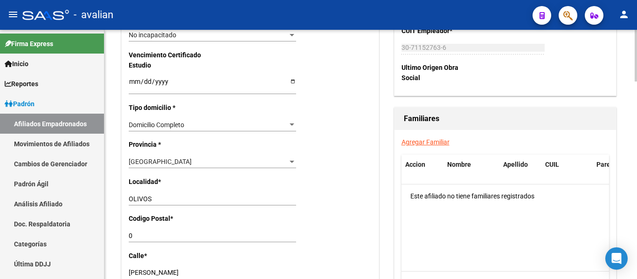
scroll to position [653, 0]
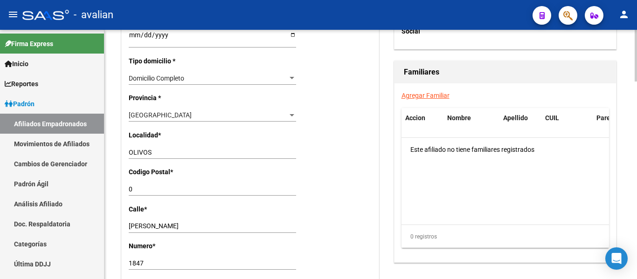
click at [132, 152] on input "OLIVOS" at bounding box center [212, 153] width 167 height 8
click at [143, 229] on input "OLAGUER Y FELIU" at bounding box center [212, 226] width 167 height 8
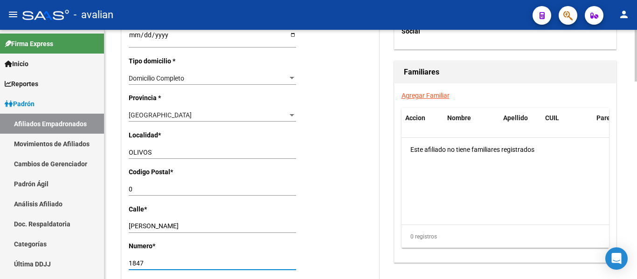
click at [167, 266] on input "1847" at bounding box center [212, 264] width 167 height 8
click at [166, 266] on input "1847" at bounding box center [212, 264] width 167 height 8
click at [143, 197] on div "0 Ingresar el codigo" at bounding box center [212, 193] width 167 height 21
drag, startPoint x: 139, startPoint y: 193, endPoint x: 108, endPoint y: 194, distance: 31.8
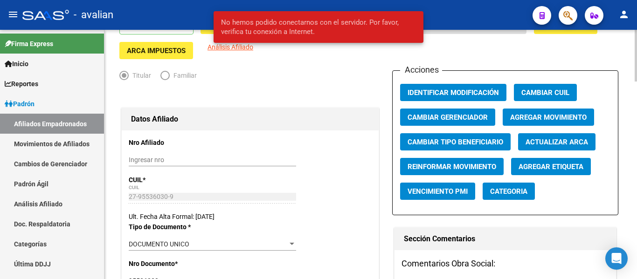
scroll to position [0, 0]
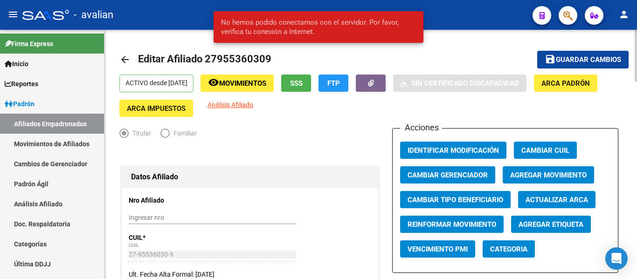
type input "1636"
click at [576, 60] on span "Guardar cambios" at bounding box center [588, 60] width 65 height 8
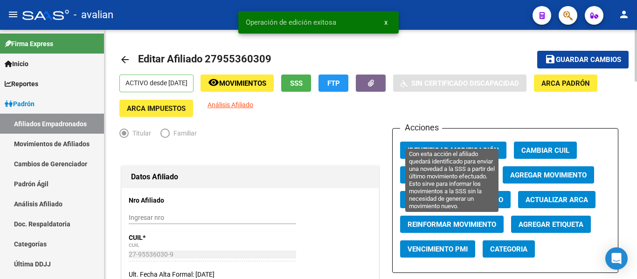
click at [429, 225] on span "Reinformar Movimiento" at bounding box center [452, 225] width 89 height 8
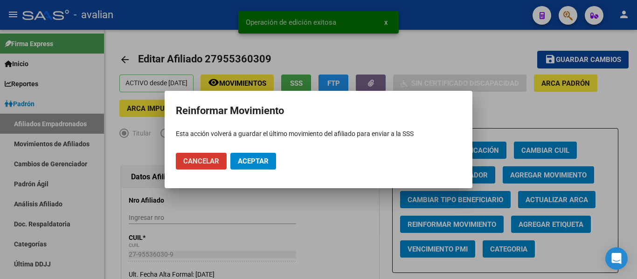
click at [268, 165] on span "Aceptar" at bounding box center [253, 161] width 31 height 8
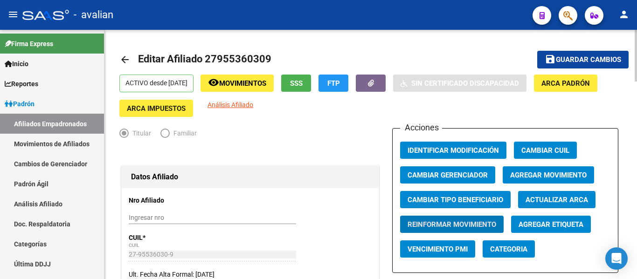
click at [130, 58] on mat-icon "arrow_back" at bounding box center [124, 59] width 11 height 11
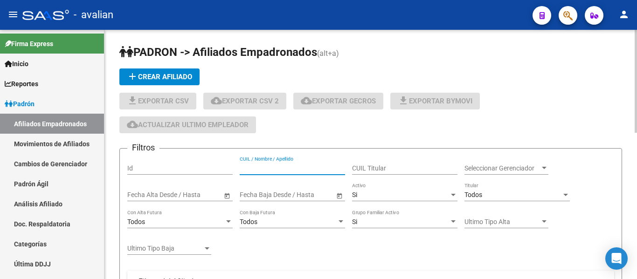
click at [280, 167] on input "CUIL / Nombre / Apellido" at bounding box center [292, 169] width 105 height 8
paste input "45543326"
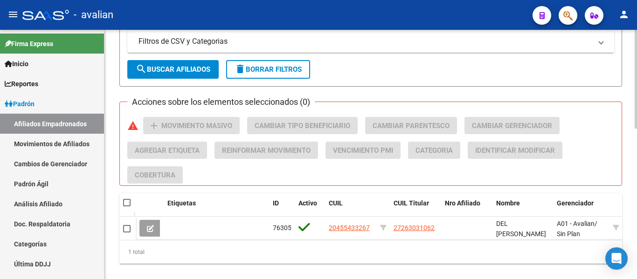
scroll to position [373, 0]
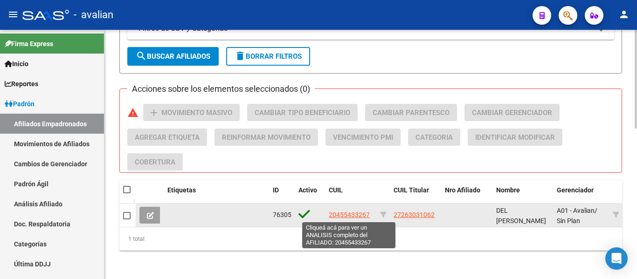
type input "45543326"
click at [342, 213] on span "20455433267" at bounding box center [349, 214] width 41 height 7
type textarea "20455433267"
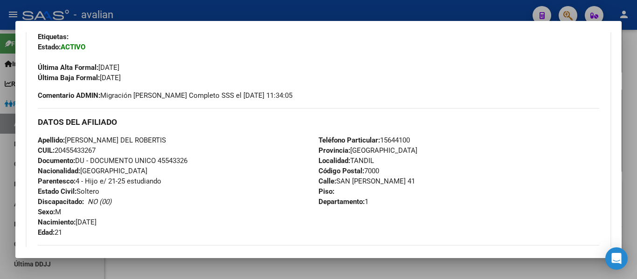
scroll to position [93, 0]
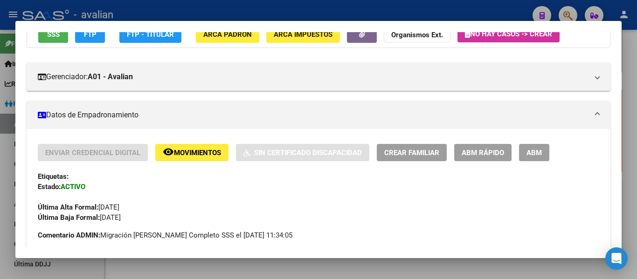
click at [538, 150] on span "ABM" at bounding box center [534, 153] width 15 height 8
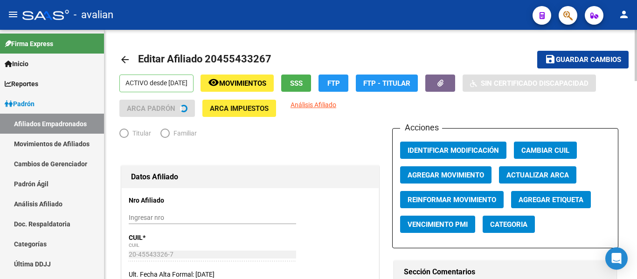
radio input "true"
type input "30-51147952-1"
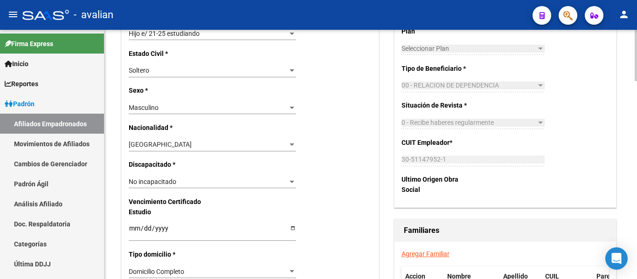
scroll to position [466, 0]
